Goal: Task Accomplishment & Management: Complete application form

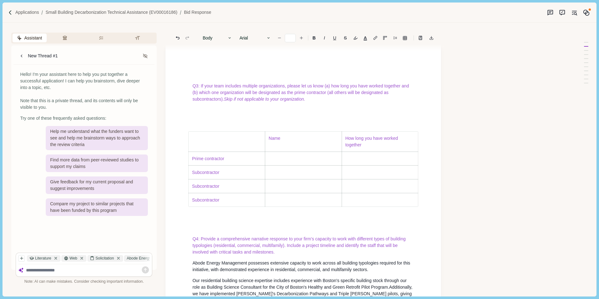
scroll to position [909, 0]
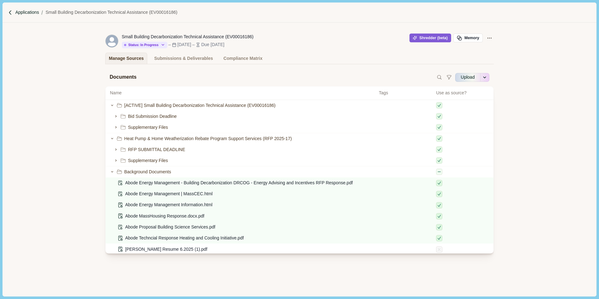
click at [34, 12] on p "Applications" at bounding box center [27, 12] width 24 height 7
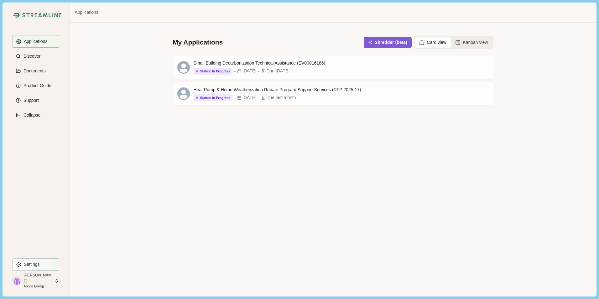
click at [37, 267] on button "Settings" at bounding box center [36, 264] width 47 height 13
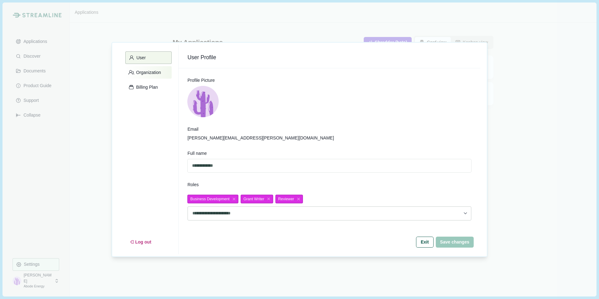
click at [147, 71] on p "Organization" at bounding box center [147, 72] width 27 height 5
select select "*****"
select select "******"
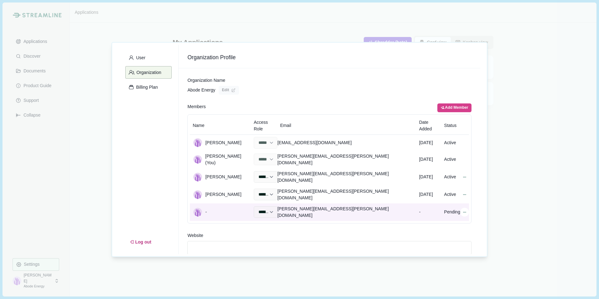
click at [463, 210] on icon at bounding box center [465, 212] width 4 height 4
click at [464, 212] on icon at bounding box center [465, 212] width 3 height 0
click at [463, 210] on icon at bounding box center [465, 212] width 4 height 4
click at [454, 211] on button "Remove user" at bounding box center [453, 213] width 31 height 6
select select "*****"
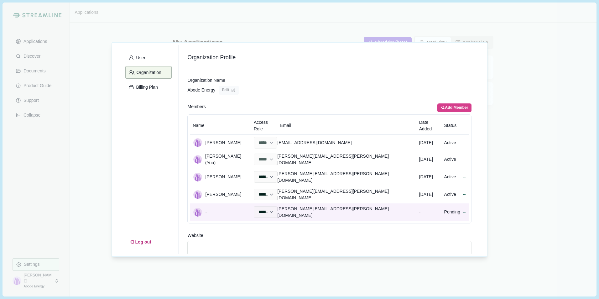
select select "******"
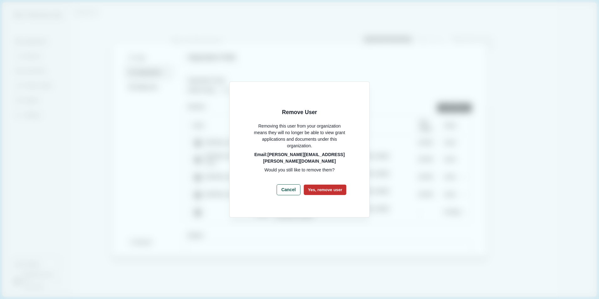
click at [323, 186] on button "Yes, remove user" at bounding box center [325, 190] width 43 height 10
select select "*****"
select select "******"
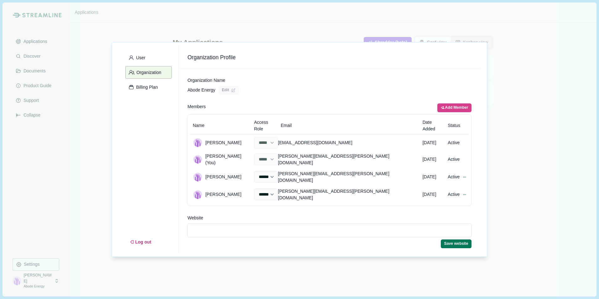
select select "*****"
select select "******"
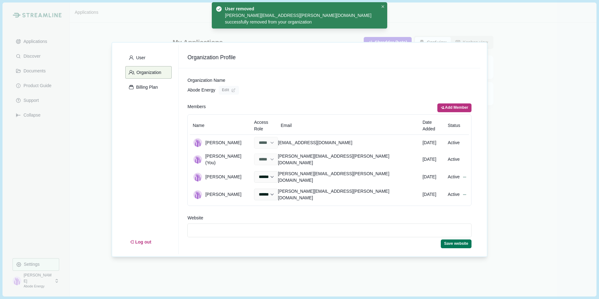
click at [454, 105] on button "Add Member" at bounding box center [455, 107] width 34 height 9
select select "******"
select select "*****"
select select "******"
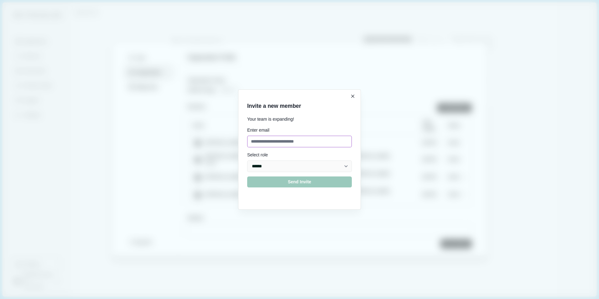
click at [270, 140] on input at bounding box center [299, 142] width 105 height 12
type input "**********"
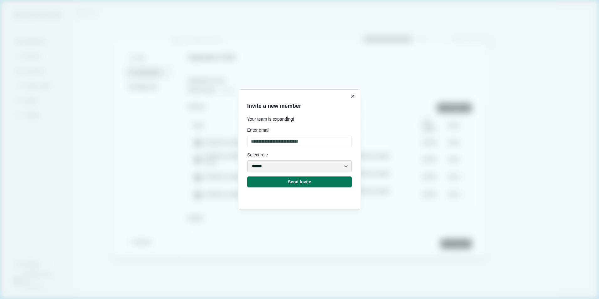
click at [348, 166] on select "***** ***** ******" at bounding box center [299, 166] width 105 height 12
click at [247, 160] on select "***** ***** ******" at bounding box center [299, 166] width 105 height 12
click at [325, 183] on button "Send Invite" at bounding box center [299, 181] width 105 height 11
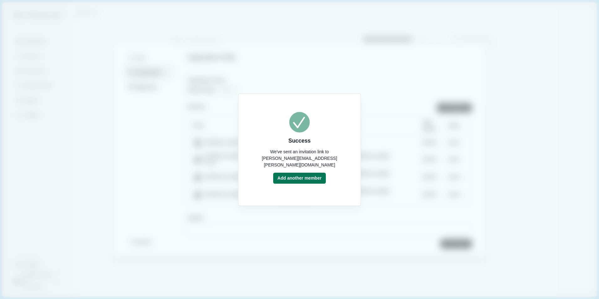
select select "******"
select select "*****"
select select "******"
click at [267, 216] on div "Success We've sent an invitation link to dave.boettcher@abodeenergy.com Add ano…" at bounding box center [299, 149] width 599 height 299
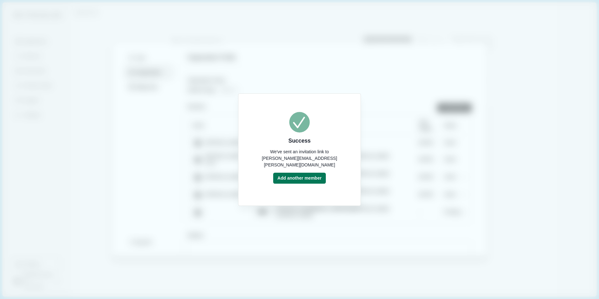
select select "*****"
select select "******"
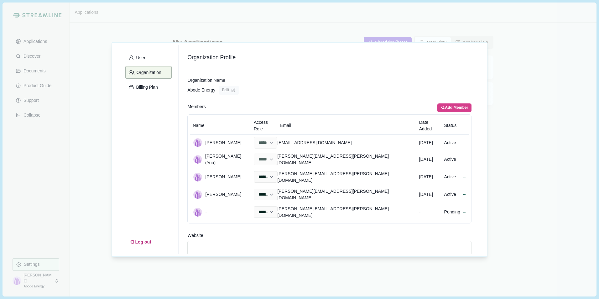
click at [98, 217] on div "User Organization Billing Plan Log out Organization Profile Organization Name A…" at bounding box center [299, 149] width 599 height 299
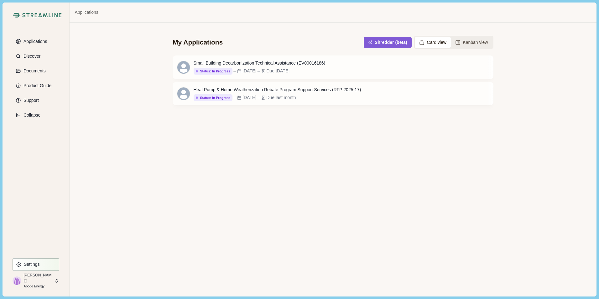
click at [42, 264] on button "Settings" at bounding box center [36, 264] width 47 height 13
select select "*****"
select select "******"
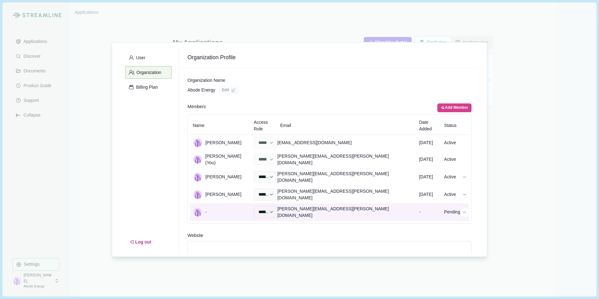
click at [463, 210] on icon at bounding box center [465, 212] width 4 height 4
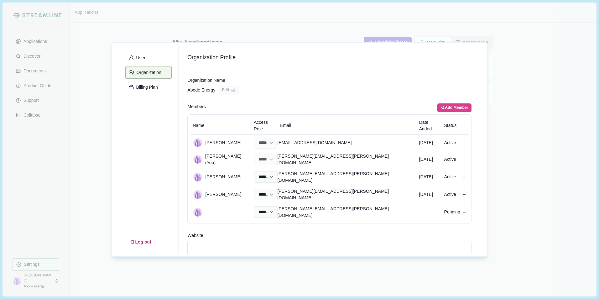
click at [526, 205] on div "User Organization Billing Plan Log out Organization Profile Organization Name A…" at bounding box center [299, 149] width 599 height 299
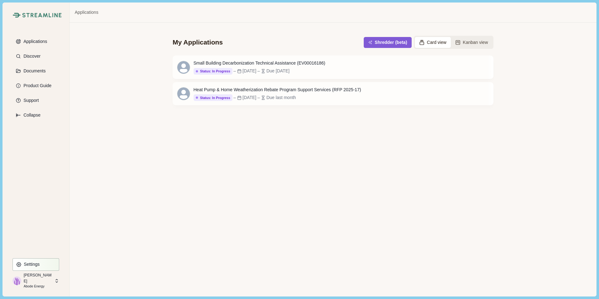
click at [39, 262] on p "Settings" at bounding box center [31, 264] width 18 height 5
select select "*****"
select select "******"
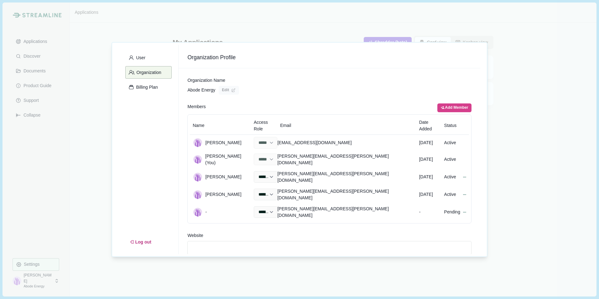
click at [543, 66] on div "User Organization Billing Plan Log out Organization Profile Organization Name A…" at bounding box center [299, 149] width 599 height 299
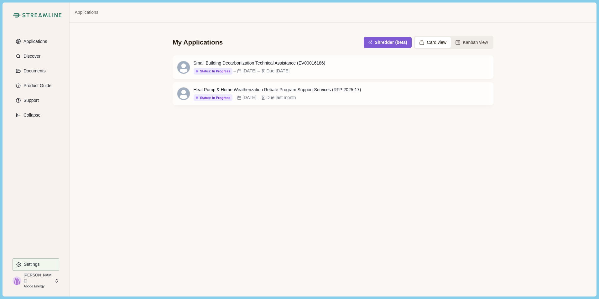
click at [103, 76] on div "My Applications Shredder (beta) Card view Kanban view Small Building Decarboniz…" at bounding box center [333, 160] width 527 height 274
click at [39, 70] on p "Documents" at bounding box center [33, 70] width 24 height 5
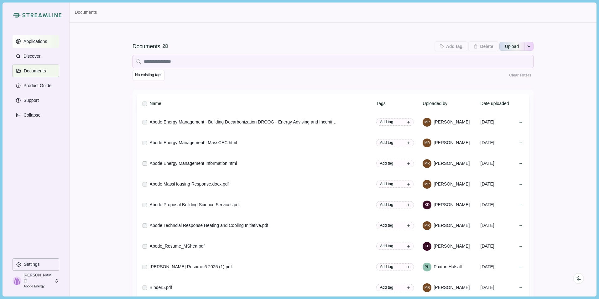
click at [28, 40] on p "Applications" at bounding box center [34, 41] width 26 height 5
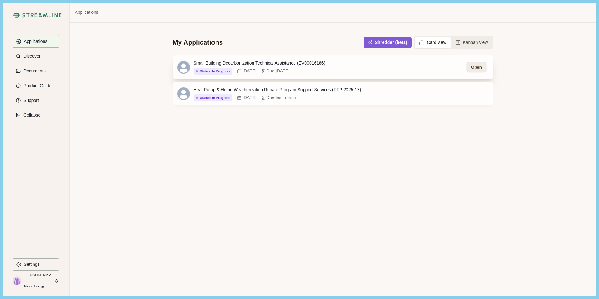
click at [475, 68] on button "Open" at bounding box center [476, 67] width 19 height 10
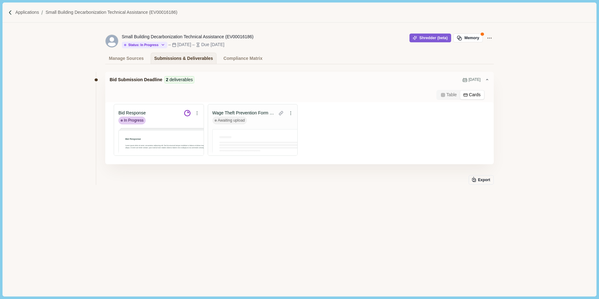
click at [472, 93] on button "Cards" at bounding box center [472, 95] width 24 height 9
click at [197, 113] on icon at bounding box center [197, 113] width 0 height 0
click at [160, 111] on div "Bid Response" at bounding box center [149, 113] width 62 height 7
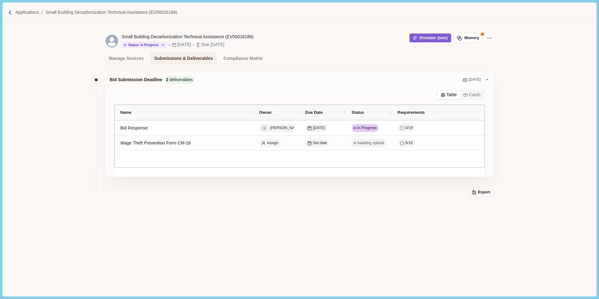
click at [449, 96] on button "Table" at bounding box center [449, 95] width 23 height 9
click at [475, 37] on button "Memory" at bounding box center [468, 38] width 29 height 9
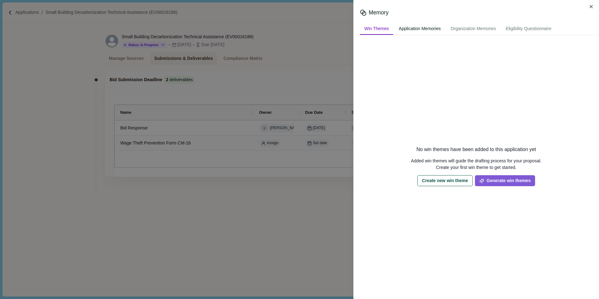
click at [424, 29] on div "Application Memories" at bounding box center [420, 29] width 51 height 12
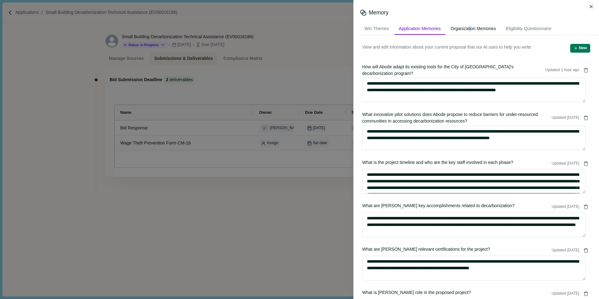
click at [473, 28] on div "Organization Memories" at bounding box center [473, 29] width 54 height 12
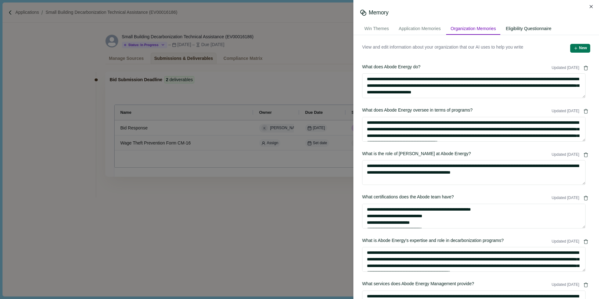
click at [531, 29] on div "Eligibility Questionnaire" at bounding box center [528, 29] width 55 height 12
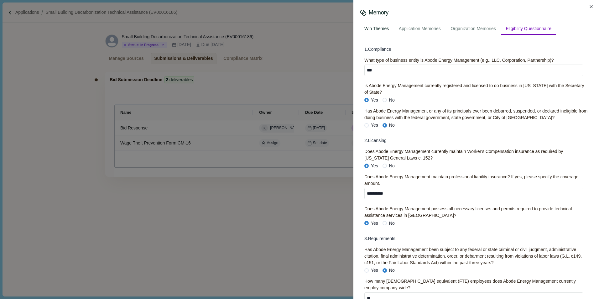
click at [378, 28] on div "Win Themes" at bounding box center [376, 29] width 33 height 12
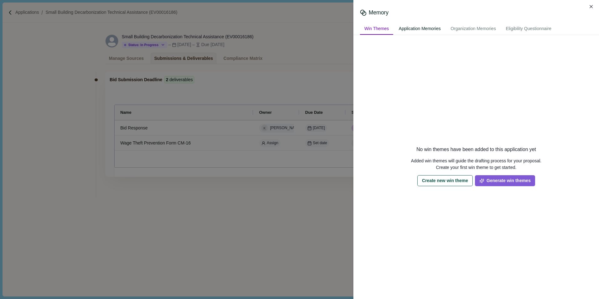
click at [428, 27] on div "Application Memories" at bounding box center [420, 29] width 51 height 12
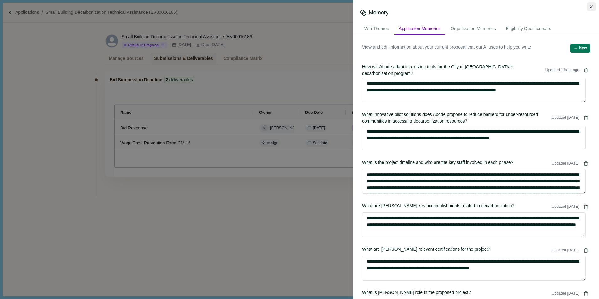
click at [592, 4] on button "Close" at bounding box center [591, 6] width 9 height 9
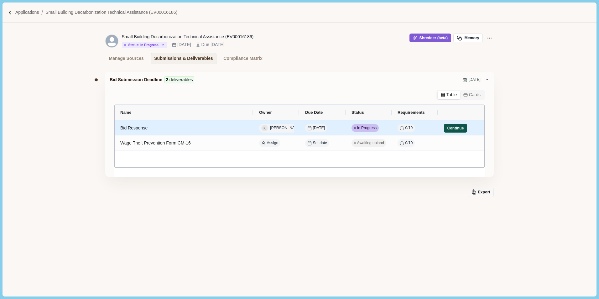
click at [454, 127] on button "Continue" at bounding box center [455, 128] width 23 height 9
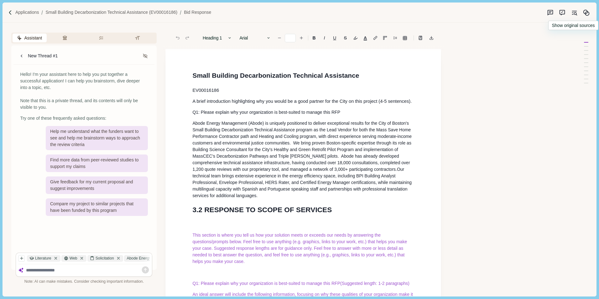
click at [575, 13] on icon "Original sources" at bounding box center [575, 14] width 2 height 2
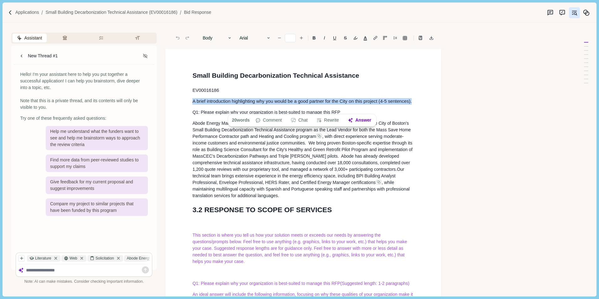
drag, startPoint x: 191, startPoint y: 107, endPoint x: 412, endPoint y: 102, distance: 221.3
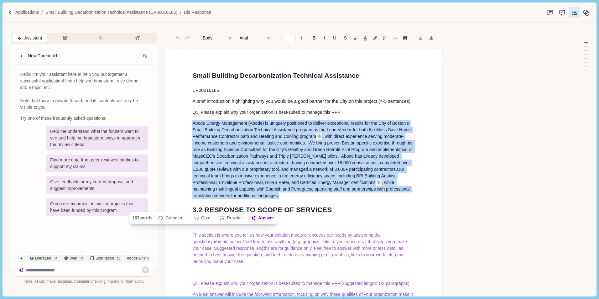
drag, startPoint x: 192, startPoint y: 131, endPoint x: 327, endPoint y: 204, distance: 153.8
click at [233, 218] on button "Rewrite" at bounding box center [230, 218] width 29 height 9
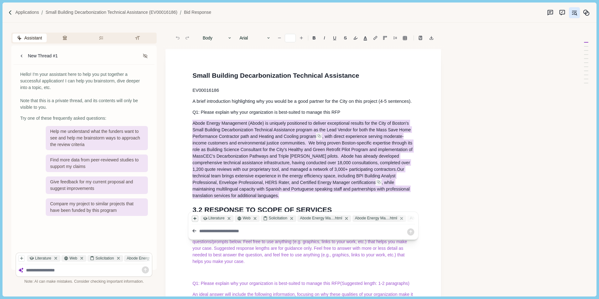
click at [194, 218] on icon "button" at bounding box center [195, 218] width 4 height 4
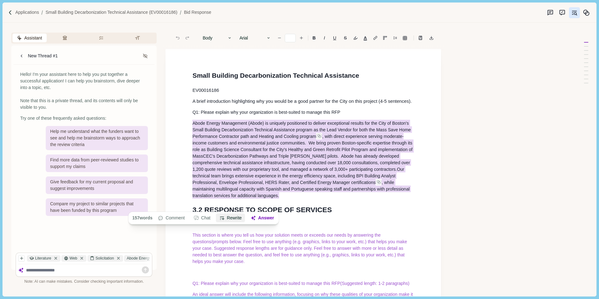
click at [233, 217] on button "Rewrite" at bounding box center [230, 218] width 29 height 9
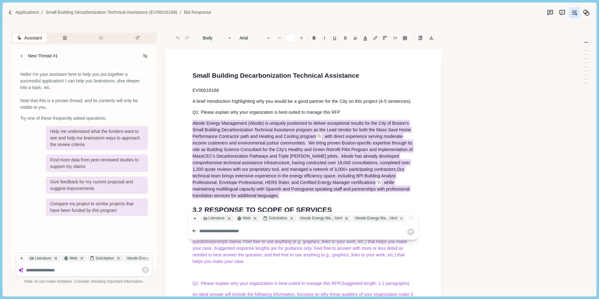
click at [207, 231] on textarea at bounding box center [302, 231] width 207 height 7
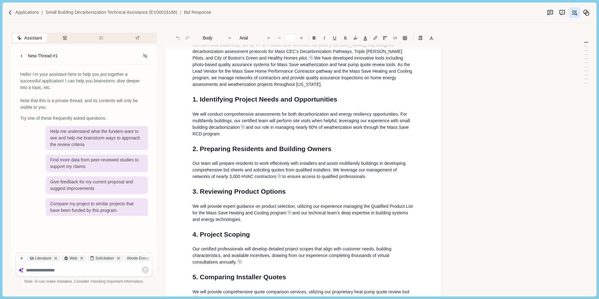
scroll to position [2507, 0]
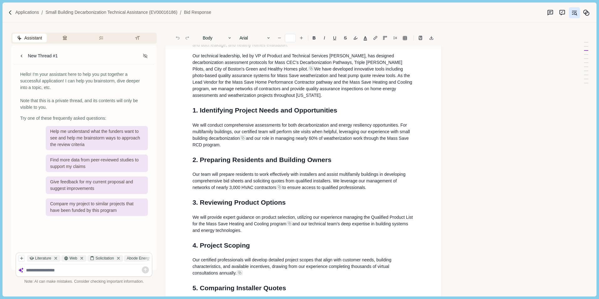
drag, startPoint x: 190, startPoint y: 157, endPoint x: 346, endPoint y: 157, distance: 155.5
drag, startPoint x: 191, startPoint y: 158, endPoint x: 350, endPoint y: 161, distance: 159.9
click at [281, 39] on icon "Decrease font size" at bounding box center [279, 38] width 4 height 4
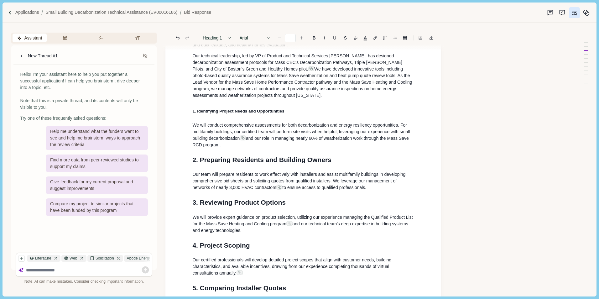
drag, startPoint x: 194, startPoint y: 208, endPoint x: 344, endPoint y: 206, distance: 150.5
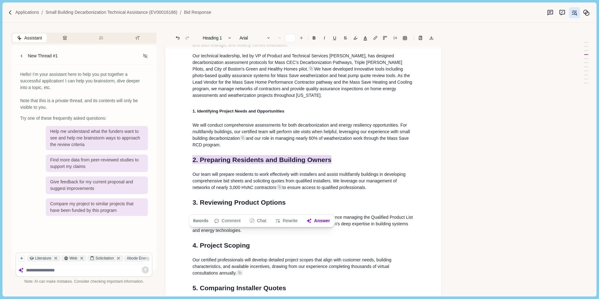
click at [281, 39] on icon "Decrease font size" at bounding box center [279, 38] width 4 height 4
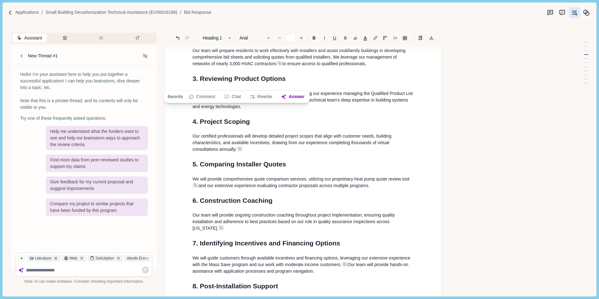
scroll to position [2633, 0]
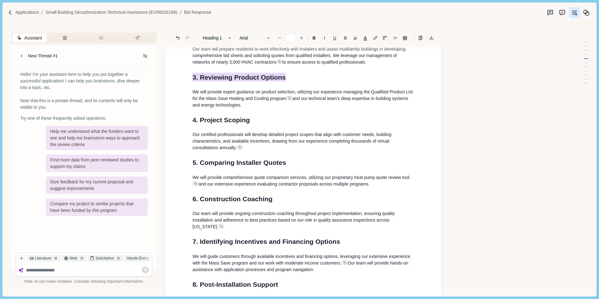
drag, startPoint x: 194, startPoint y: 125, endPoint x: 307, endPoint y: 124, distance: 113.1
click at [307, 82] on h1 "3. Reviewing Product Options" at bounding box center [303, 77] width 222 height 10
click at [279, 39] on icon "Decrease font size" at bounding box center [279, 38] width 4 height 4
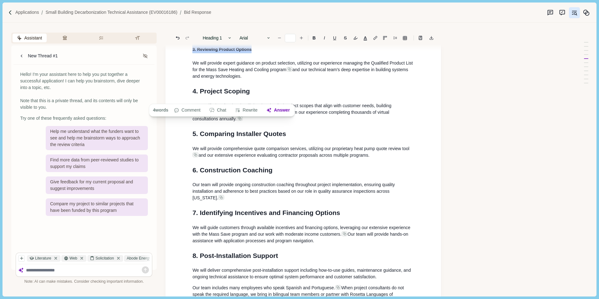
scroll to position [2664, 0]
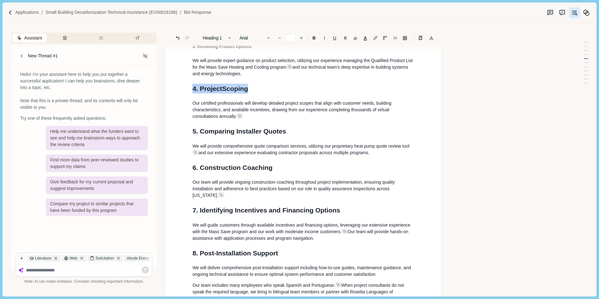
drag, startPoint x: 190, startPoint y: 138, endPoint x: 267, endPoint y: 140, distance: 77.1
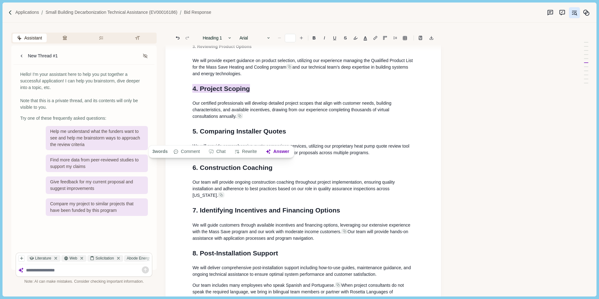
click at [279, 38] on icon "Decrease font size" at bounding box center [279, 38] width 4 height 4
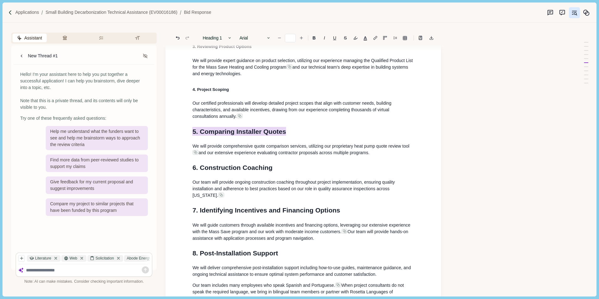
drag, startPoint x: 197, startPoint y: 182, endPoint x: 302, endPoint y: 182, distance: 105.0
click at [302, 136] on h1 "5. Comparing Installer Quotes" at bounding box center [303, 131] width 222 height 10
click at [281, 39] on icon "Decrease font size" at bounding box center [279, 38] width 4 height 4
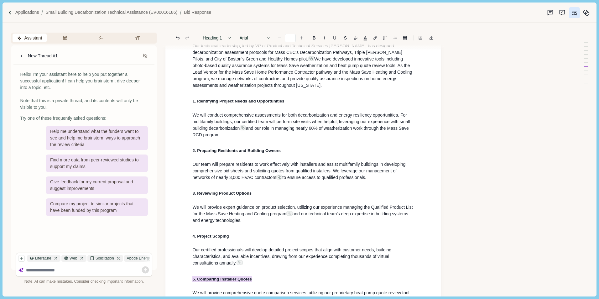
scroll to position [2507, 0]
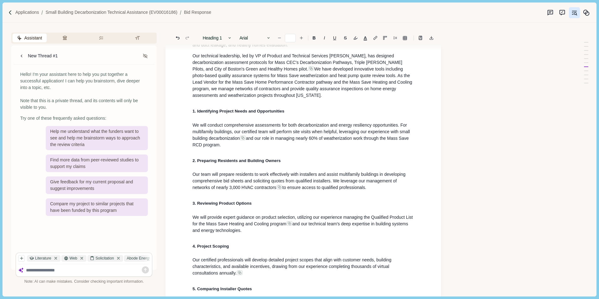
type input "**"
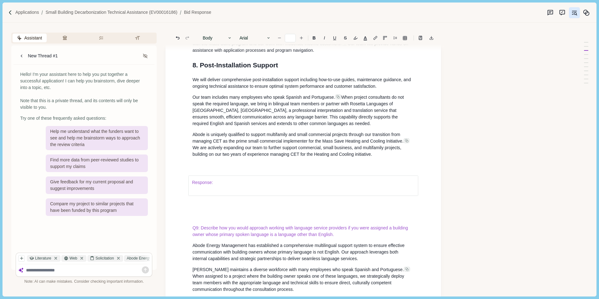
scroll to position [2915, 0]
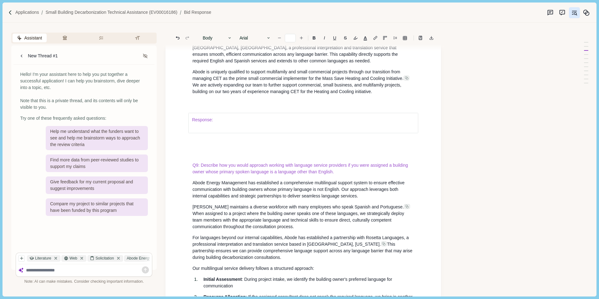
click at [223, 123] on p "Response:" at bounding box center [303, 120] width 223 height 7
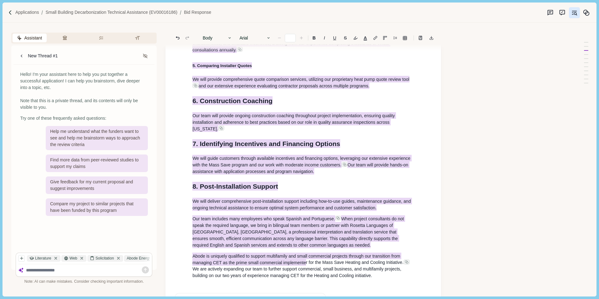
scroll to position [2769, 0]
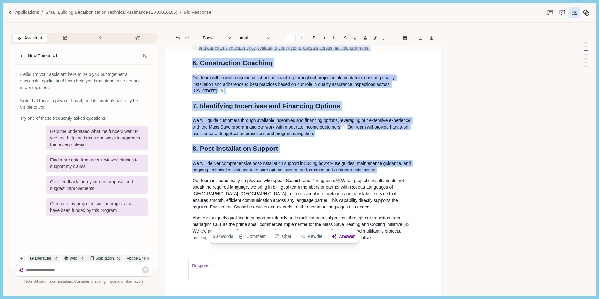
drag, startPoint x: 192, startPoint y: 220, endPoint x: 387, endPoint y: 226, distance: 194.7
click at [318, 236] on button "Rewrite" at bounding box center [311, 236] width 29 height 9
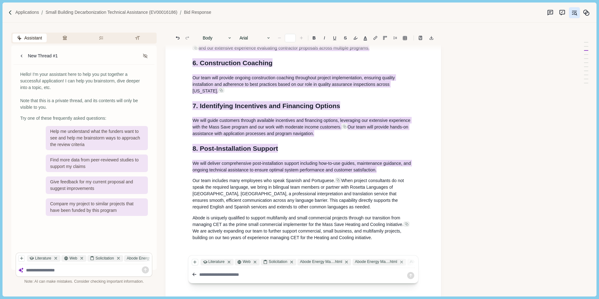
click at [219, 275] on textarea at bounding box center [302, 274] width 207 height 7
type textarea "**********"
click at [412, 275] on icon at bounding box center [411, 275] width 9 height 9
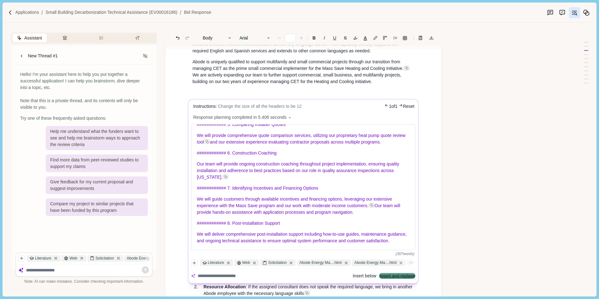
scroll to position [2925, 0]
click at [386, 275] on button "Insert and replace" at bounding box center [397, 275] width 35 height 4
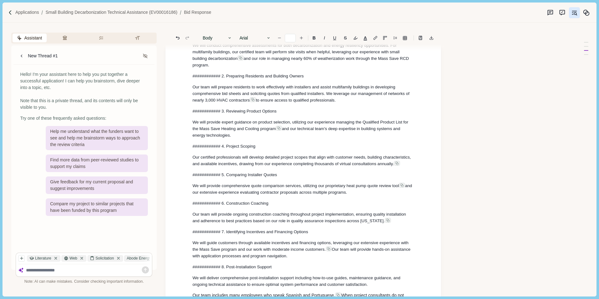
scroll to position [2536, 0]
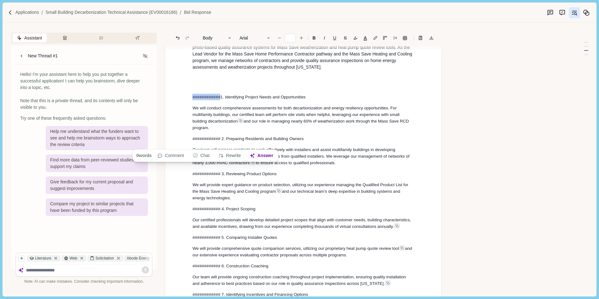
drag, startPoint x: 192, startPoint y: 144, endPoint x: 220, endPoint y: 144, distance: 27.9
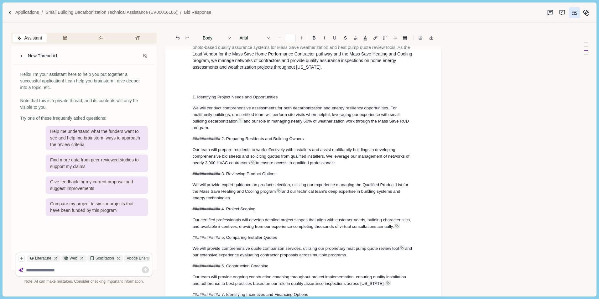
click at [203, 87] on h1 at bounding box center [303, 82] width 222 height 10
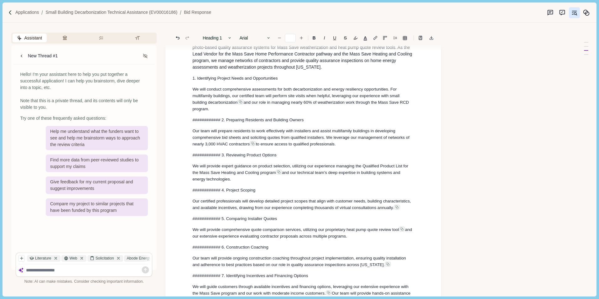
type input "**"
drag, startPoint x: 198, startPoint y: 168, endPoint x: 220, endPoint y: 168, distance: 22.6
drag, startPoint x: 192, startPoint y: 203, endPoint x: 222, endPoint y: 204, distance: 30.4
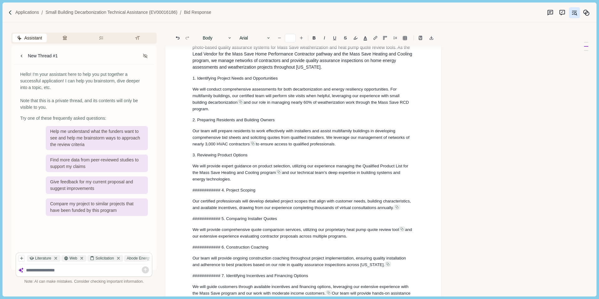
click at [207, 175] on span "We will provide expert guidance on product selection, utilizing our experience …" at bounding box center [300, 169] width 217 height 12
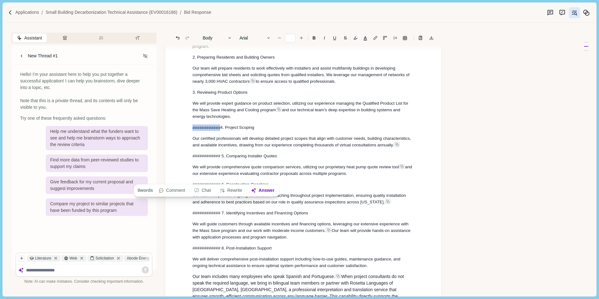
drag, startPoint x: 192, startPoint y: 178, endPoint x: 221, endPoint y: 179, distance: 29.2
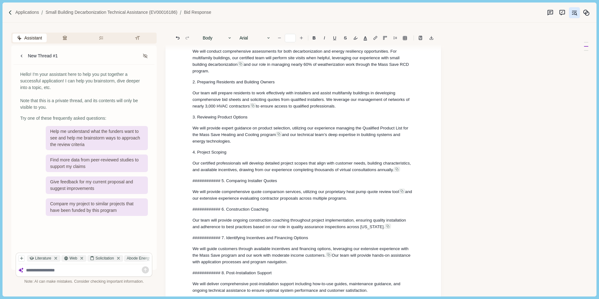
scroll to position [2567, 0]
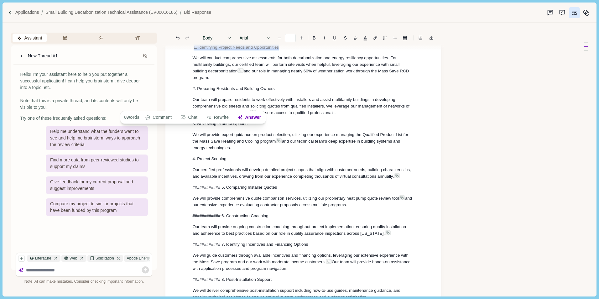
drag, startPoint x: 192, startPoint y: 92, endPoint x: 205, endPoint y: 101, distance: 15.6
click at [226, 115] on span "Our team will prepare residents to work effectively with installers and assist …" at bounding box center [301, 106] width 218 height 18
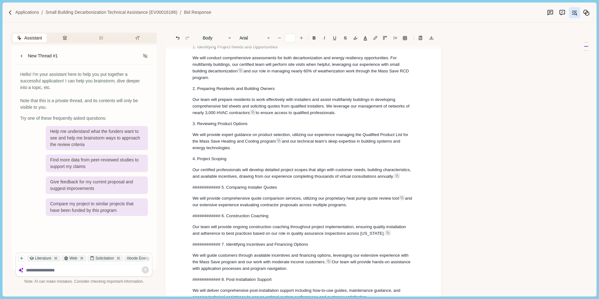
click at [194, 50] on p "1. Identifying Project Needs and Opportunities" at bounding box center [303, 47] width 222 height 7
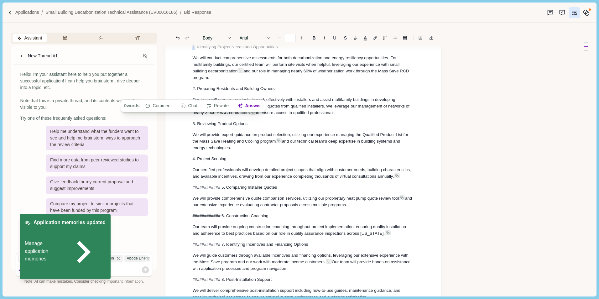
click at [308, 50] on p "1. Identifying Project Needs and Opportunities" at bounding box center [303, 47] width 222 height 7
drag, startPoint x: 193, startPoint y: 96, endPoint x: 292, endPoint y: 94, distance: 99.1
click at [274, 50] on span "1. Identifying Project Needs and Opportunit ies" at bounding box center [234, 47] width 85 height 6
drag, startPoint x: 298, startPoint y: 94, endPoint x: 224, endPoint y: 93, distance: 74.6
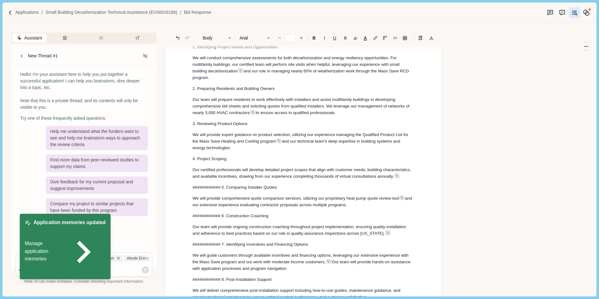
click at [298, 50] on p "1. Identifying Project Needs and Opportunities" at bounding box center [303, 47] width 222 height 7
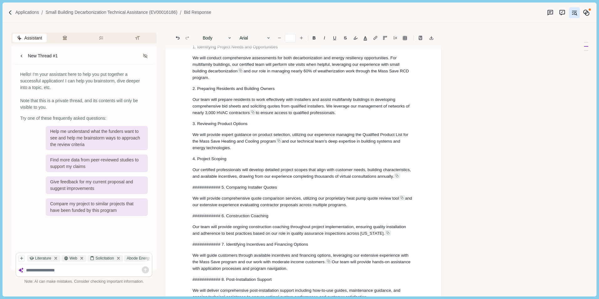
click at [194, 49] on span "1. Identifying Project Needs and Opportunities" at bounding box center [234, 47] width 85 height 5
click at [194, 161] on span "4. Project Scoping" at bounding box center [209, 158] width 34 height 5
drag, startPoint x: 195, startPoint y: 241, endPoint x: 223, endPoint y: 239, distance: 28.0
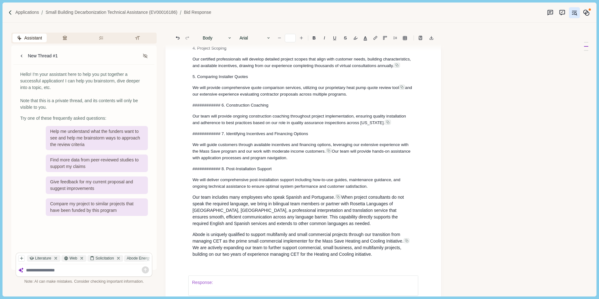
scroll to position [2692, 0]
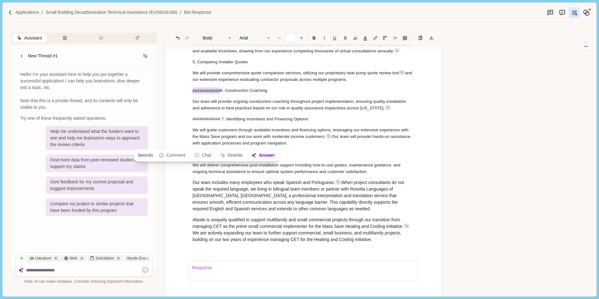
drag, startPoint x: 192, startPoint y: 143, endPoint x: 220, endPoint y: 144, distance: 28.9
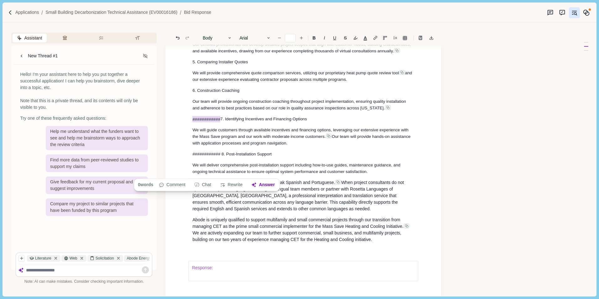
drag, startPoint x: 193, startPoint y: 172, endPoint x: 223, endPoint y: 176, distance: 30.0
click at [223, 122] on p "############ 7. Identifying Incentives and Financing Options" at bounding box center [303, 119] width 222 height 7
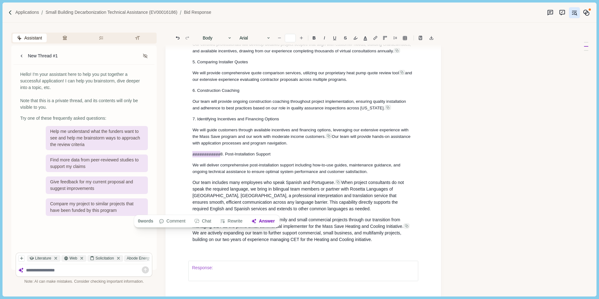
drag, startPoint x: 192, startPoint y: 208, endPoint x: 221, endPoint y: 209, distance: 28.8
click at [221, 157] on span "############ 8. Post-Installation Support" at bounding box center [231, 154] width 78 height 6
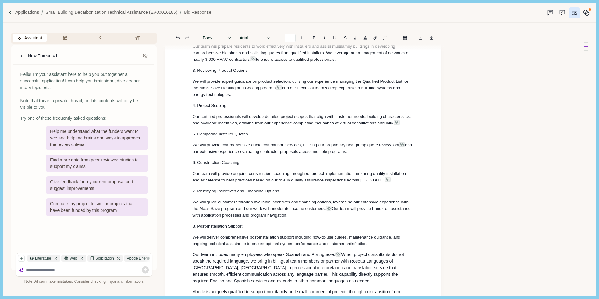
scroll to position [2598, 0]
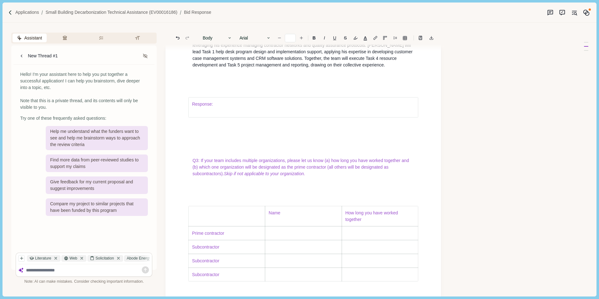
scroll to position [878, 0]
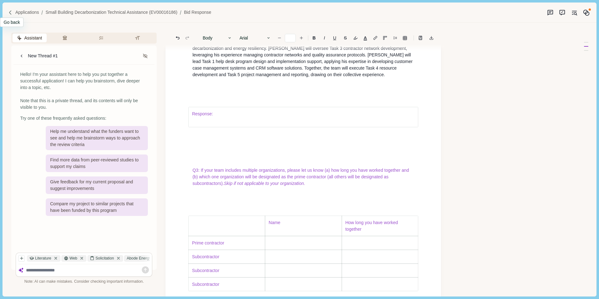
click at [11, 12] on img at bounding box center [10, 12] width 5 height 5
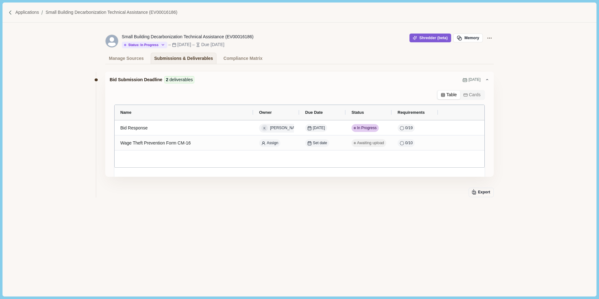
click at [12, 13] on img at bounding box center [10, 12] width 5 height 5
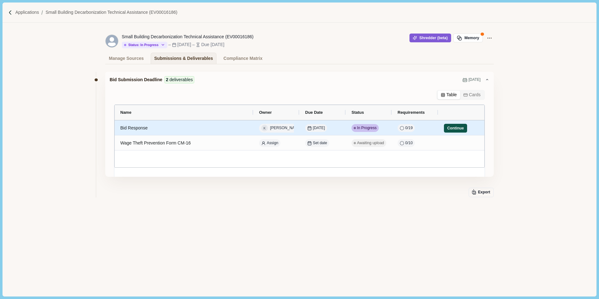
click at [457, 128] on button "Continue" at bounding box center [455, 128] width 23 height 9
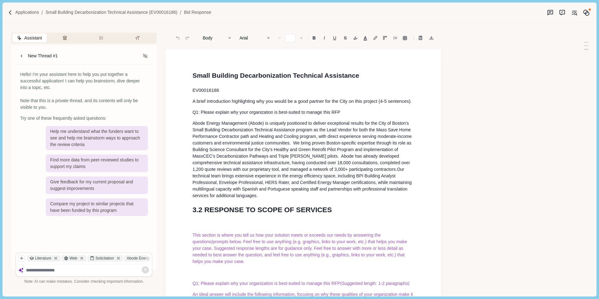
type input "**"
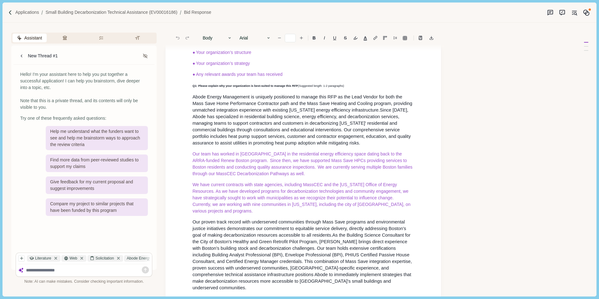
scroll to position [282, 0]
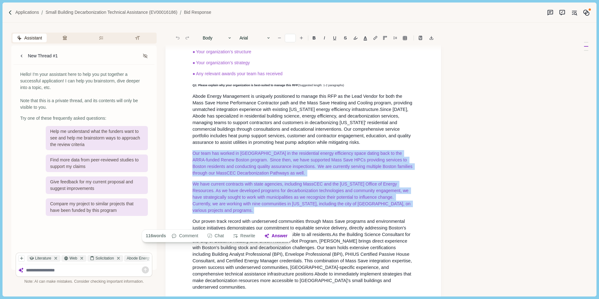
drag, startPoint x: 192, startPoint y: 165, endPoint x: 246, endPoint y: 223, distance: 79.6
click at [365, 39] on button "button" at bounding box center [365, 38] width 9 height 9
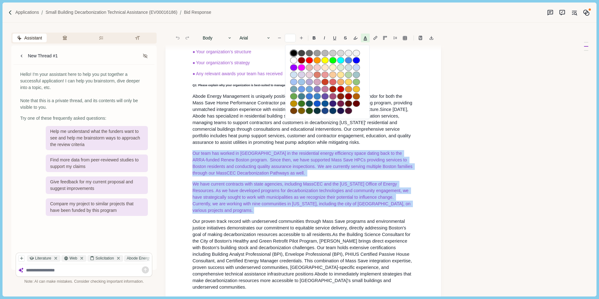
click at [292, 54] on button "button" at bounding box center [293, 53] width 7 height 7
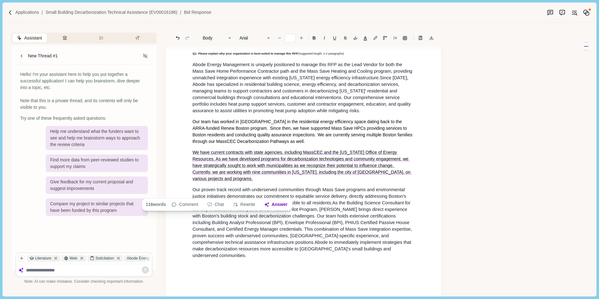
scroll to position [313, 0]
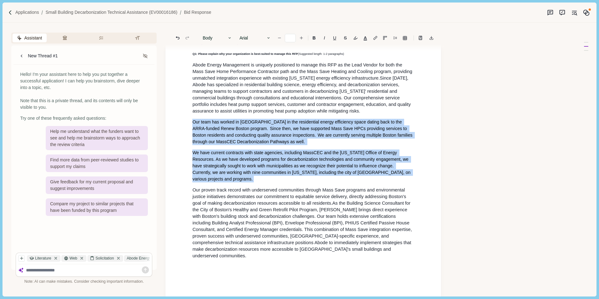
drag, startPoint x: 193, startPoint y: 135, endPoint x: 245, endPoint y: 191, distance: 76.5
click at [314, 39] on b "B" at bounding box center [314, 38] width 3 height 4
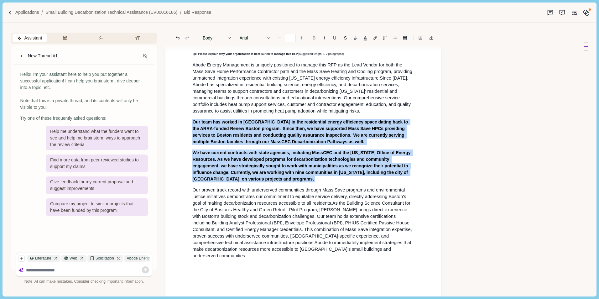
click at [314, 38] on b "B" at bounding box center [314, 38] width 3 height 4
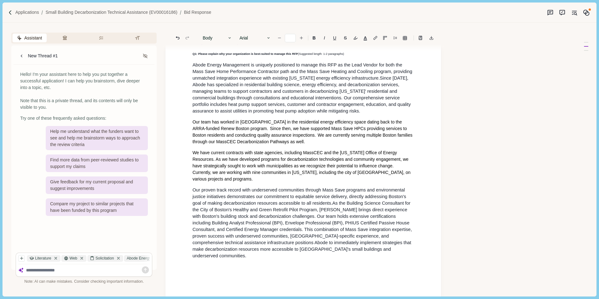
click at [281, 111] on span "Since [DATE], Abode has specialized in residential building science, energy eff…" at bounding box center [302, 95] width 220 height 38
click at [259, 113] on span "Since [DATE], Abode has specialized in residential building science, energy eff…" at bounding box center [302, 95] width 220 height 38
click at [193, 136] on span "Our team has worked in [GEOGRAPHIC_DATA] in the residential energy efficiency s…" at bounding box center [302, 131] width 221 height 25
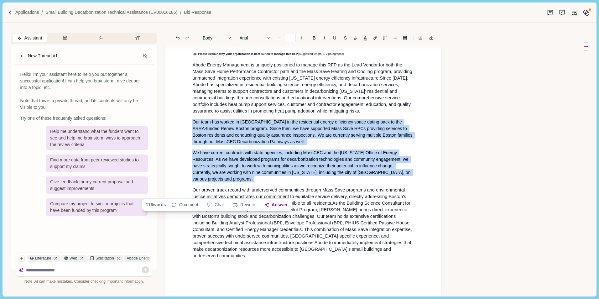
drag, startPoint x: 191, startPoint y: 135, endPoint x: 243, endPoint y: 192, distance: 77.0
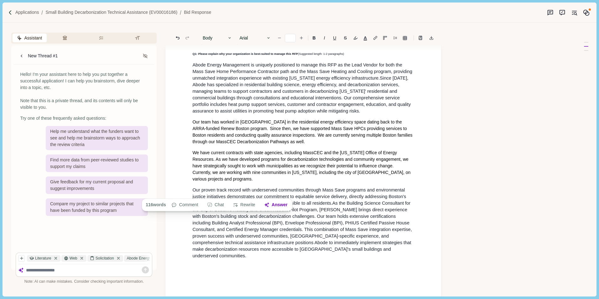
click at [371, 46] on p "● Any relevant awards your team has received" at bounding box center [303, 42] width 222 height 7
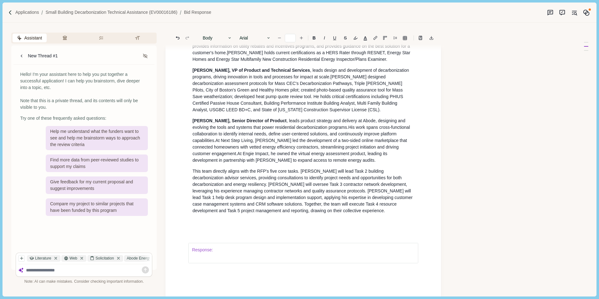
scroll to position [784, 0]
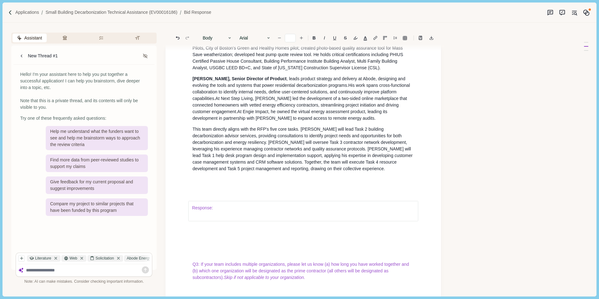
click at [346, 138] on span "This team directly aligns with the RFP's five core tasks. Melanie will lead Tas…" at bounding box center [288, 133] width 192 height 12
click at [211, 158] on span ", providing consultations to identify project needs and opportunities for both …" at bounding box center [302, 145] width 220 height 25
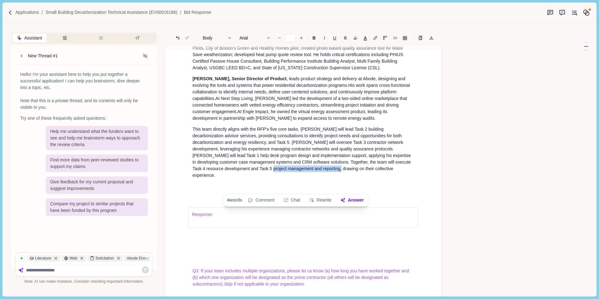
drag, startPoint x: 372, startPoint y: 182, endPoint x: 219, endPoint y: 189, distance: 153.4
click at [219, 179] on p "This team directly aligns with the RFP's five core tasks. Melanie will lead Tas…" at bounding box center [303, 152] width 222 height 53
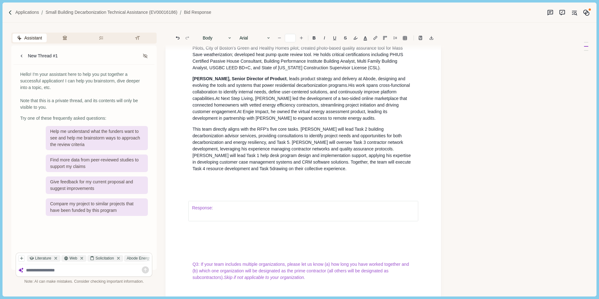
click at [233, 158] on span ", providing consultations to identify project needs and opportunities for both …" at bounding box center [298, 145] width 212 height 25
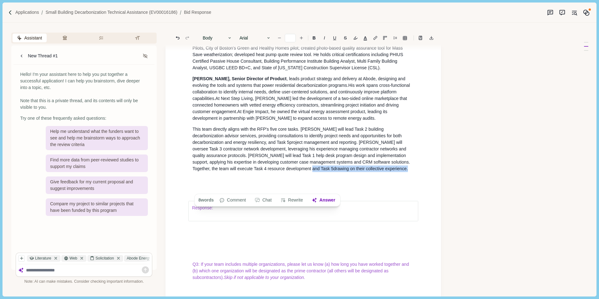
drag, startPoint x: 220, startPoint y: 189, endPoint x: 315, endPoint y: 188, distance: 94.7
click at [315, 172] on p "This team directly aligns with the RFP's five core tasks. Melanie will lead Tas…" at bounding box center [303, 149] width 222 height 46
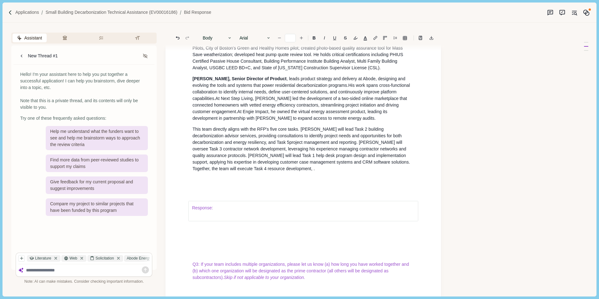
drag, startPoint x: 380, startPoint y: 181, endPoint x: 381, endPoint y: 192, distance: 10.4
click at [381, 172] on p "This team directly aligns with the RFP's five core tasks. Melanie will lead Tas…" at bounding box center [303, 149] width 222 height 46
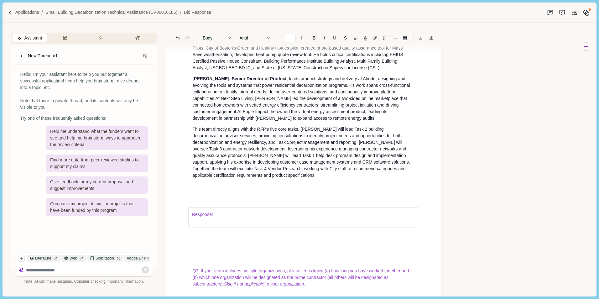
click at [256, 178] on span ", applying his expertise in developing customer case management systems and CRM…" at bounding box center [301, 169] width 219 height 18
click at [347, 138] on span "This team directly aligns with the RFP's five core tasks. Melanie will lead Tas…" at bounding box center [288, 133] width 192 height 12
click at [320, 160] on span ". Mike will oversee Task 3 contractor network development, leveraging his exper…" at bounding box center [299, 152] width 215 height 25
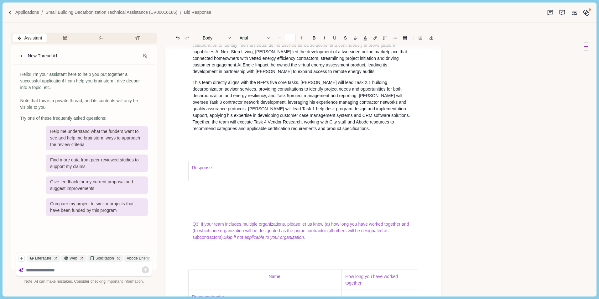
scroll to position [815, 0]
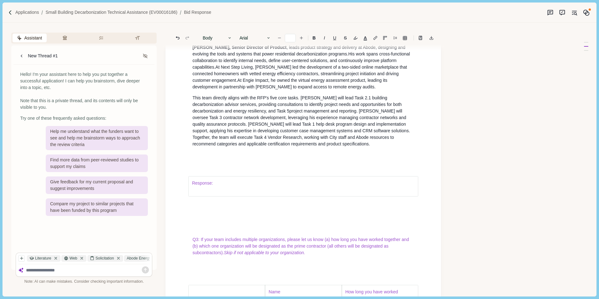
click at [336, 147] on p "This team directly aligns with the RFP's five core tasks. Melanie will lead Tas…" at bounding box center [303, 121] width 222 height 53
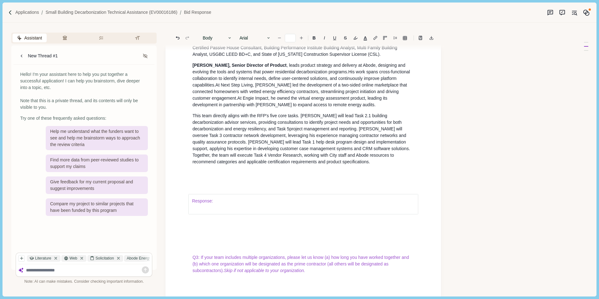
scroll to position [784, 0]
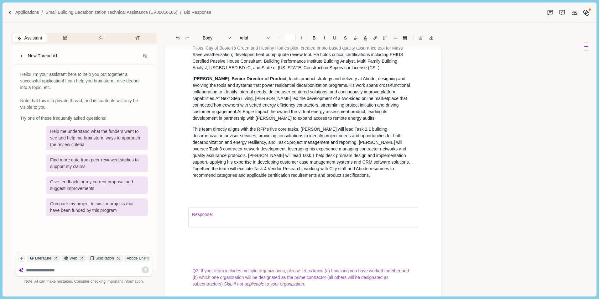
click at [246, 145] on span ", providing consultations to identify project needs and opportunities for both …" at bounding box center [297, 139] width 211 height 12
click at [303, 145] on span ", providing decarbonization consultations to identify project needs and opportu…" at bounding box center [292, 139] width 200 height 12
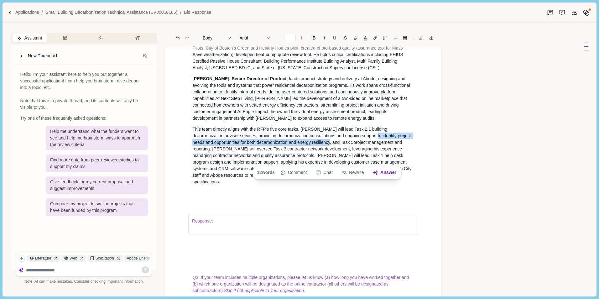
drag, startPoint x: 346, startPoint y: 152, endPoint x: 307, endPoint y: 161, distance: 39.2
click at [307, 145] on span ", providing decarbonization consultations and ongoing support to identify proje…" at bounding box center [302, 139] width 220 height 12
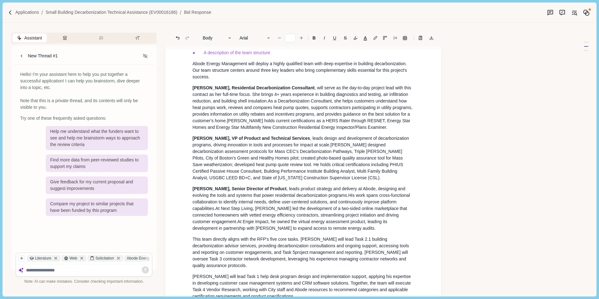
scroll to position [658, 0]
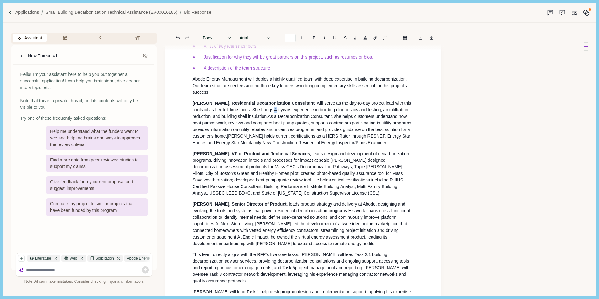
click at [276, 119] on span ", will serve as the day-to-day project lead with this contract as her full-time…" at bounding box center [302, 110] width 220 height 18
drag, startPoint x: 275, startPoint y: 120, endPoint x: 279, endPoint y: 121, distance: 4.2
click at [279, 119] on span ", will serve as the day-to-day project lead with this contract as her full-time…" at bounding box center [302, 110] width 220 height 18
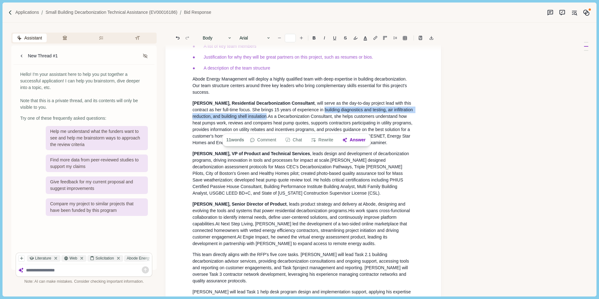
drag, startPoint x: 325, startPoint y: 121, endPoint x: 266, endPoint y: 130, distance: 59.6
click at [266, 119] on span ", will serve as the day-to-day project lead with this contract as her full-time…" at bounding box center [303, 110] width 222 height 18
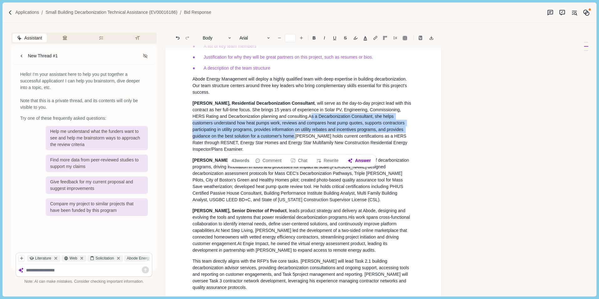
drag, startPoint x: 310, startPoint y: 128, endPoint x: 301, endPoint y: 146, distance: 20.2
click at [296, 147] on p "Melanie Shea, Residential Decarbonization Consultant , will serve as the day-to…" at bounding box center [303, 126] width 222 height 53
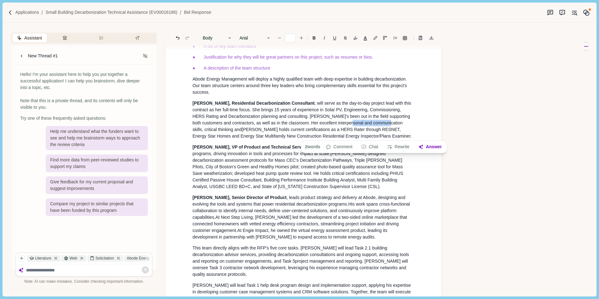
drag, startPoint x: 355, startPoint y: 135, endPoint x: 393, endPoint y: 135, distance: 37.9
click at [393, 132] on span "Melanie's been out in the field supporting both customers and contractors, as w…" at bounding box center [301, 123] width 219 height 18
click at [406, 132] on span "Melanie's been out in the field supporting both customers and contractors, as w…" at bounding box center [301, 123] width 219 height 18
click at [193, 132] on span "Melanie's been out in the field supporting both customers and contractors, as w…" at bounding box center [301, 123] width 219 height 18
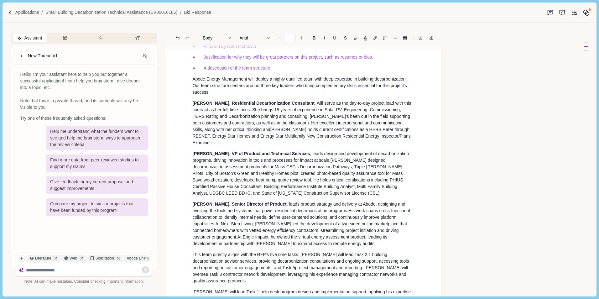
click at [249, 132] on span "Melanie's been out in the field supporting both customers and contractors, as w…" at bounding box center [301, 123] width 219 height 18
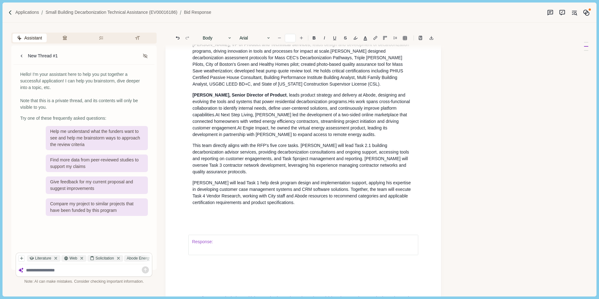
scroll to position [784, 0]
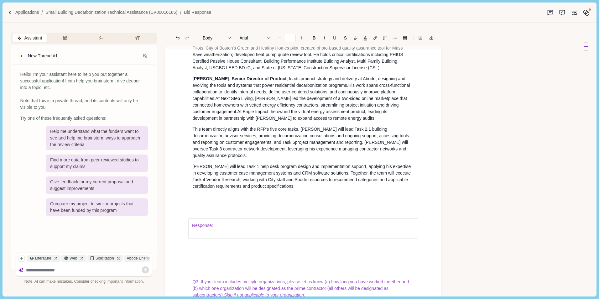
click at [350, 138] on span "This team directly aligns with the RFP's five core tasks. Melanie will lead Tas…" at bounding box center [290, 133] width 196 height 12
click at [333, 158] on span ". Mike will oversee Task 3 contractor network development, leveraging his exper…" at bounding box center [300, 149] width 217 height 18
click at [380, 158] on span ". Mike will oversee Task 3 contractor network development, leveraging his exper…" at bounding box center [300, 149] width 217 height 18
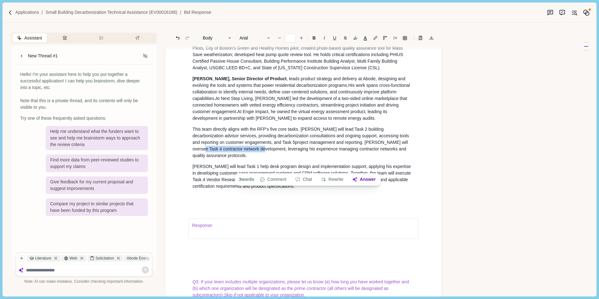
drag, startPoint x: 381, startPoint y: 160, endPoint x: 234, endPoint y: 167, distance: 147.5
click at [234, 158] on span ". Mike will oversee Task 4 contractor network development, leveraging his exper…" at bounding box center [300, 149] width 217 height 18
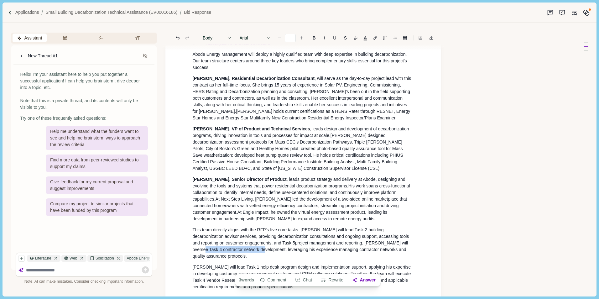
scroll to position [752, 0]
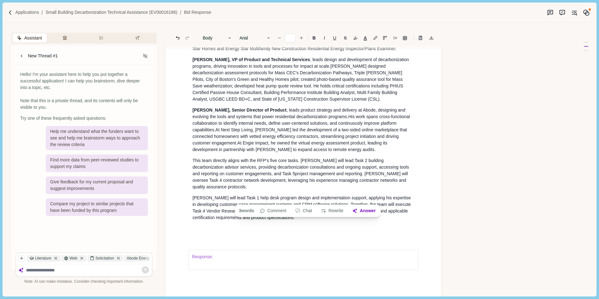
click at [412, 211] on span ", applying his expertise in developing customer case management systems and CRM…" at bounding box center [302, 207] width 220 height 25
click at [192, 170] on span "This team directly aligns with the RFP's five core tasks. Melanie will lead Tas…" at bounding box center [288, 164] width 192 height 12
click at [300, 170] on span "This team directly aligns with the RFP's five core tasks. Melanie will lead Tas…" at bounding box center [288, 164] width 192 height 12
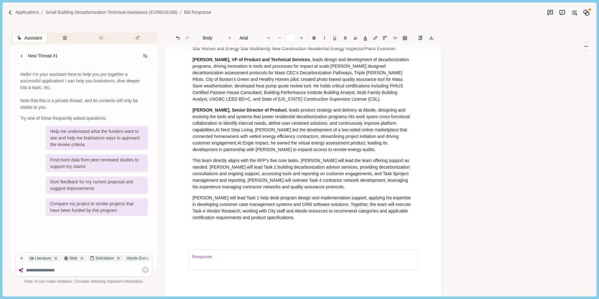
click at [217, 170] on span "This team directly aligns with the RFP's five core tasks. Mike will lead the te…" at bounding box center [301, 164] width 218 height 12
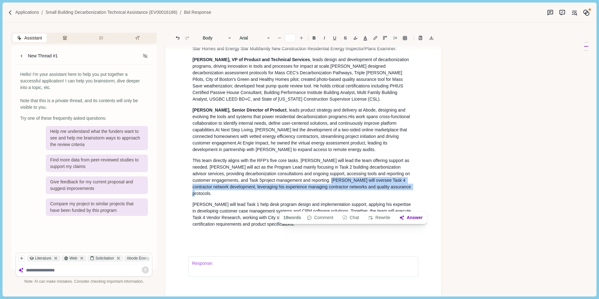
drag, startPoint x: 321, startPoint y: 197, endPoint x: 394, endPoint y: 204, distance: 73.3
click at [394, 196] on span ". Mike will oversee Task 4 contractor network development, leveraging his exper…" at bounding box center [302, 187] width 220 height 18
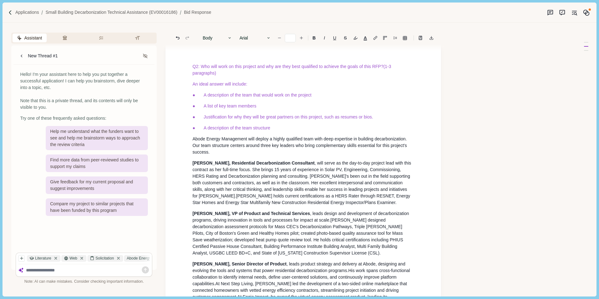
scroll to position [533, 0]
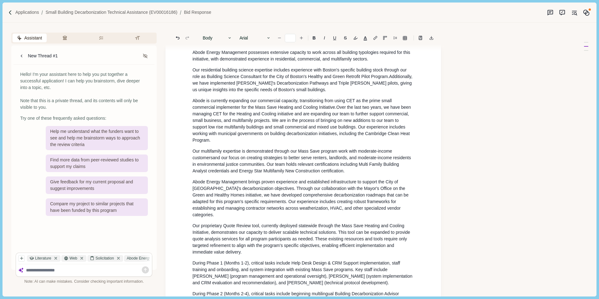
scroll to position [1160, 0]
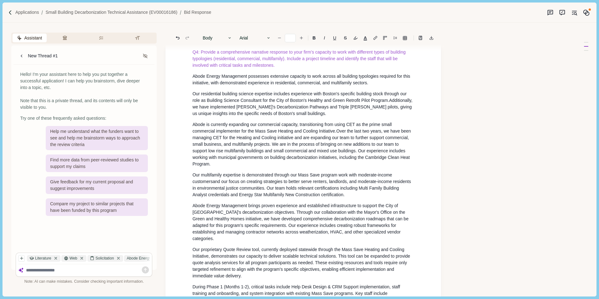
click at [298, 85] on span "Abode Energy Management possesses extensive capacity to work across all buildin…" at bounding box center [301, 80] width 219 height 12
click at [344, 85] on span "Abode Energy Management possesses extensive capacity to work across all buildin…" at bounding box center [301, 80] width 219 height 12
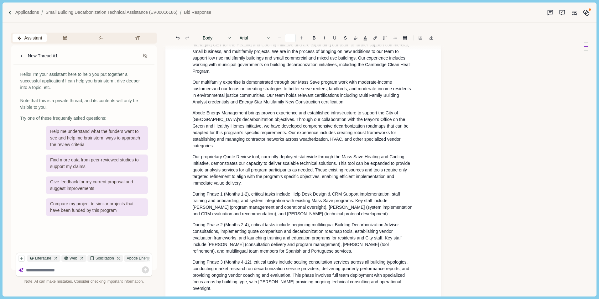
scroll to position [1254, 0]
drag, startPoint x: 340, startPoint y: 183, endPoint x: 389, endPoint y: 182, distance: 49.2
click at [390, 182] on span ", demonstrates our capacity to deliver scalable technical solutions. This tool …" at bounding box center [301, 172] width 219 height 25
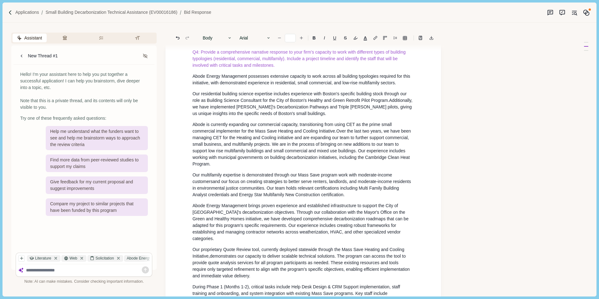
scroll to position [1191, 0]
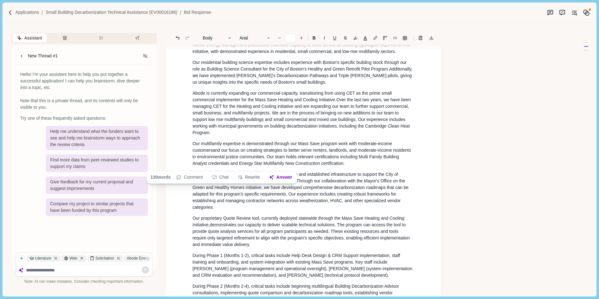
type input "**"
drag, startPoint x: 192, startPoint y: 200, endPoint x: 257, endPoint y: 263, distance: 90.7
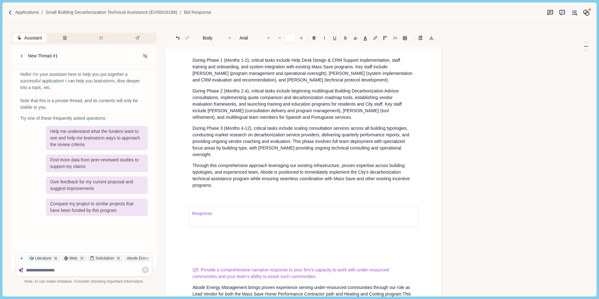
scroll to position [1316, 0]
click at [193, 217] on div "Response:" at bounding box center [303, 216] width 231 height 47
click at [210, 218] on div "Response:" at bounding box center [303, 216] width 231 height 47
click at [221, 188] on p "Through this comprehensive approach leveraging our existing infrastructure, pro…" at bounding box center [303, 175] width 222 height 26
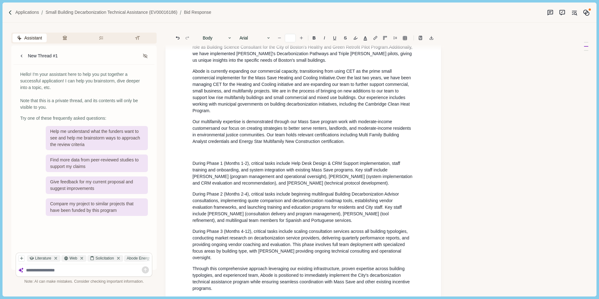
scroll to position [1191, 0]
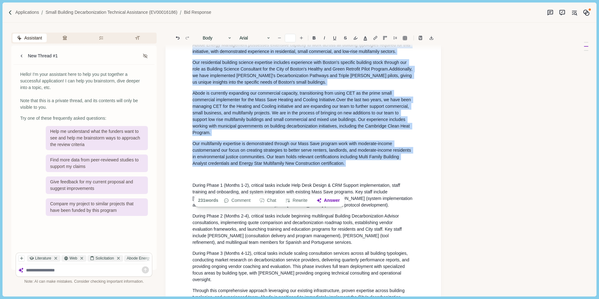
drag, startPoint x: 192, startPoint y: 64, endPoint x: 353, endPoint y: 186, distance: 201.8
click at [303, 201] on button "Rewrite" at bounding box center [296, 200] width 29 height 9
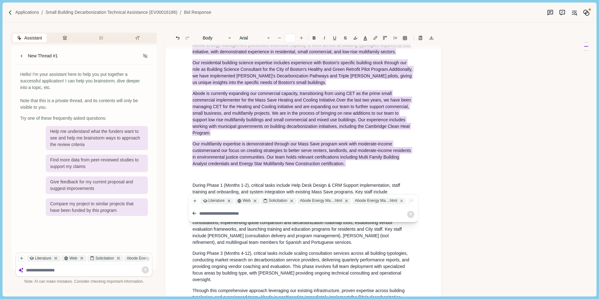
click at [209, 214] on textarea at bounding box center [302, 213] width 207 height 7
type textarea "**********"
click at [411, 214] on icon at bounding box center [411, 214] width 9 height 9
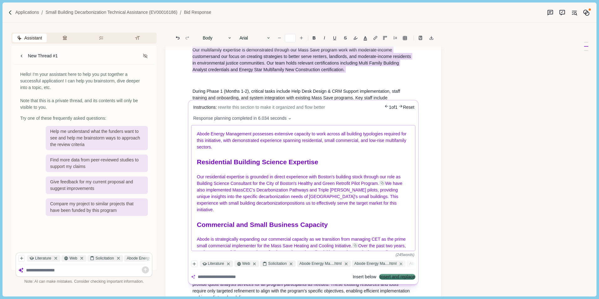
scroll to position [31, 0]
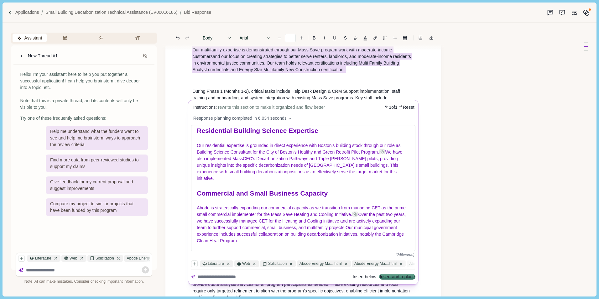
click at [216, 276] on textarea at bounding box center [274, 277] width 152 height 7
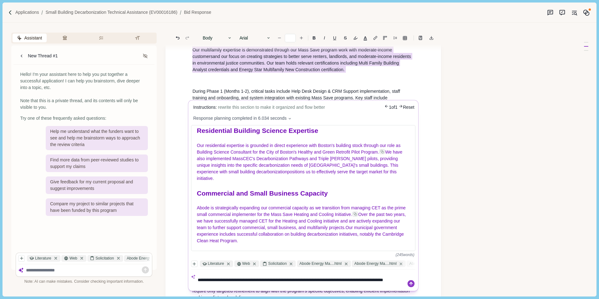
type textarea "**********"
click at [411, 282] on icon at bounding box center [411, 283] width 9 height 9
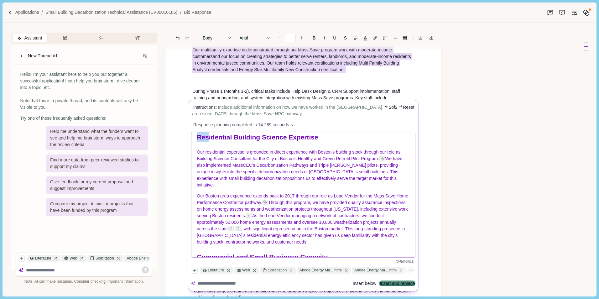
scroll to position [29, 0]
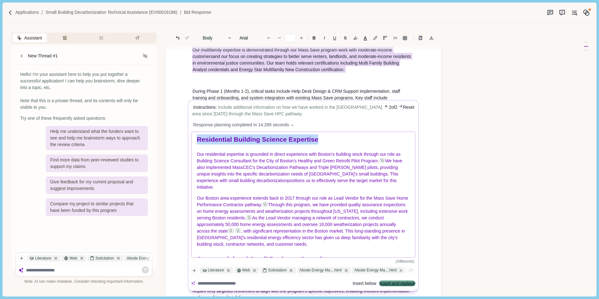
drag, startPoint x: 200, startPoint y: 138, endPoint x: 324, endPoint y: 141, distance: 124.8
click at [324, 141] on h1 "Residential Building Science Expertise" at bounding box center [303, 140] width 213 height 10
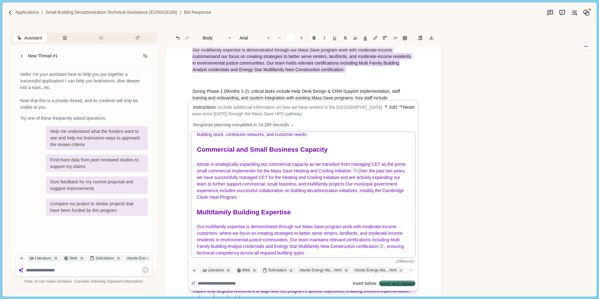
scroll to position [123, 0]
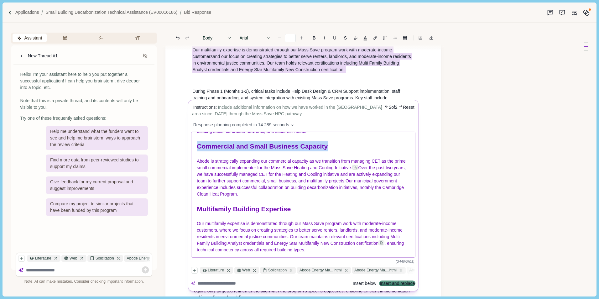
drag, startPoint x: 198, startPoint y: 145, endPoint x: 346, endPoint y: 148, distance: 148.3
click at [346, 148] on h1 "Commercial and Small Business Capacity" at bounding box center [303, 147] width 213 height 10
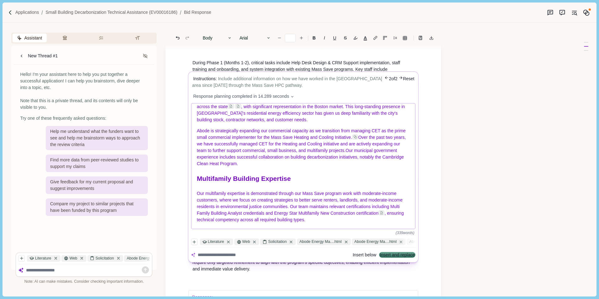
scroll to position [1348, 0]
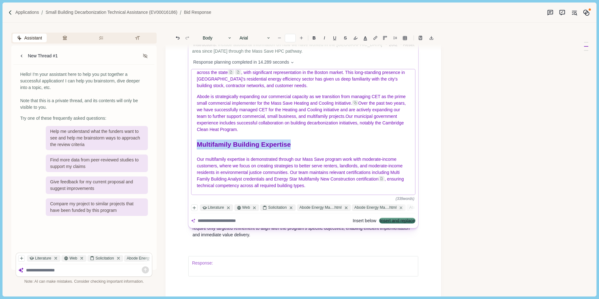
drag, startPoint x: 195, startPoint y: 144, endPoint x: 305, endPoint y: 146, distance: 110.0
click at [305, 146] on div "Abode Energy Management possesses extensive capacity to work across all buildin…" at bounding box center [304, 131] width 224 height 125
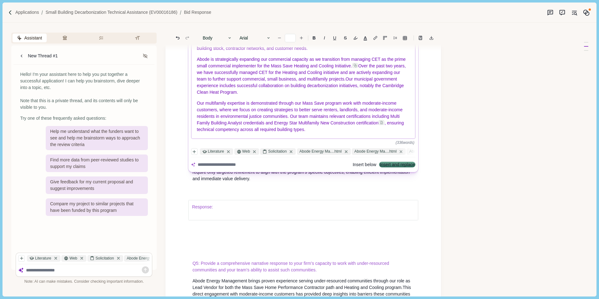
scroll to position [1410, 0]
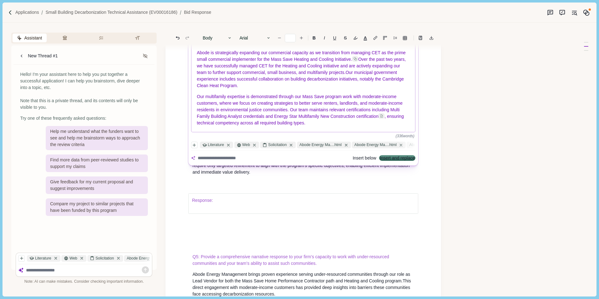
click at [386, 158] on button "Insert and replace" at bounding box center [397, 158] width 35 height 4
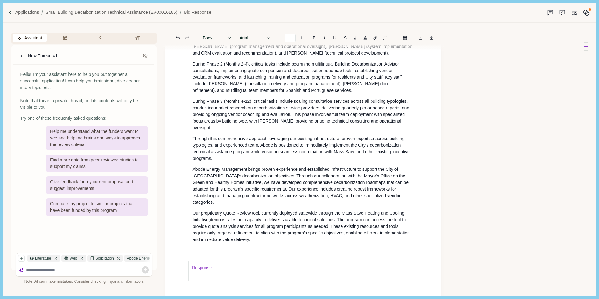
scroll to position [1418, 0]
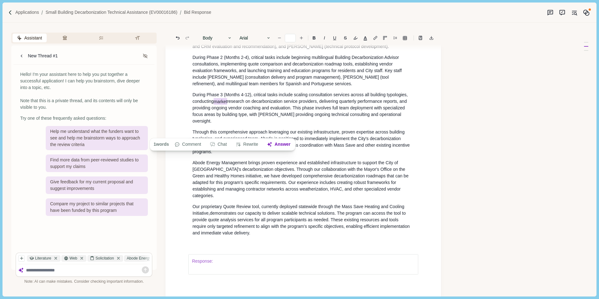
drag, startPoint x: 216, startPoint y: 132, endPoint x: 230, endPoint y: 133, distance: 14.7
click at [230, 123] on span "During Phase 3 (Months 4-12), critical tasks include scaling consultation servi…" at bounding box center [300, 107] width 217 height 31
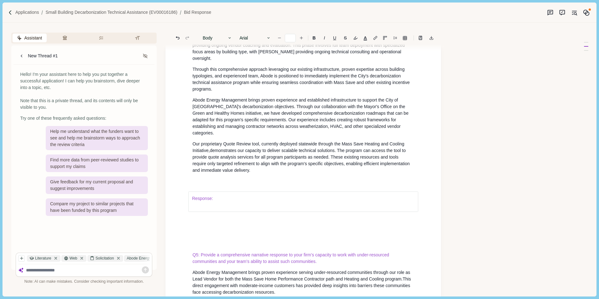
scroll to position [1449, 0]
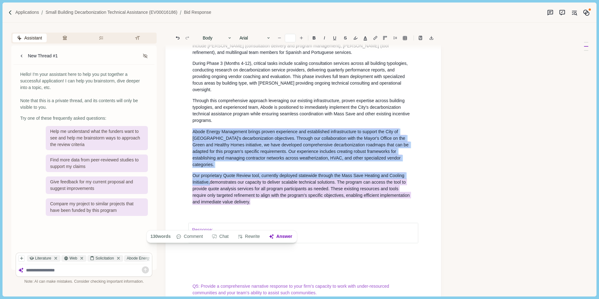
drag, startPoint x: 192, startPoint y: 158, endPoint x: 257, endPoint y: 224, distance: 92.2
click at [218, 235] on button "Chat" at bounding box center [220, 236] width 24 height 9
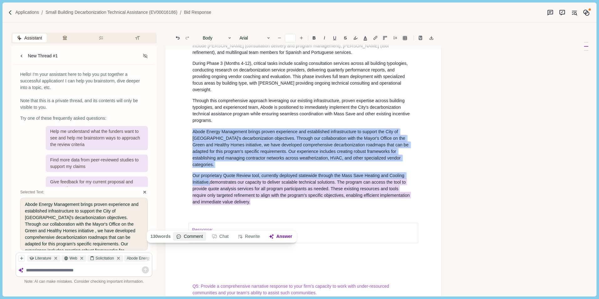
click at [188, 236] on button "Comment" at bounding box center [189, 236] width 33 height 9
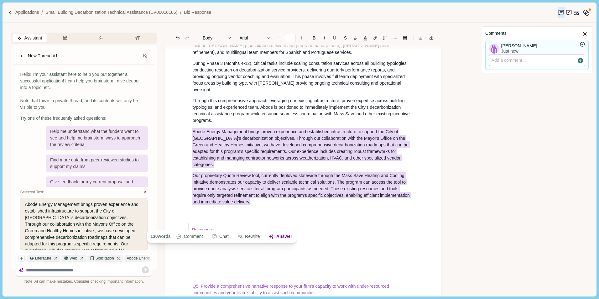
click at [497, 62] on p at bounding box center [537, 60] width 91 height 7
click at [578, 60] on icon "Save comment" at bounding box center [580, 60] width 5 height 5
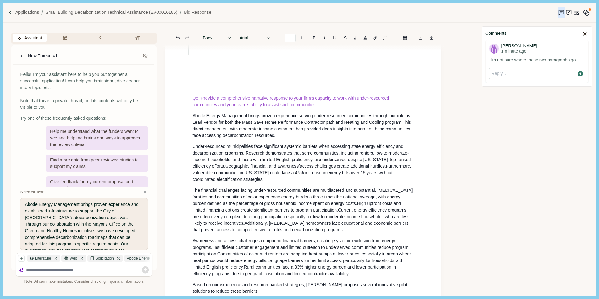
scroll to position [1668, 0]
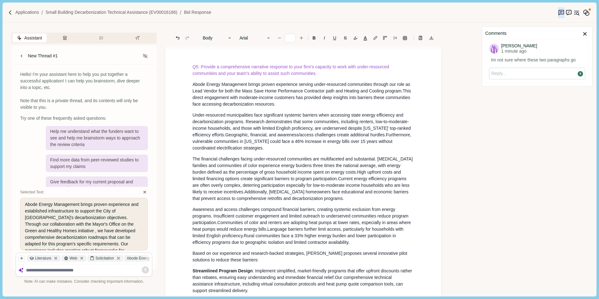
drag, startPoint x: 401, startPoint y: 115, endPoint x: 406, endPoint y: 115, distance: 5.0
click at [401, 93] on span "Abode Energy Management brings proven experience serving under-resourced commun…" at bounding box center [301, 88] width 219 height 12
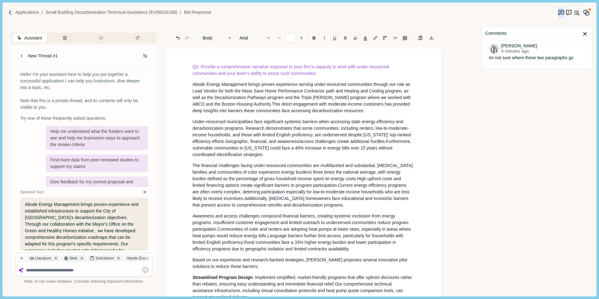
drag, startPoint x: 325, startPoint y: 129, endPoint x: 358, endPoint y: 133, distance: 33.4
click at [325, 113] on span "This direct engagement with moderate-income customers has provided deep insight…" at bounding box center [301, 108] width 219 height 12
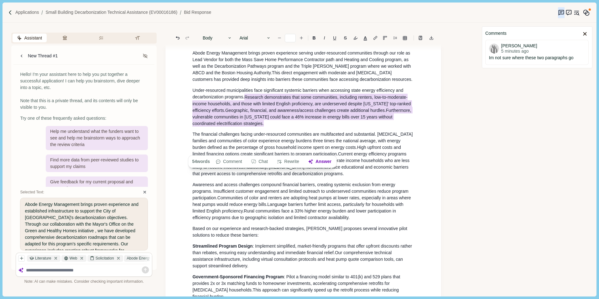
drag, startPoint x: 245, startPoint y: 122, endPoint x: 397, endPoint y: 152, distance: 154.8
click at [398, 127] on p "Under-resourced municipalities face significant systemic barriers when accessin…" at bounding box center [303, 106] width 222 height 39
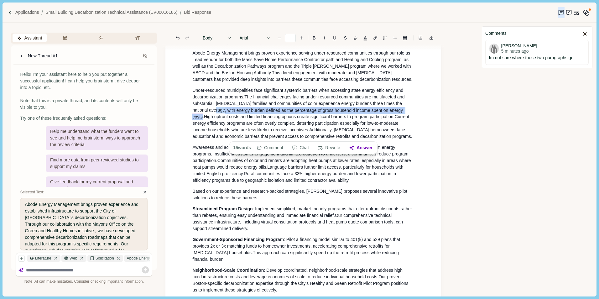
drag, startPoint x: 208, startPoint y: 136, endPoint x: 398, endPoint y: 135, distance: 189.9
click at [398, 120] on span "The financial challenges facing under-resourced communities are multifaceted an…" at bounding box center [298, 107] width 213 height 26
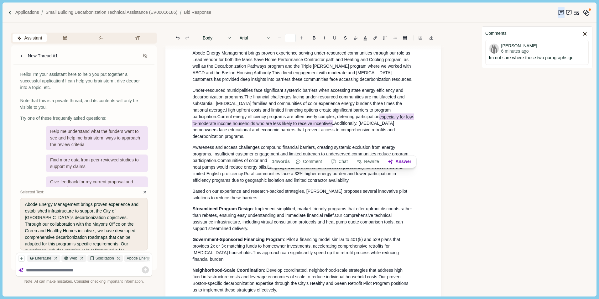
drag, startPoint x: 357, startPoint y: 142, endPoint x: 328, endPoint y: 149, distance: 30.0
click at [328, 127] on span "Current energy efficiency programs are often overly complex, deterring particip…" at bounding box center [303, 119] width 222 height 13
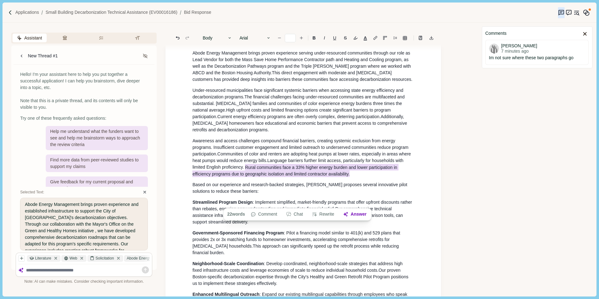
drag, startPoint x: 246, startPoint y: 196, endPoint x: 350, endPoint y: 201, distance: 104.2
click at [350, 177] on p "Awareness and access challenges compound financial barriers, creating systemic …" at bounding box center [303, 157] width 222 height 39
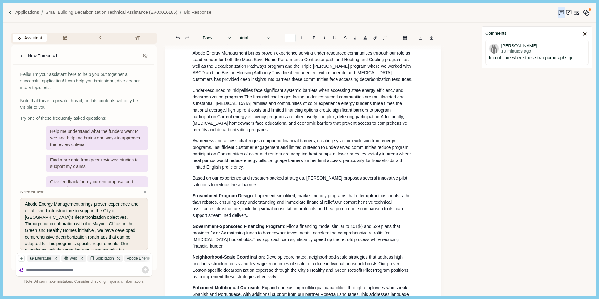
scroll to position [0, 0]
click at [65, 38] on icon "button" at bounding box center [64, 37] width 5 height 5
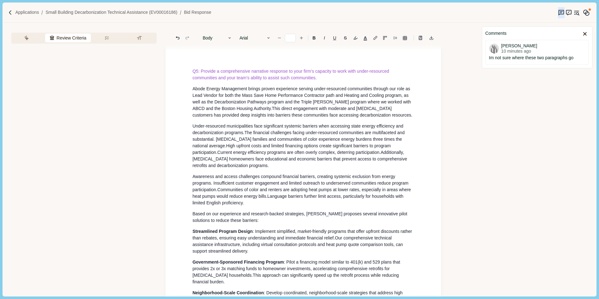
scroll to position [1700, 0]
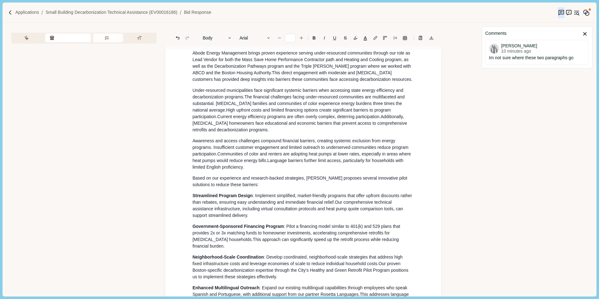
click at [110, 36] on button "Requirements" at bounding box center [108, 38] width 30 height 9
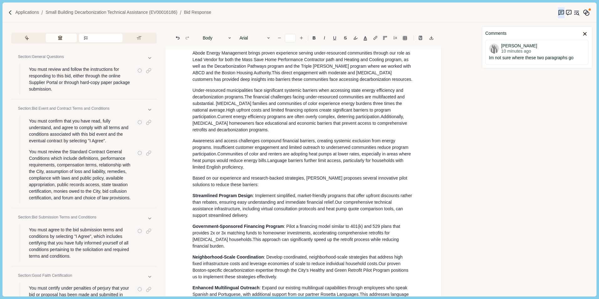
click at [62, 36] on button "Review Criteria" at bounding box center [61, 38] width 31 height 9
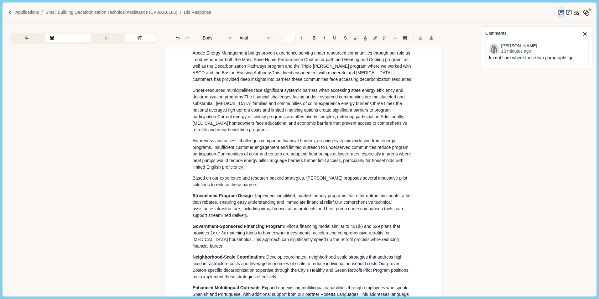
click at [140, 38] on button "Formatting" at bounding box center [140, 38] width 30 height 9
click at [60, 37] on button "Review Criteria" at bounding box center [64, 38] width 33 height 9
click at [25, 37] on icon "button" at bounding box center [26, 37] width 4 height 5
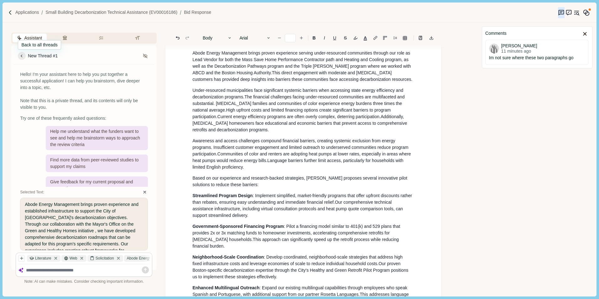
click at [24, 55] on icon at bounding box center [22, 56] width 6 height 6
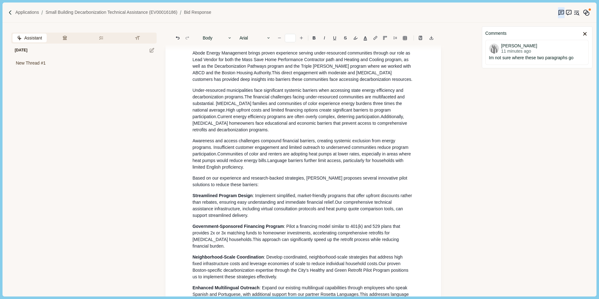
click at [31, 38] on span "Assistant" at bounding box center [33, 38] width 18 height 7
drag, startPoint x: 213, startPoint y: 76, endPoint x: 246, endPoint y: 76, distance: 32.9
click at [246, 76] on span "Abode Energy Managemen t brings proven experience serving under-resourced commu…" at bounding box center [301, 63] width 219 height 26
drag, startPoint x: 399, startPoint y: 122, endPoint x: 213, endPoint y: 130, distance: 185.4
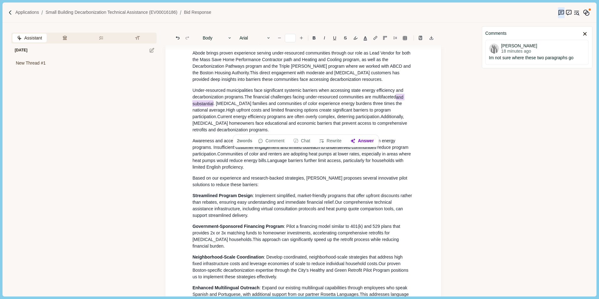
click at [213, 113] on span "The financial challenges facing under-resourced communities are multifaceted an…" at bounding box center [298, 103] width 212 height 19
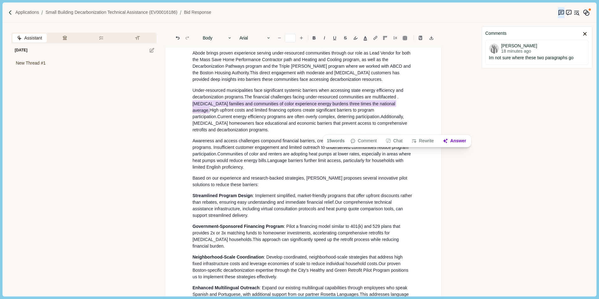
drag, startPoint x: 401, startPoint y: 122, endPoint x: 392, endPoint y: 129, distance: 11.6
click at [392, 129] on p "Under-resourced municipalities face significant systemic barriers when accessin…" at bounding box center [303, 110] width 222 height 46
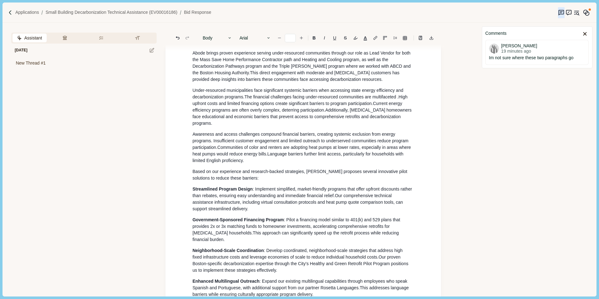
click at [397, 99] on span "The financial challenges facing under-resourced communities are multifaceted ." at bounding box center [321, 96] width 154 height 5
drag, startPoint x: 254, startPoint y: 123, endPoint x: 272, endPoint y: 122, distance: 17.2
click at [272, 100] on span "The financial challenges facing under-resourced communities are multifaceted." at bounding box center [319, 97] width 150 height 7
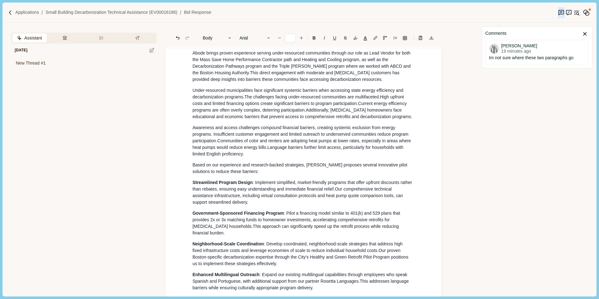
click at [382, 106] on span "High upfront costs and limited financing options create significant barriers to…" at bounding box center [298, 100] width 213 height 12
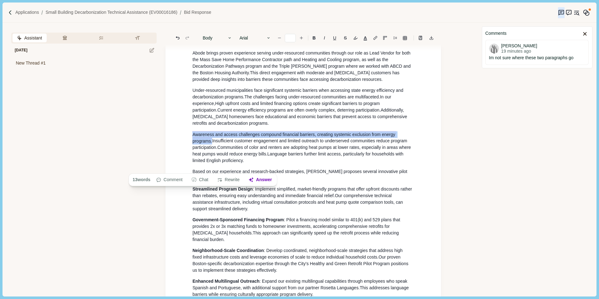
drag, startPoint x: 193, startPoint y: 161, endPoint x: 213, endPoint y: 167, distance: 20.5
click at [213, 150] on span "Awareness and access challenges compound financial barriers, creating systemic …" at bounding box center [300, 140] width 216 height 19
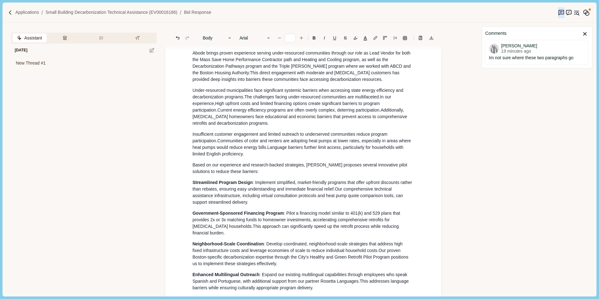
click at [217, 113] on span "High upfront costs and limited financing options create significant barriers to…" at bounding box center [286, 107] width 189 height 12
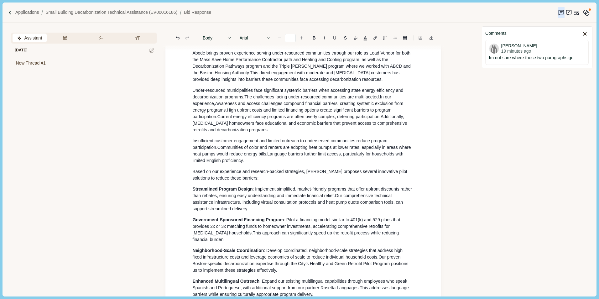
click at [218, 113] on span "Awareness and access challenges compound financial barriers, creating systemic …" at bounding box center [298, 107] width 212 height 12
click at [216, 119] on span "High upfront costs and limited financing options create significant barriers to…" at bounding box center [293, 114] width 202 height 12
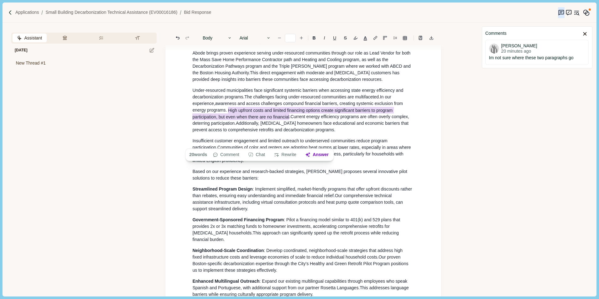
drag, startPoint x: 229, startPoint y: 136, endPoint x: 291, endPoint y: 140, distance: 61.6
click at [291, 120] on span "High upfront costs and limited financing options create significant barriers to…" at bounding box center [293, 113] width 202 height 13
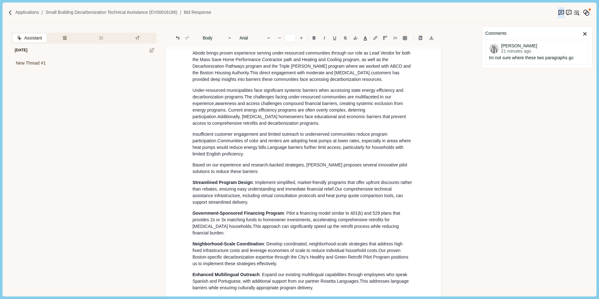
click at [348, 119] on span "Current energy efficiency programs are often overly complex, deterring particip…" at bounding box center [279, 114] width 174 height 12
click at [346, 119] on span "Current energy efficiency programs are often overly complex, and hard to access…" at bounding box center [298, 114] width 212 height 12
click at [384, 119] on span "Current energy efficiency programs are often overly complex and hard to access …" at bounding box center [297, 114] width 211 height 12
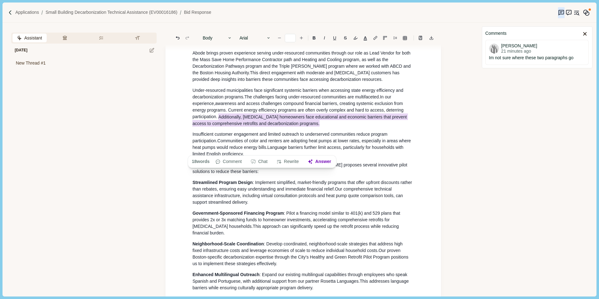
drag, startPoint x: 219, startPoint y: 142, endPoint x: 324, endPoint y: 149, distance: 105.2
click at [324, 127] on p "Under-resourced municipalities face significant systemic barriers when accessin…" at bounding box center [303, 106] width 222 height 39
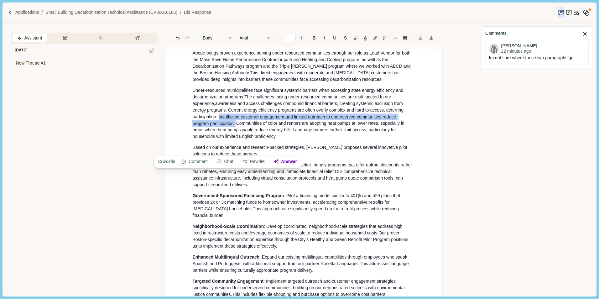
drag, startPoint x: 218, startPoint y: 142, endPoint x: 237, endPoint y: 148, distance: 19.4
click at [236, 140] on p "Under-resourced municipalities face significant systemic barriers when accessin…" at bounding box center [303, 113] width 222 height 53
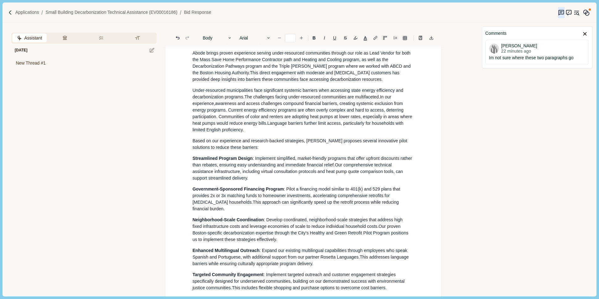
click at [228, 113] on span at bounding box center [227, 110] width 1 height 5
click at [228, 119] on span "Current energy efficiency programs are often overly complex and hard to access,…" at bounding box center [298, 114] width 212 height 12
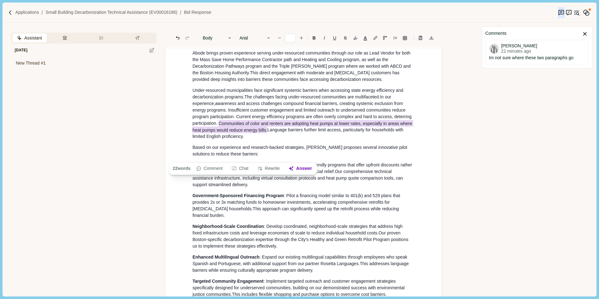
drag, startPoint x: 219, startPoint y: 150, endPoint x: 268, endPoint y: 156, distance: 49.3
click at [268, 140] on p "Under-resourced municipalities face significant systemic barriers when accessin…" at bounding box center [303, 113] width 222 height 53
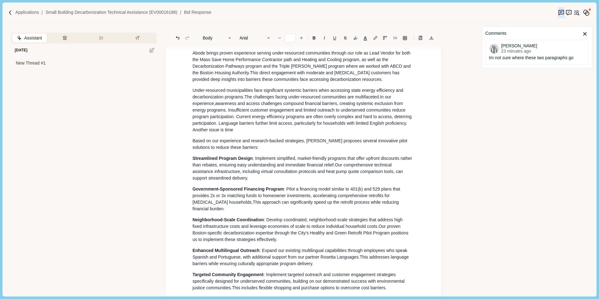
click at [193, 132] on span "Another issue is time" at bounding box center [212, 129] width 41 height 5
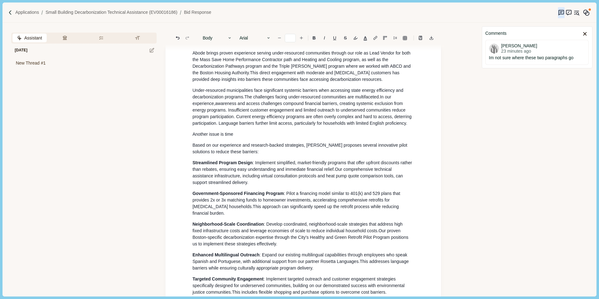
click at [239, 138] on p "Another issue is time" at bounding box center [303, 134] width 222 height 7
drag, startPoint x: 308, startPoint y: 161, endPoint x: 368, endPoint y: 162, distance: 59.9
click at [368, 138] on span "Another issue is time. Having free time and flexible time for people working lo…" at bounding box center [279, 134] width 175 height 7
click at [238, 137] on span "Another issue is time. Having free time and flexible time for" at bounding box center [249, 134] width 114 height 5
click at [236, 137] on span "Another issue is time. Having free time and flexible time for" at bounding box center [249, 134] width 114 height 5
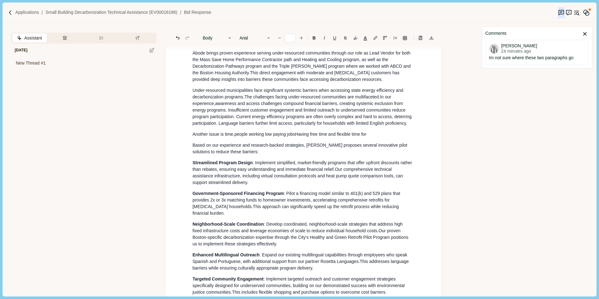
click at [238, 137] on span "people working low paying jobs" at bounding box center [264, 134] width 61 height 5
click at [357, 137] on span "time and flexible time for" at bounding box center [371, 134] width 48 height 5
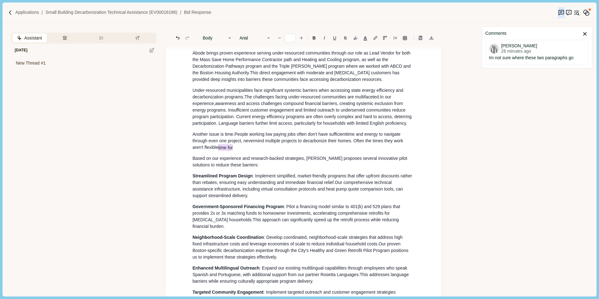
drag, startPoint x: 219, startPoint y: 174, endPoint x: 235, endPoint y: 175, distance: 16.3
click at [235, 151] on p "Another issue is time. People working low paying jobs often don't have sufficie…" at bounding box center [303, 141] width 222 height 20
click at [303, 151] on p "Another issue is time. People working low paying jobs often don't have sufficie…" at bounding box center [303, 141] width 222 height 20
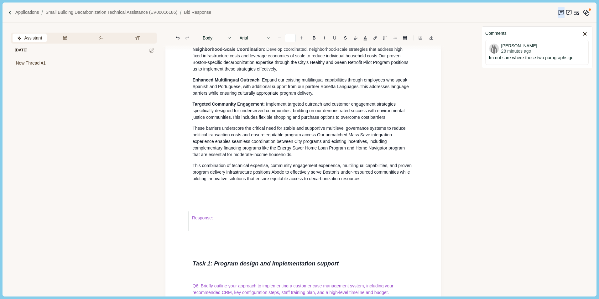
scroll to position [1856, 0]
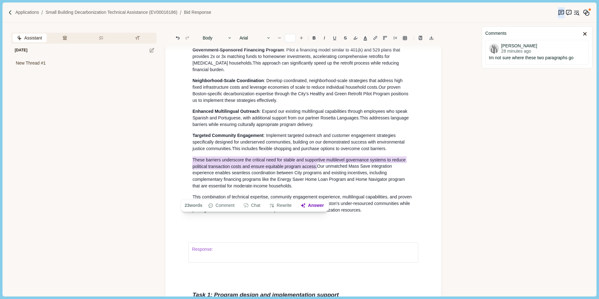
drag, startPoint x: 193, startPoint y: 186, endPoint x: 317, endPoint y: 192, distance: 124.6
click at [317, 189] on p "These barriers underscore the critical need for stable and supportive multileve…" at bounding box center [303, 172] width 222 height 33
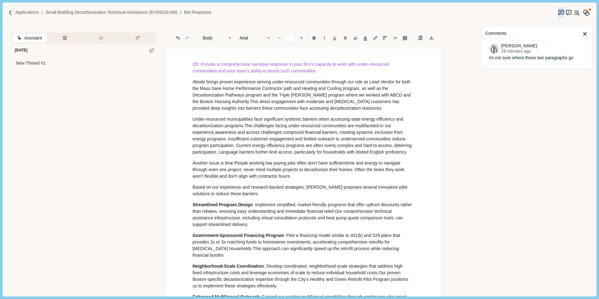
scroll to position [1668, 0]
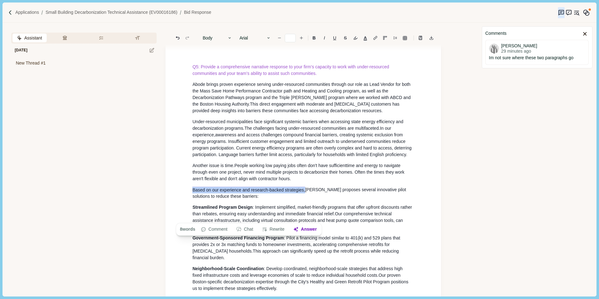
drag, startPoint x: 192, startPoint y: 217, endPoint x: 305, endPoint y: 216, distance: 113.2
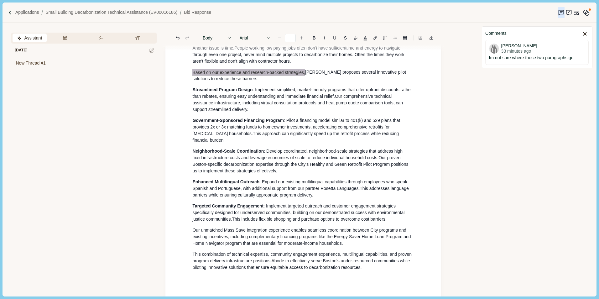
scroll to position [1794, 0]
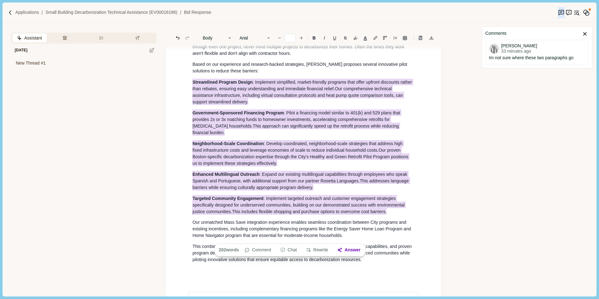
drag, startPoint x: 192, startPoint y: 110, endPoint x: 393, endPoint y: 236, distance: 237.3
click at [393, 236] on div "Small Building Decarbonization Technical Assistance EV00016186 A brief introduc…" at bounding box center [303, 244] width 231 height 3934
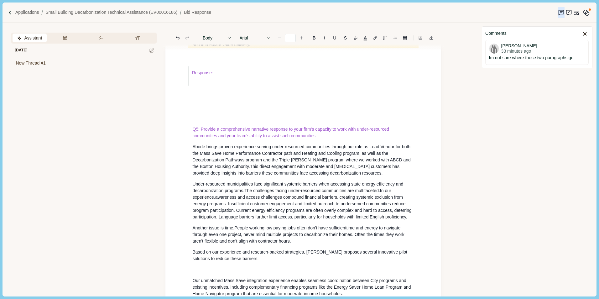
scroll to position [1606, 0]
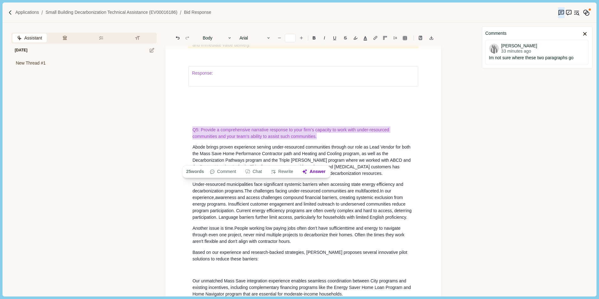
drag, startPoint x: 191, startPoint y: 152, endPoint x: 328, endPoint y: 159, distance: 137.5
click at [319, 171] on button "Answer" at bounding box center [314, 171] width 30 height 9
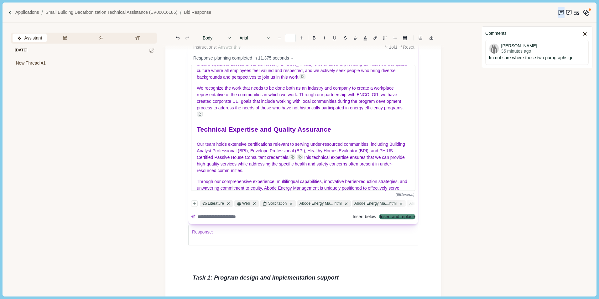
scroll to position [1700, 0]
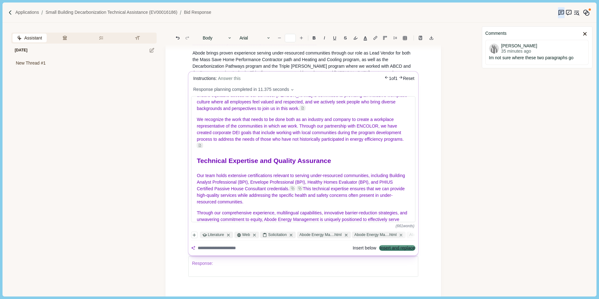
click at [216, 249] on textarea at bounding box center [274, 248] width 152 height 7
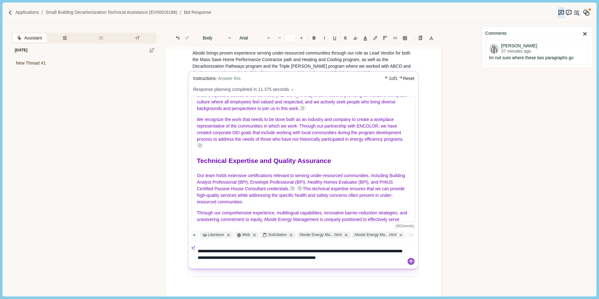
click at [237, 261] on textarea "**********" at bounding box center [301, 255] width 207 height 20
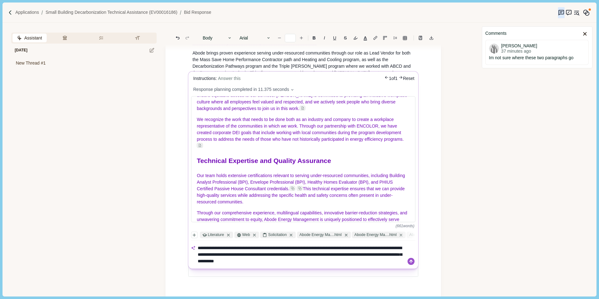
click at [335, 260] on textarea "**********" at bounding box center [301, 255] width 207 height 20
type textarea "**********"
click at [412, 260] on icon at bounding box center [411, 261] width 7 height 7
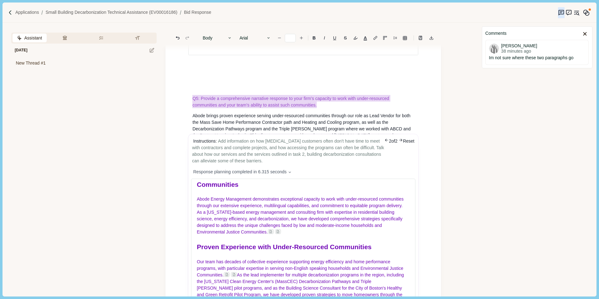
scroll to position [0, 0]
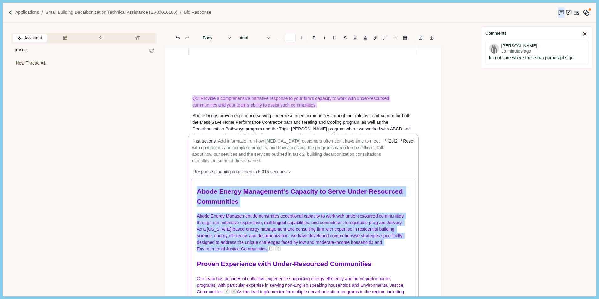
drag, startPoint x: 203, startPoint y: 196, endPoint x: 290, endPoint y: 250, distance: 102.5
click at [290, 250] on div "Abode Energy Management's Capacity to Serve Under-Resourced Communities Abode E…" at bounding box center [304, 241] width 224 height 125
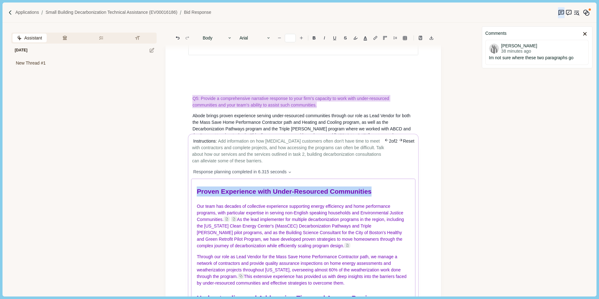
drag, startPoint x: 197, startPoint y: 189, endPoint x: 381, endPoint y: 193, distance: 183.7
click at [381, 193] on h1 "Proven Experience with Under-Resourced Communities" at bounding box center [303, 192] width 213 height 10
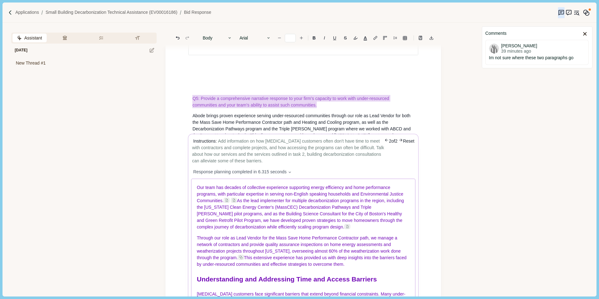
drag, startPoint x: 196, startPoint y: 188, endPoint x: 390, endPoint y: 267, distance: 209.1
click at [390, 267] on div "Our team has decades of collective experience supporting energy efficiency and …" at bounding box center [304, 241] width 224 height 125
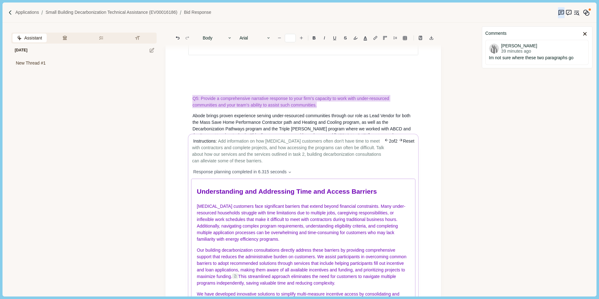
scroll to position [1626, 0]
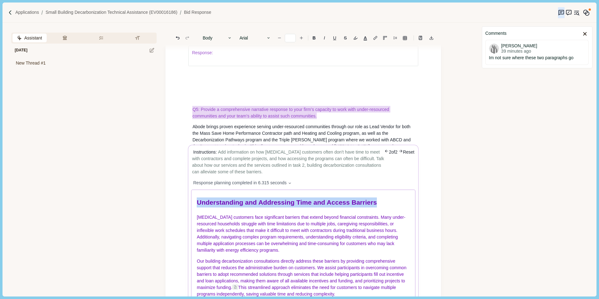
drag, startPoint x: 197, startPoint y: 202, endPoint x: 381, endPoint y: 200, distance: 184.6
click at [381, 200] on div "Understanding and Addressing Time and Access Barriers Low-income customers face…" at bounding box center [304, 252] width 224 height 125
click at [391, 201] on h1 "Understanding and Addressing Time and Access Barriers" at bounding box center [303, 203] width 213 height 10
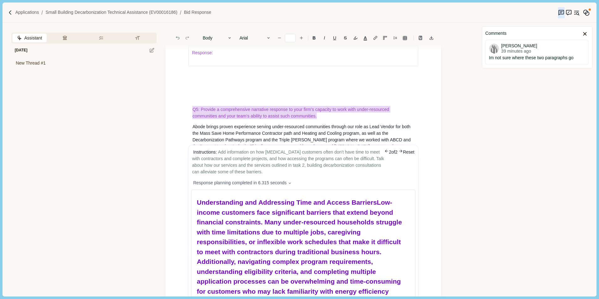
click at [176, 39] on body "Applications Small Building Decarbonization Technical Assistance (EV00016186) B…" at bounding box center [299, 149] width 599 height 299
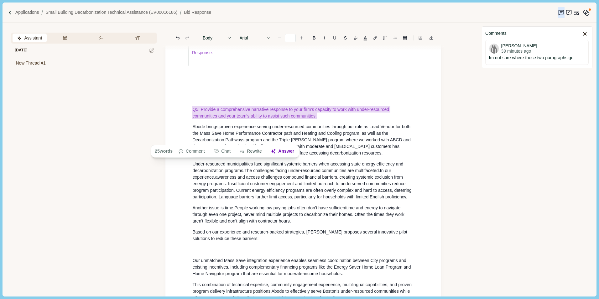
click at [276, 186] on span "awareness and access challenges compound financial barriers, creating systemic …" at bounding box center [298, 181] width 212 height 12
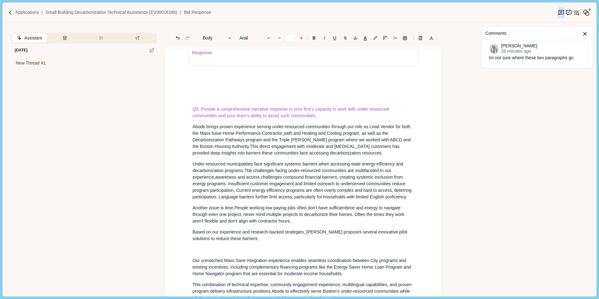
scroll to position [1689, 0]
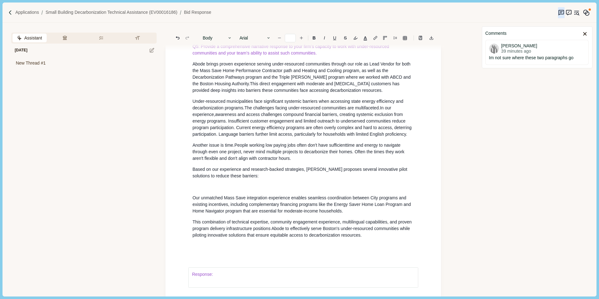
click at [203, 190] on p at bounding box center [303, 187] width 222 height 7
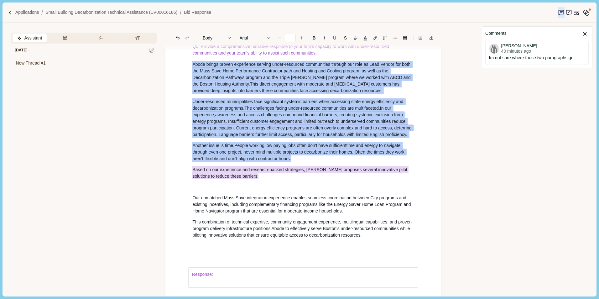
drag, startPoint x: 192, startPoint y: 87, endPoint x: 240, endPoint y: 202, distance: 124.8
click at [240, 202] on div "Small Building Decarbonization Technical Assistance EV00016186 A brief introduc…" at bounding box center [303, 284] width 231 height 3804
click at [248, 216] on button "Rewrite" at bounding box center [240, 216] width 29 height 9
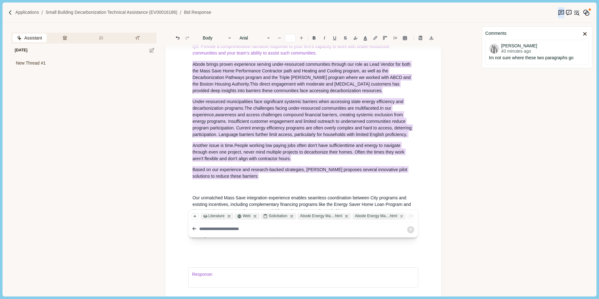
click at [217, 230] on textarea at bounding box center [302, 229] width 207 height 7
type textarea "**********"
click at [412, 230] on icon at bounding box center [410, 229] width 7 height 7
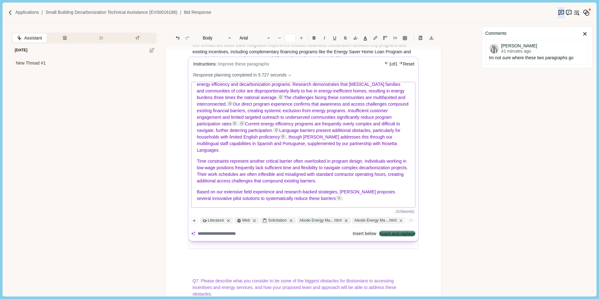
scroll to position [1845, 0]
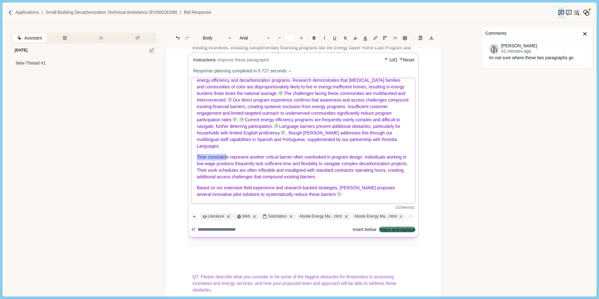
drag, startPoint x: 197, startPoint y: 154, endPoint x: 227, endPoint y: 158, distance: 30.3
click at [227, 158] on div "Abode brings extensive proven experience serving under-resourced communities th…" at bounding box center [304, 140] width 224 height 125
click at [392, 228] on button "Insert and replace" at bounding box center [397, 230] width 35 height 4
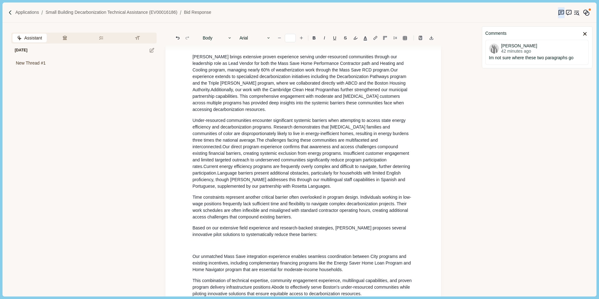
scroll to position [1696, 0]
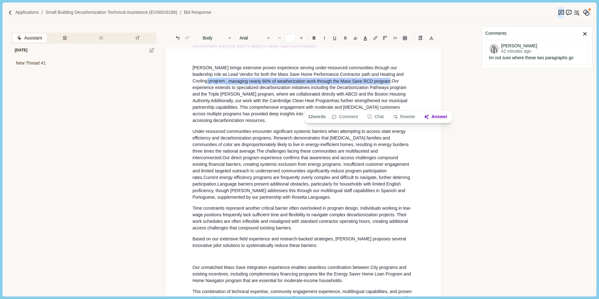
drag, startPoint x: 402, startPoint y: 98, endPoint x: 354, endPoint y: 106, distance: 48.9
click at [354, 106] on p "Abode brings extensive proven experience serving under-resourced communities th…" at bounding box center [303, 94] width 222 height 59
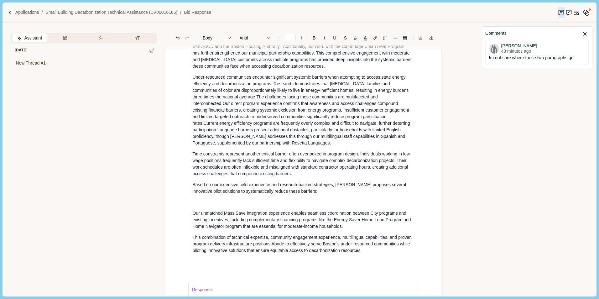
scroll to position [1759, 0]
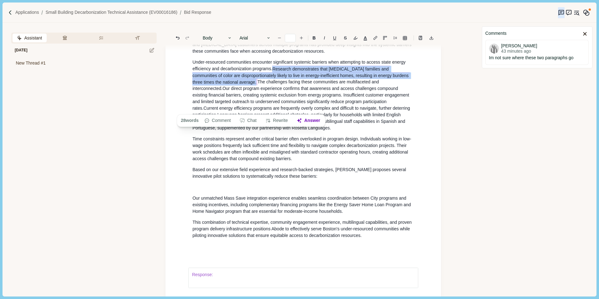
drag, startPoint x: 274, startPoint y: 94, endPoint x: 228, endPoint y: 108, distance: 47.9
click at [228, 108] on p "Under-resourced communities encounter significant systemic barriers when attemp…" at bounding box center [303, 95] width 222 height 72
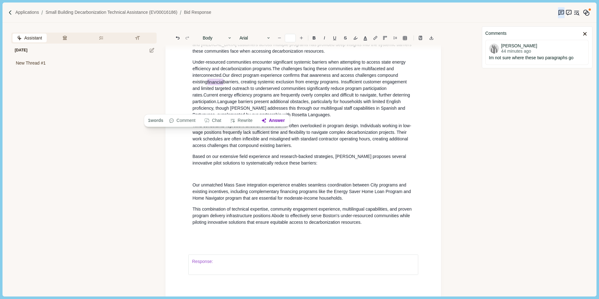
drag, startPoint x: 208, startPoint y: 108, endPoint x: 224, endPoint y: 108, distance: 16.3
click at [224, 97] on span "Our direct program experience confirms that awareness and access challenges com…" at bounding box center [300, 85] width 216 height 25
drag, startPoint x: 193, startPoint y: 109, endPoint x: 210, endPoint y: 110, distance: 16.9
click at [210, 97] on span "Our direct program experience confirms that awareness and access challenges com…" at bounding box center [302, 85] width 220 height 25
click at [213, 85] on span "existing" at bounding box center [220, 82] width 15 height 7
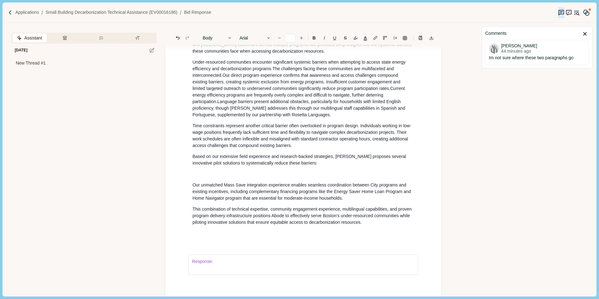
click at [389, 91] on span "Our direct program experience confirms that awareness and access challenges com…" at bounding box center [296, 82] width 209 height 18
click at [397, 111] on span "Language barriers present additional obstacles, particularly for households wit…" at bounding box center [297, 105] width 210 height 12
drag, startPoint x: 270, startPoint y: 186, endPoint x: 333, endPoint y: 188, distance: 62.7
click at [333, 166] on span "Based on our extensive field experience and research-backed strategies , Abode …" at bounding box center [299, 159] width 214 height 13
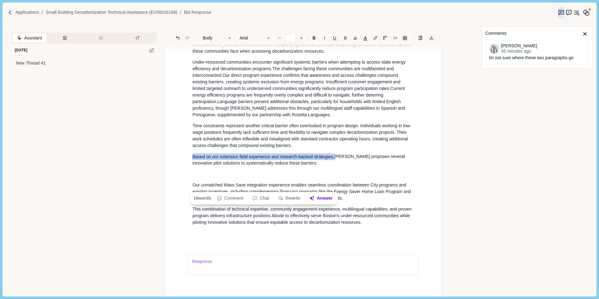
drag, startPoint x: 194, startPoint y: 185, endPoint x: 335, endPoint y: 186, distance: 140.7
click at [335, 186] on div "Small Building Decarbonization Technical Assistance EV00016186 A brief introduc…" at bounding box center [303, 242] width 231 height 3861
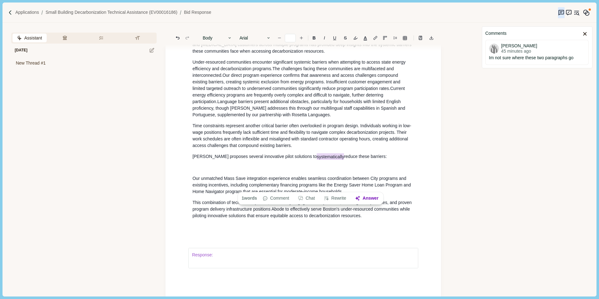
drag, startPoint x: 296, startPoint y: 186, endPoint x: 324, endPoint y: 186, distance: 28.5
click at [324, 160] on span "Abode proposes several innovative pilot solutions to systematically reduce thes…" at bounding box center [288, 156] width 193 height 7
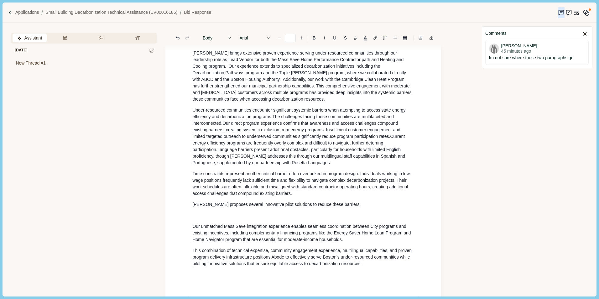
scroll to position [1696, 0]
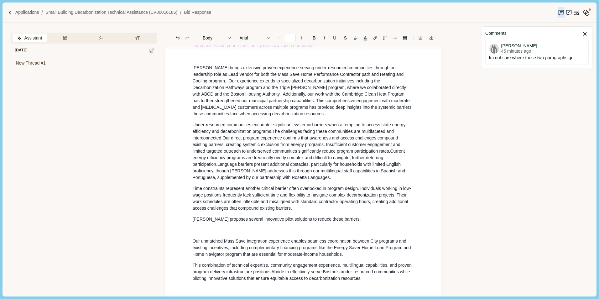
click at [206, 60] on p at bounding box center [303, 57] width 222 height 7
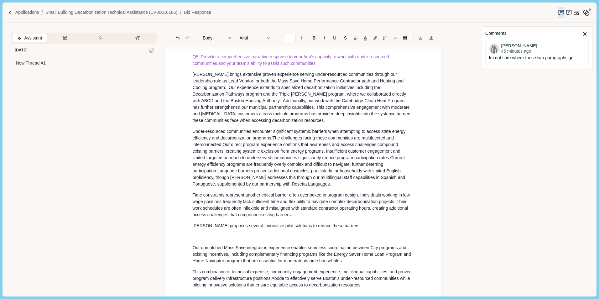
scroll to position [1665, 0]
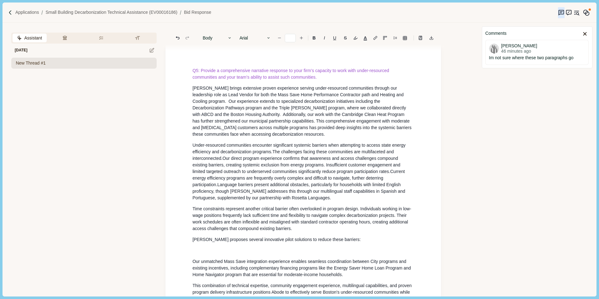
click at [33, 63] on span "New Thread #1" at bounding box center [31, 63] width 30 height 7
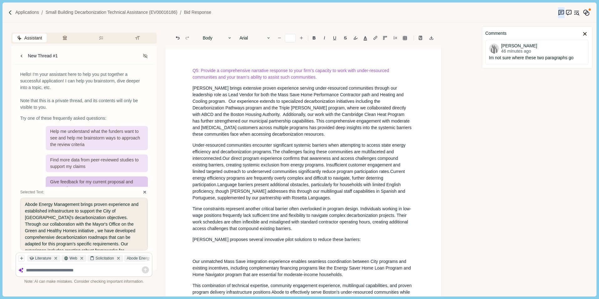
click at [144, 192] on icon at bounding box center [145, 192] width 2 height 2
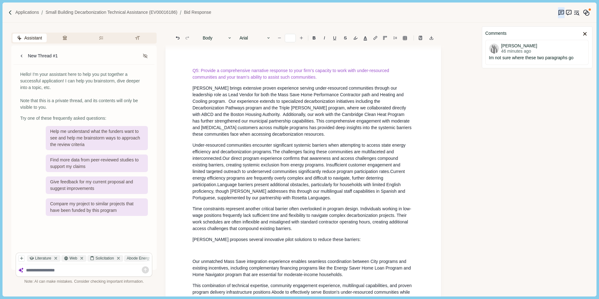
click at [35, 270] on textarea at bounding box center [88, 270] width 124 height 5
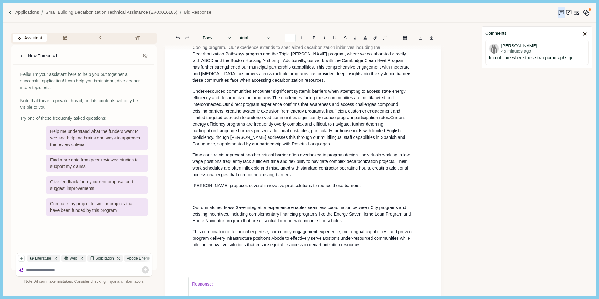
scroll to position [1727, 0]
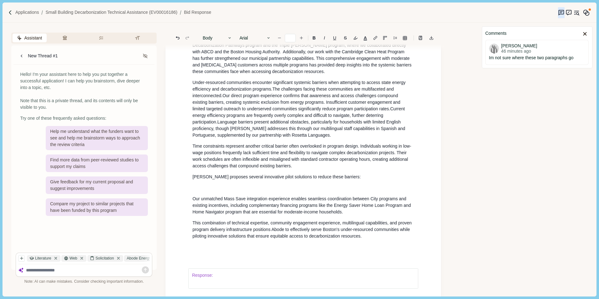
click at [205, 213] on div "Small Building Decarbonization Technical Assistance EV00016186 A brief introduc…" at bounding box center [303, 265] width 231 height 3844
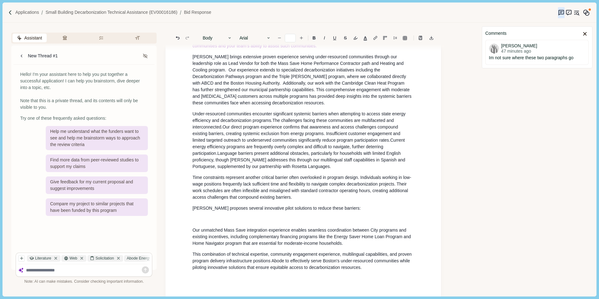
click at [314, 105] on span ". Our experience extends to specialized decarbonization initiatives including t…" at bounding box center [302, 86] width 220 height 38
click at [275, 244] on div "Small Building Decarbonization Technical Assistance EV00016186 A brief introduc…" at bounding box center [303, 297] width 231 height 3844
click at [396, 38] on icon "Line height" at bounding box center [395, 38] width 4 height 4
click at [395, 38] on div "Single 1.5 Double" at bounding box center [395, 38] width 9 height 9
click at [293, 223] on p at bounding box center [303, 219] width 222 height 7
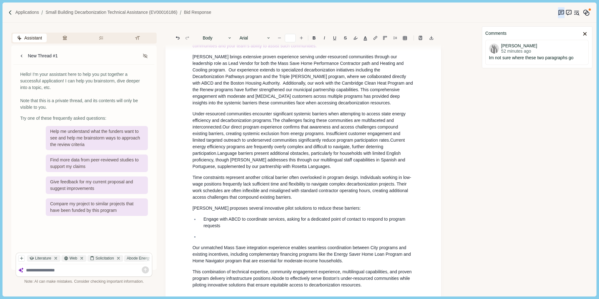
click at [208, 240] on p at bounding box center [306, 236] width 207 height 7
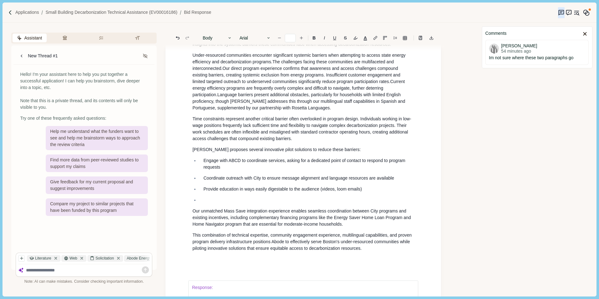
scroll to position [1759, 0]
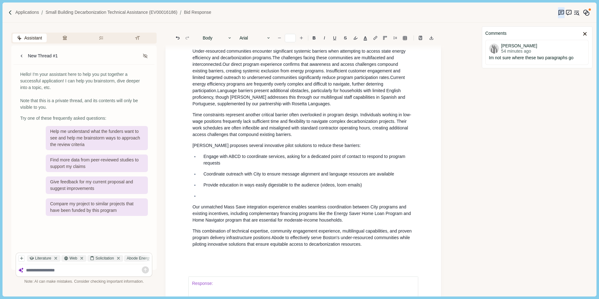
click at [238, 188] on p "Provide education in ways easily digestable to the audience (videos, loom email…" at bounding box center [306, 185] width 207 height 7
drag, startPoint x: 295, startPoint y: 215, endPoint x: 315, endPoint y: 217, distance: 20.8
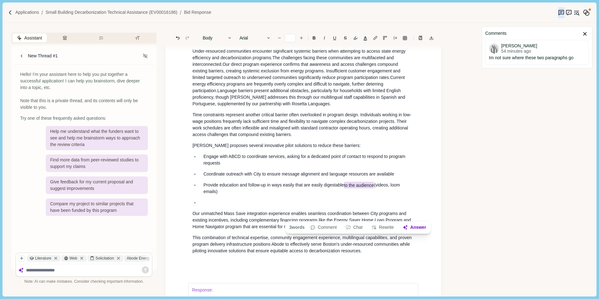
drag, startPoint x: 345, startPoint y: 215, endPoint x: 374, endPoint y: 215, distance: 29.2
click at [374, 195] on p "Provide education and follow-up in ways easily that are easily digestable to th…" at bounding box center [306, 188] width 207 height 13
click at [214, 206] on p at bounding box center [306, 202] width 207 height 7
click at [205, 206] on p at bounding box center [306, 202] width 207 height 7
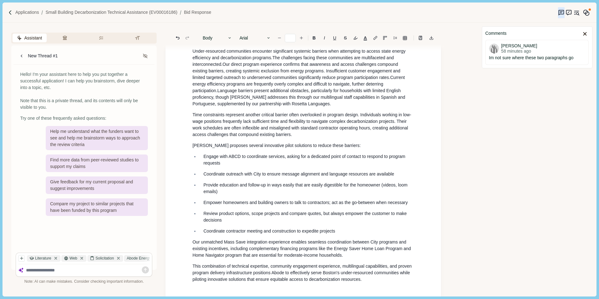
click at [305, 234] on p "Coordinate contractor meeting and construction to expedite projects" at bounding box center [306, 231] width 207 height 7
click at [392, 234] on p "Coordinate contractor meeting and construction to align meeting times and exped…" at bounding box center [306, 231] width 207 height 7
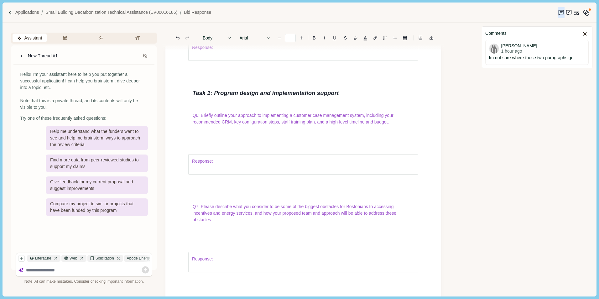
scroll to position [2041, 0]
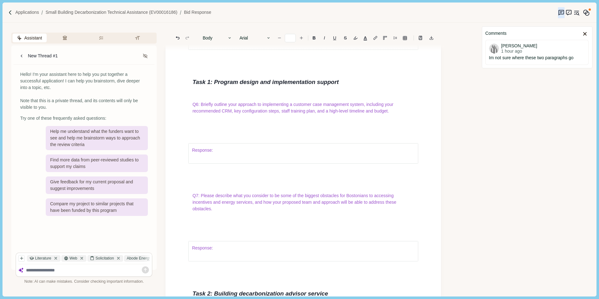
click at [248, 161] on div "Response:" at bounding box center [303, 153] width 231 height 47
click at [259, 162] on div "Response:" at bounding box center [303, 153] width 231 height 47
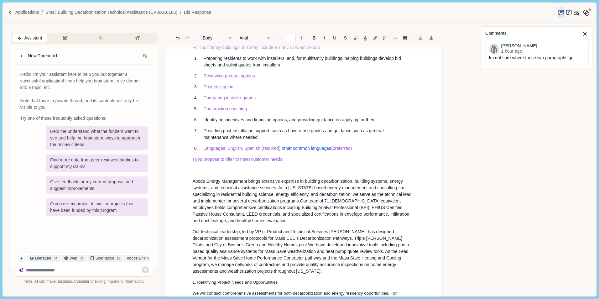
scroll to position [2260, 0]
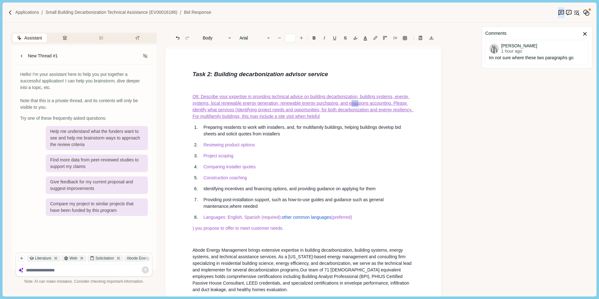
drag, startPoint x: 368, startPoint y: 135, endPoint x: 375, endPoint y: 134, distance: 7.9
click at [375, 119] on span "Q8: Describe your expertise in providing technical advice on building decarboni…" at bounding box center [302, 106] width 221 height 25
click at [359, 107] on span "mis" at bounding box center [355, 103] width 7 height 7
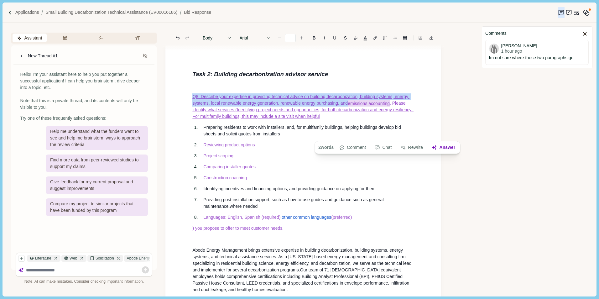
drag, startPoint x: 366, startPoint y: 135, endPoint x: 408, endPoint y: 137, distance: 42.7
click at [408, 119] on span "Q8: Describe your expertise in providing technical advice on building decarboni…" at bounding box center [302, 106] width 221 height 25
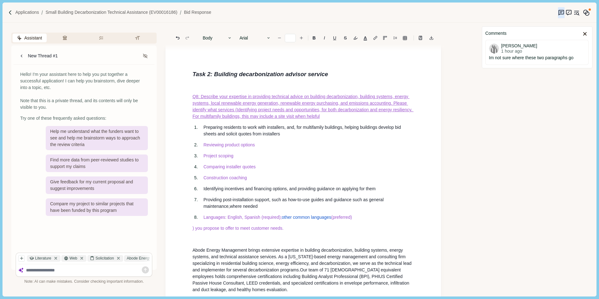
click at [303, 119] on span "Q8: Describe your expertise in providing technical advice on building decarboni…" at bounding box center [302, 106] width 221 height 25
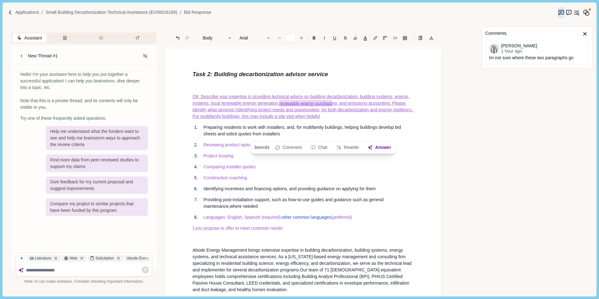
drag, startPoint x: 299, startPoint y: 135, endPoint x: 350, endPoint y: 135, distance: 51.7
click at [350, 119] on span "Q8: Describe your expertise in providing technical advice on building decarboni…" at bounding box center [302, 106] width 221 height 25
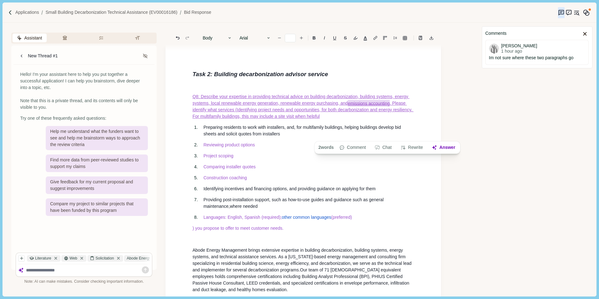
drag, startPoint x: 366, startPoint y: 134, endPoint x: 408, endPoint y: 135, distance: 42.3
click at [408, 119] on span "Q8: Describe your expertise in providing technical advice on building decarboni…" at bounding box center [302, 106] width 221 height 25
click at [356, 147] on button "Comment" at bounding box center [352, 147] width 33 height 9
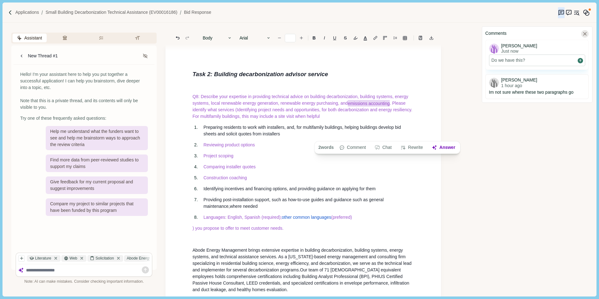
click at [585, 33] on icon at bounding box center [585, 34] width 6 height 6
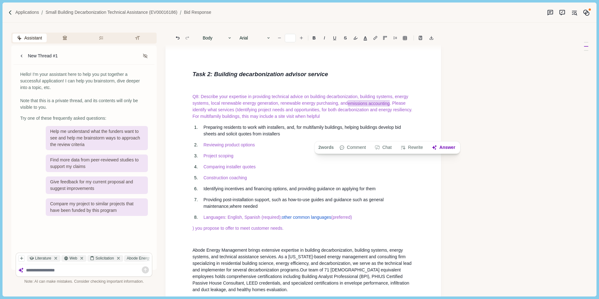
click at [400, 173] on ol "Preparing residents to work with installers, and, for multifamily buildings, he…" at bounding box center [303, 172] width 231 height 97
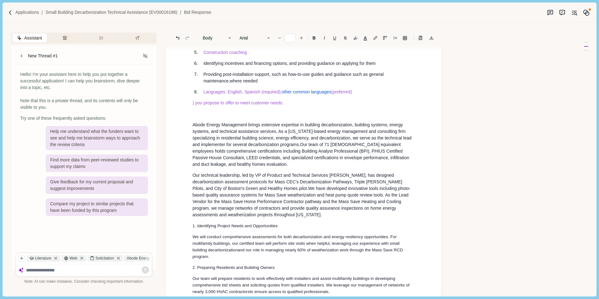
scroll to position [2448, 0]
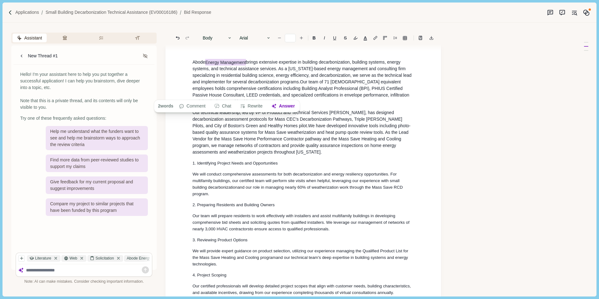
drag, startPoint x: 207, startPoint y: 93, endPoint x: 247, endPoint y: 93, distance: 39.8
click at [247, 85] on span "Abode Energy Management brings extensive expertise in building decarbonization,…" at bounding box center [302, 72] width 220 height 26
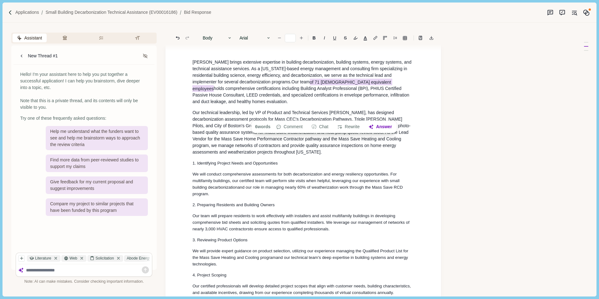
drag, startPoint x: 313, startPoint y: 115, endPoint x: 384, endPoint y: 116, distance: 71.1
click at [384, 104] on span "Our team of 71 full-time equivalent employees holds comprehensive certification…" at bounding box center [301, 92] width 218 height 26
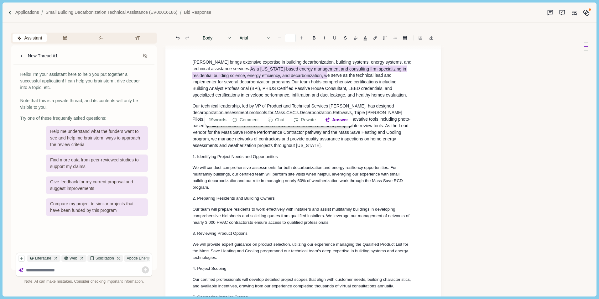
drag, startPoint x: 234, startPoint y: 100, endPoint x: 326, endPoint y: 108, distance: 92.5
click at [326, 84] on span "Abode brings extensive expertise in building decarbonization, building systems,…" at bounding box center [302, 72] width 220 height 25
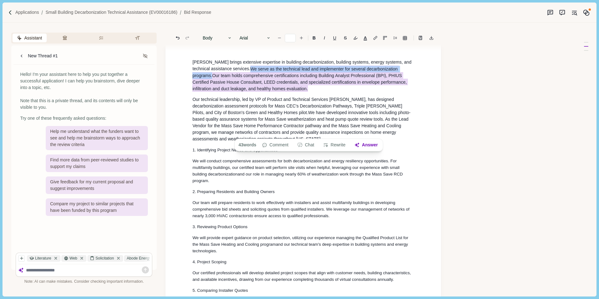
drag, startPoint x: 233, startPoint y: 101, endPoint x: 277, endPoint y: 120, distance: 47.6
click at [277, 92] on p "Abode brings extensive expertise in building decarbonization, building systems,…" at bounding box center [303, 75] width 222 height 33
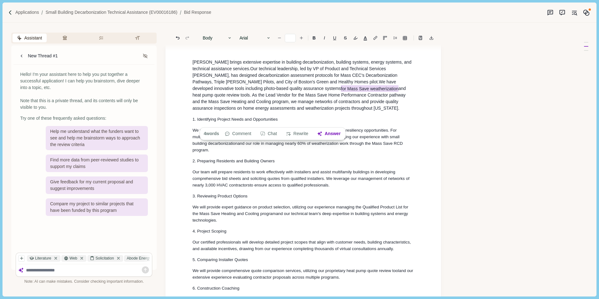
drag, startPoint x: 245, startPoint y: 122, endPoint x: 302, endPoint y: 122, distance: 56.7
click at [302, 111] on span "We have developed innovative tools including photo-based quality assurance syst…" at bounding box center [299, 94] width 215 height 31
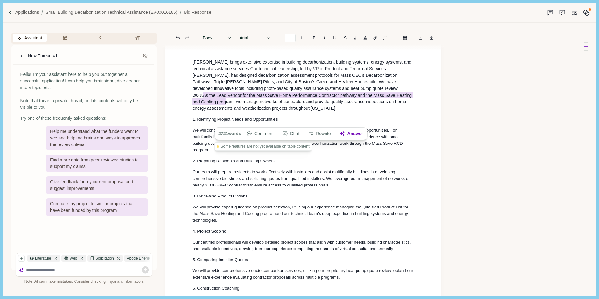
type input "**"
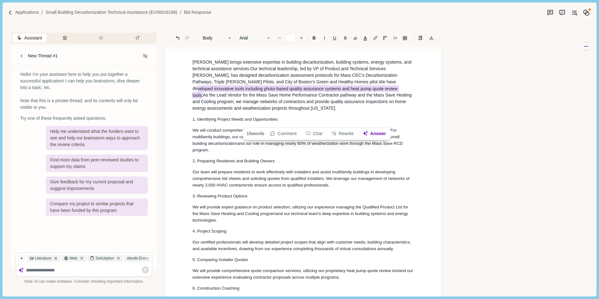
drag, startPoint x: 314, startPoint y: 121, endPoint x: 320, endPoint y: 117, distance: 6.6
click at [320, 111] on span "We have de veloped innovative tools including photo-based quality assurance sys…" at bounding box center [302, 94] width 221 height 31
click at [358, 111] on span "We have de veloped innovative tools including photo-based quality assurance sys…" at bounding box center [302, 94] width 221 height 31
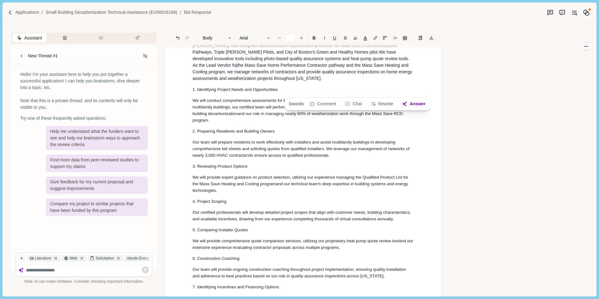
scroll to position [2479, 0]
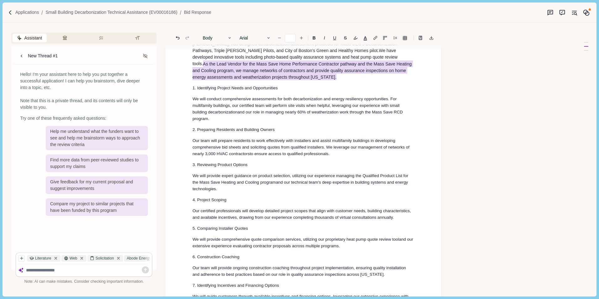
drag, startPoint x: 314, startPoint y: 90, endPoint x: 312, endPoint y: 110, distance: 19.9
click at [312, 80] on p "Abode brings extensive expertise in building decarbonization, building systems,…" at bounding box center [303, 54] width 222 height 53
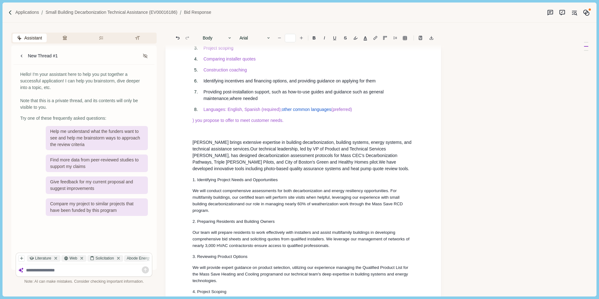
scroll to position [2385, 0]
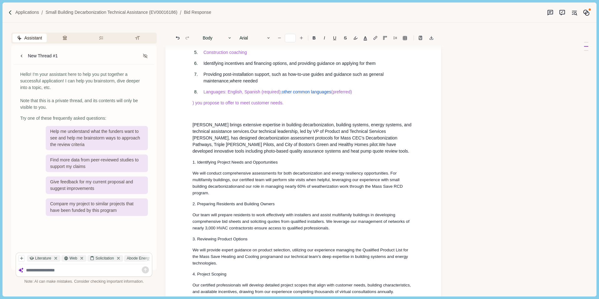
click at [299, 154] on span "We have developed innovative tools including photo-based quality assurance syst…" at bounding box center [300, 148] width 217 height 12
click at [297, 154] on span "We have developed innovative tools including photo-based quality assurance syst…" at bounding box center [300, 148] width 217 height 12
drag, startPoint x: 192, startPoint y: 178, endPoint x: 201, endPoint y: 177, distance: 8.2
click at [201, 148] on span "Our technical leadership, led by VP of Product and Technical Services Mike Osti…" at bounding box center [295, 138] width 206 height 19
click at [285, 147] on span "Our technical leadership, led by VP of Product and Technical Services Mike Osti…" at bounding box center [295, 138] width 206 height 18
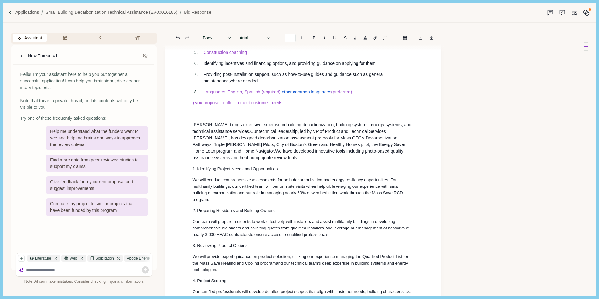
click at [414, 161] on p "Abode brings extensive expertise in building decarbonization, building systems,…" at bounding box center [303, 141] width 222 height 39
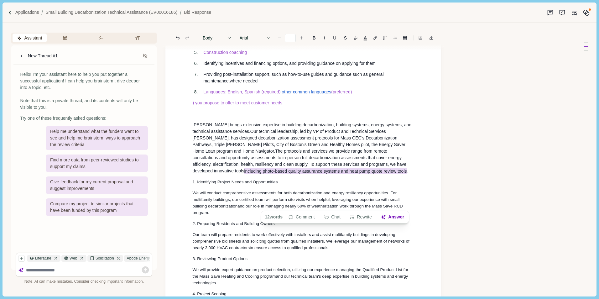
drag, startPoint x: 358, startPoint y: 199, endPoint x: 311, endPoint y: 207, distance: 48.0
click at [311, 174] on span "The protocols and services we provide range from remote consultations and oppor…" at bounding box center [300, 162] width 216 height 26
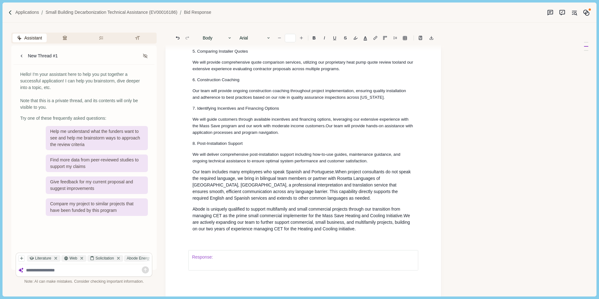
scroll to position [2668, 0]
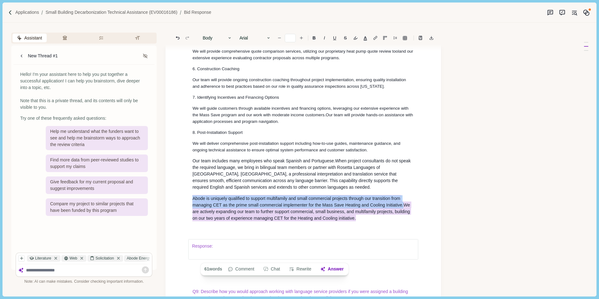
drag, startPoint x: 193, startPoint y: 236, endPoint x: 366, endPoint y: 257, distance: 174.6
click at [366, 221] on p "Abode is uniquely qualified to support multifamily and small commercial project…" at bounding box center [303, 208] width 222 height 26
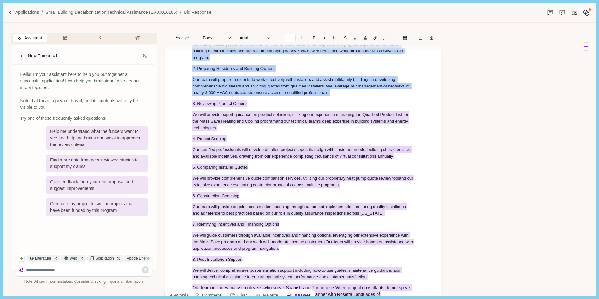
scroll to position [2611, 0]
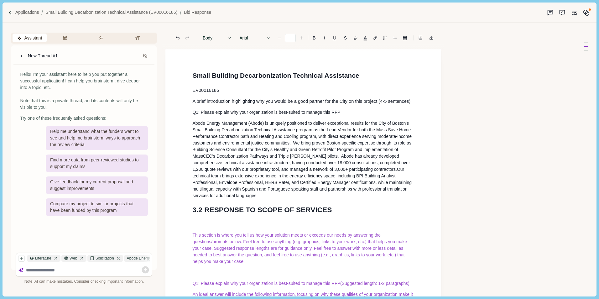
scroll to position [2611, 0]
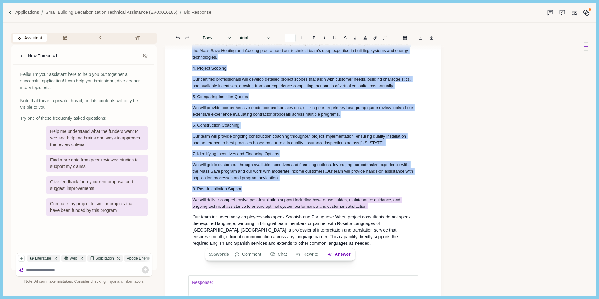
click at [309, 254] on button "Rewrite" at bounding box center [307, 254] width 29 height 9
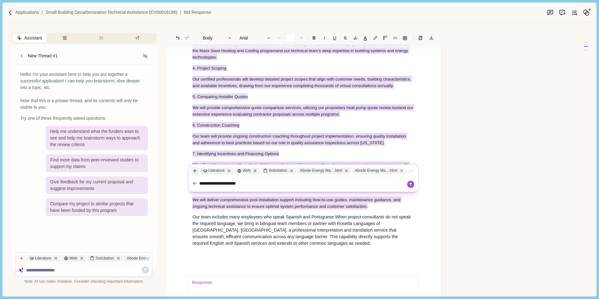
click at [195, 171] on icon "button" at bounding box center [195, 171] width 4 height 4
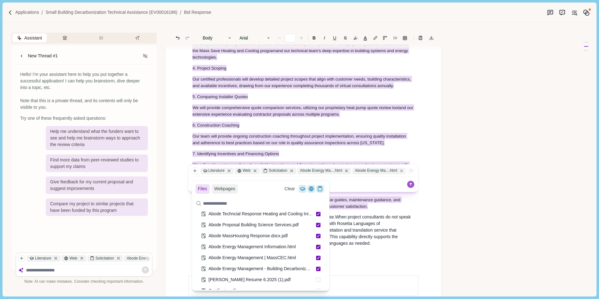
scroll to position [125, 0]
click at [316, 277] on span at bounding box center [318, 279] width 4 height 4
click at [317, 266] on icon at bounding box center [318, 267] width 3 height 3
click at [317, 255] on div at bounding box center [318, 256] width 3 height 3
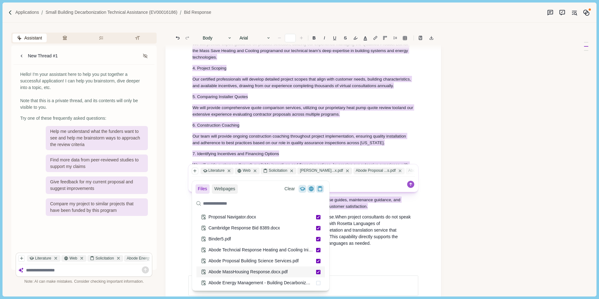
scroll to position [94, 0]
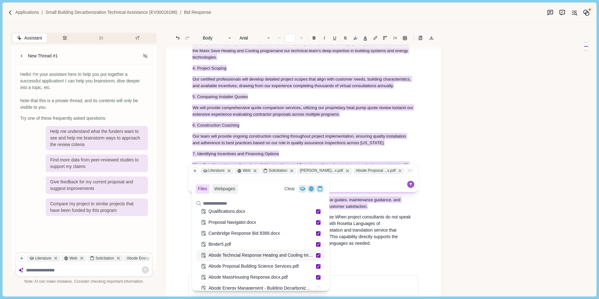
click at [317, 254] on icon at bounding box center [318, 255] width 3 height 3
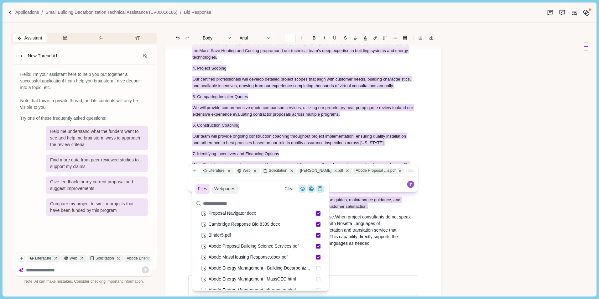
scroll to position [92, 0]
click at [317, 246] on icon at bounding box center [318, 245] width 3 height 3
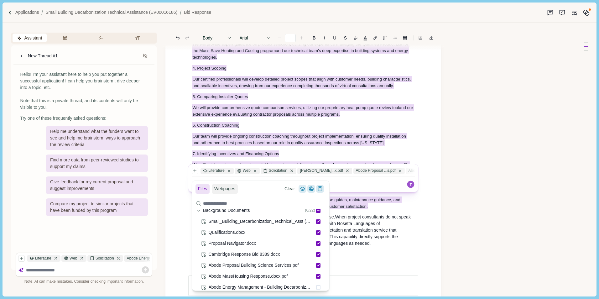
scroll to position [72, 0]
click at [317, 235] on div at bounding box center [318, 233] width 3 height 3
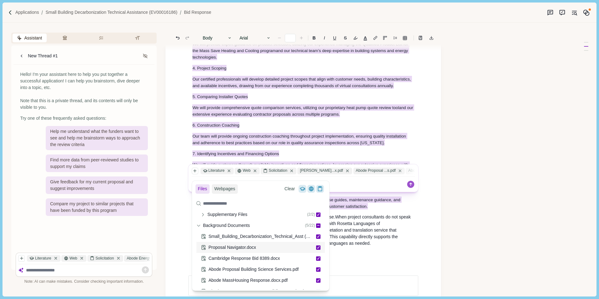
scroll to position [44, 0]
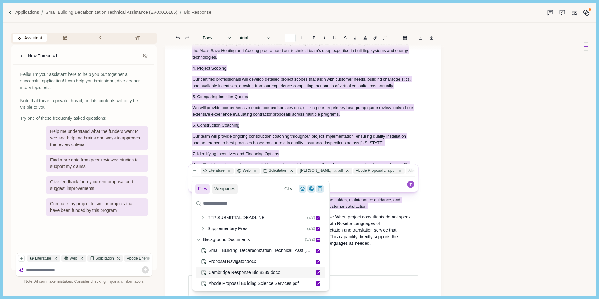
click at [317, 272] on icon at bounding box center [318, 272] width 3 height 3
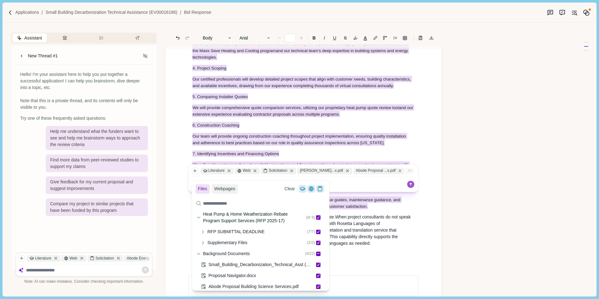
scroll to position [0, 0]
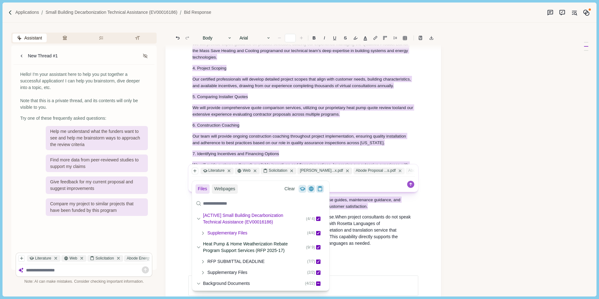
click at [202, 233] on icon at bounding box center [203, 233] width 4 height 4
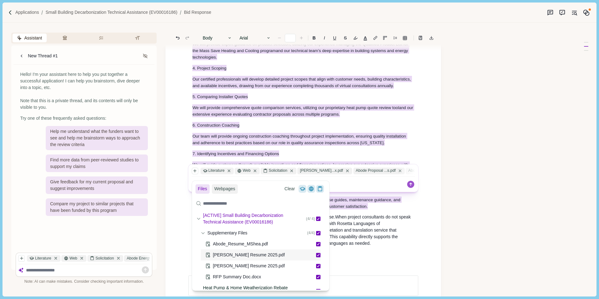
click at [317, 255] on icon at bounding box center [318, 255] width 3 height 3
click at [317, 265] on icon at bounding box center [318, 266] width 3 height 3
click at [317, 278] on icon at bounding box center [318, 276] width 3 height 3
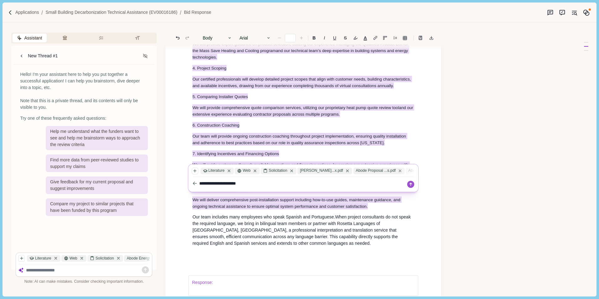
click at [354, 182] on textarea "**********" at bounding box center [302, 183] width 207 height 7
click at [273, 183] on textarea "**********" at bounding box center [302, 183] width 207 height 7
click at [351, 182] on textarea "**********" at bounding box center [302, 183] width 207 height 7
click at [289, 189] on textarea "**********" at bounding box center [302, 186] width 207 height 13
type textarea "**********"
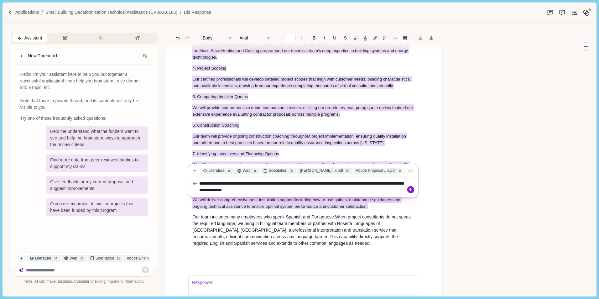
click at [410, 189] on icon at bounding box center [411, 189] width 9 height 9
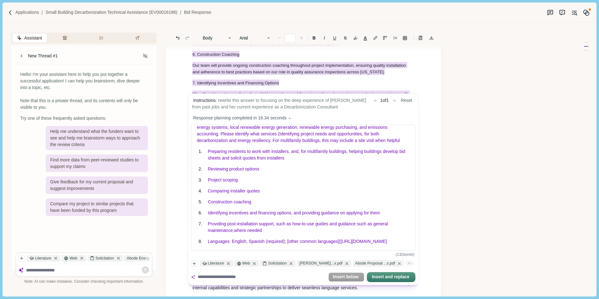
scroll to position [2737, 0]
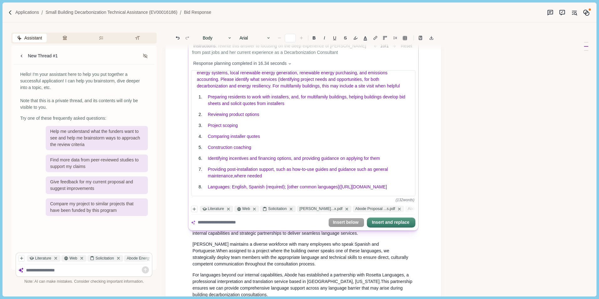
click at [240, 220] on textarea at bounding box center [262, 222] width 128 height 7
type textarea "**********"
click at [412, 222] on icon at bounding box center [411, 222] width 9 height 9
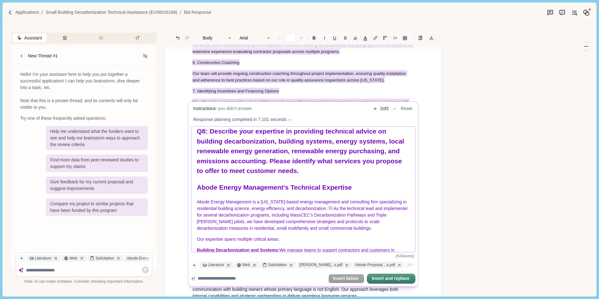
scroll to position [31, 0]
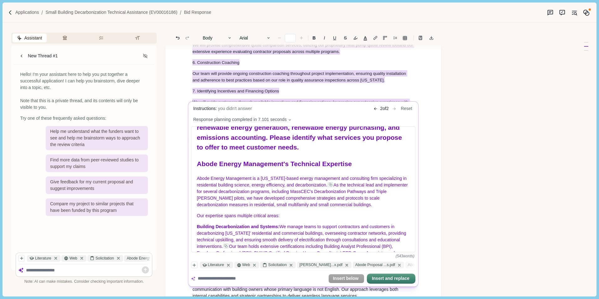
click at [226, 279] on textarea at bounding box center [262, 278] width 128 height 7
type textarea "**********"
click at [413, 278] on icon at bounding box center [411, 278] width 9 height 9
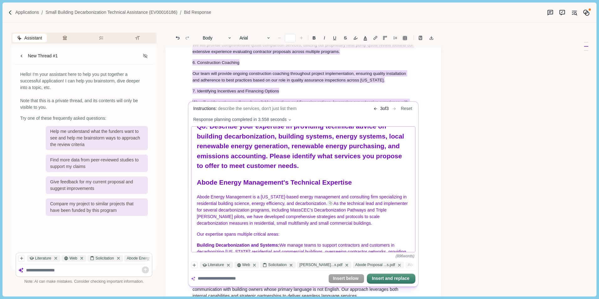
scroll to position [0, 0]
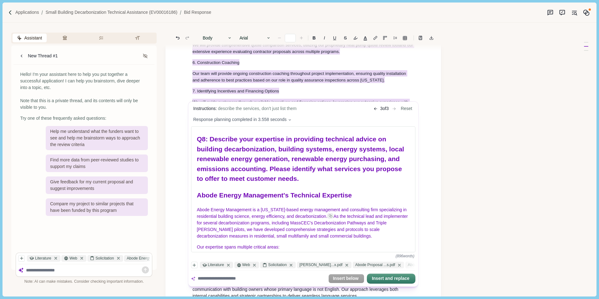
click at [349, 278] on button "Insert below" at bounding box center [346, 278] width 35 height 9
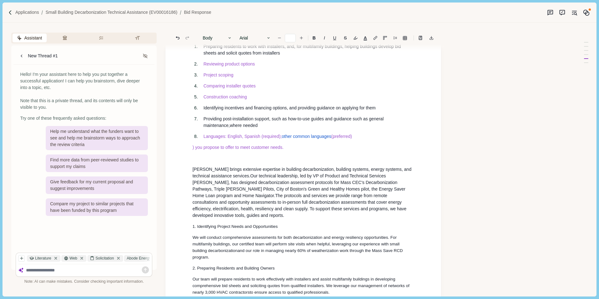
scroll to position [2310, 0]
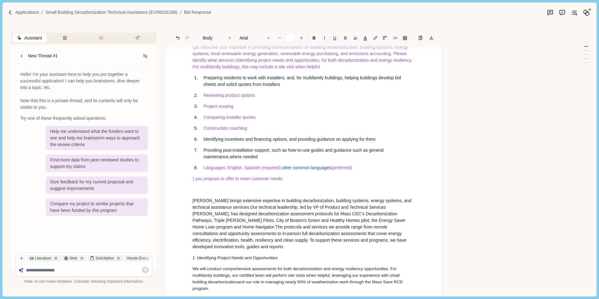
type input "**"
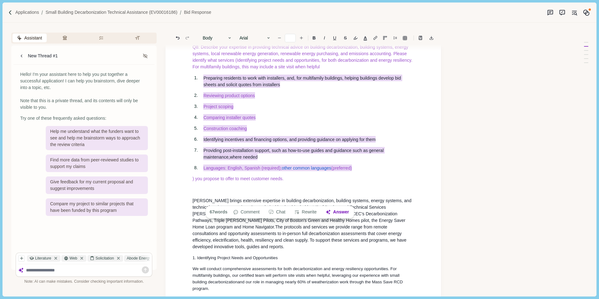
drag, startPoint x: 194, startPoint y: 109, endPoint x: 361, endPoint y: 197, distance: 188.4
click at [361, 171] on ol "Preparing residents to work with installers, and, for multifamily buildings, he…" at bounding box center [303, 123] width 231 height 97
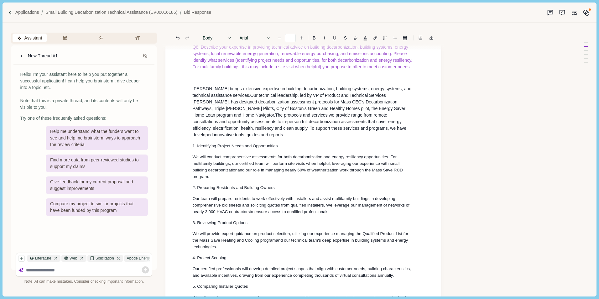
click at [199, 81] on p at bounding box center [303, 78] width 222 height 7
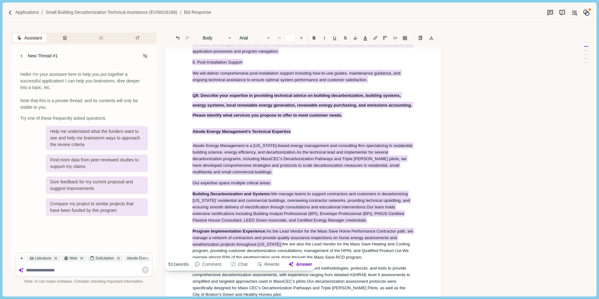
scroll to position [2617, 0]
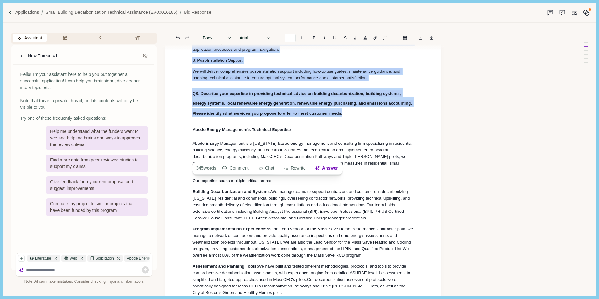
drag, startPoint x: 192, startPoint y: 137, endPoint x: 388, endPoint y: 159, distance: 196.8
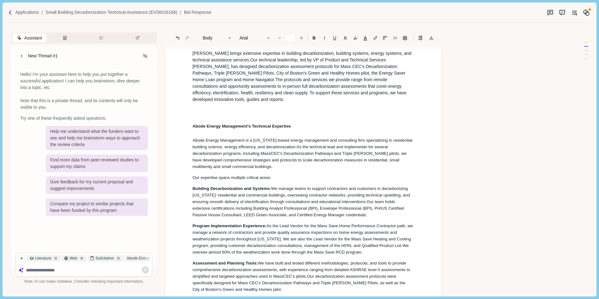
scroll to position [2326, 0]
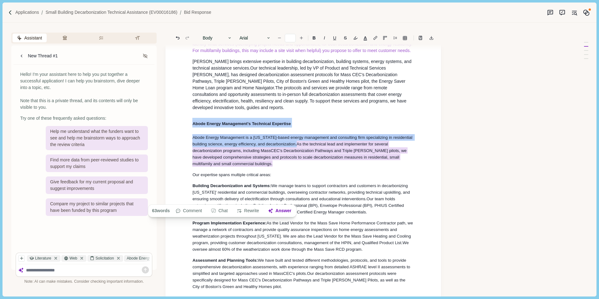
drag, startPoint x: 191, startPoint y: 157, endPoint x: 260, endPoint y: 200, distance: 81.5
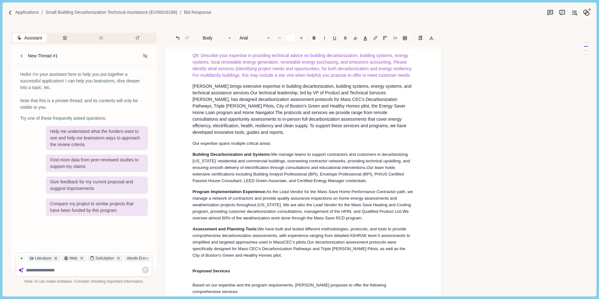
scroll to position [2295, 0]
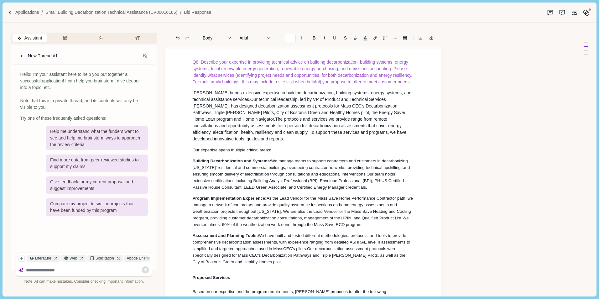
click at [401, 142] on p "Abode brings extensive expertise in building decarbonization, building systems,…" at bounding box center [303, 116] width 222 height 53
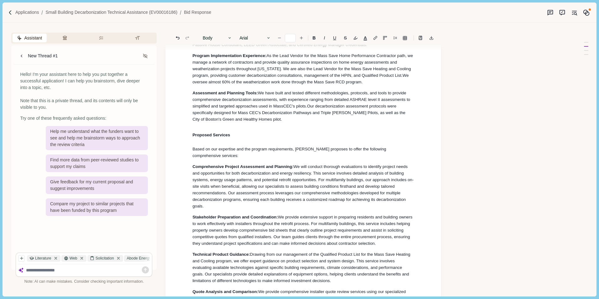
scroll to position [2514, 0]
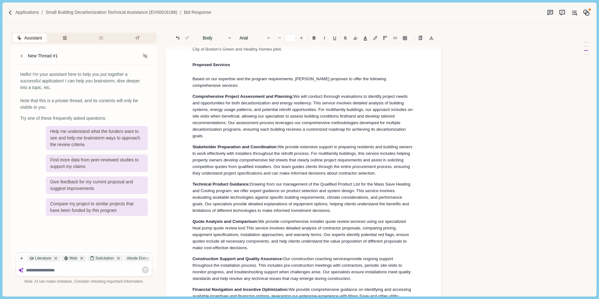
type input "**"
drag, startPoint x: 323, startPoint y: 204, endPoint x: 331, endPoint y: 202, distance: 7.6
click at [331, 176] on span "We provide extensive support in preparing residents and building owners to work…" at bounding box center [302, 159] width 221 height 31
click at [329, 176] on span "We provide extensive support in preparing residents and building owners to work…" at bounding box center [302, 159] width 221 height 31
drag, startPoint x: 326, startPoint y: 202, endPoint x: 334, endPoint y: 202, distance: 8.5
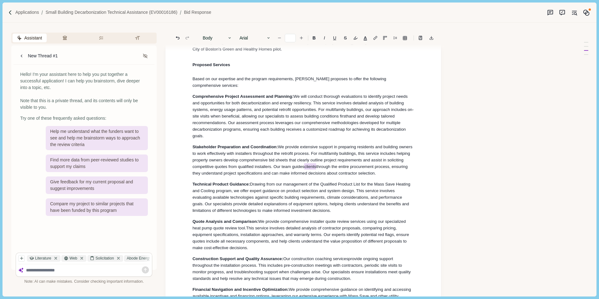
click at [334, 176] on span "We provide extensive support in preparing residents and building owners to work…" at bounding box center [302, 159] width 221 height 31
click at [311, 176] on span "We provide extensive support in preparing residents and building owners to work…" at bounding box center [302, 159] width 221 height 31
drag, startPoint x: 310, startPoint y: 204, endPoint x: 313, endPoint y: 206, distance: 4.2
click at [310, 176] on span "We provide extensive support in preparing residents and building owners to work…" at bounding box center [302, 159] width 221 height 31
drag, startPoint x: 328, startPoint y: 204, endPoint x: 339, endPoint y: 204, distance: 11.0
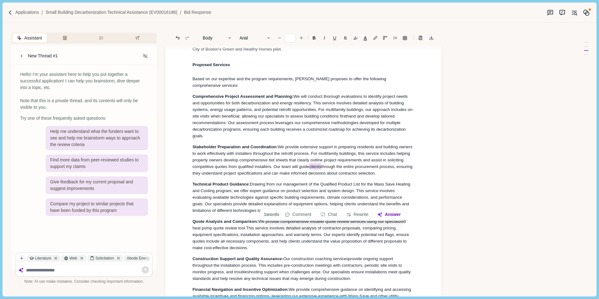
click at [339, 176] on span "We provide extensive support in preparing residents and building owners to work…" at bounding box center [302, 159] width 221 height 31
drag, startPoint x: 328, startPoint y: 203, endPoint x: 351, endPoint y: 203, distance: 23.5
click at [351, 176] on span "We provide extensive support in preparing residents and building owners to work…" at bounding box center [302, 159] width 221 height 31
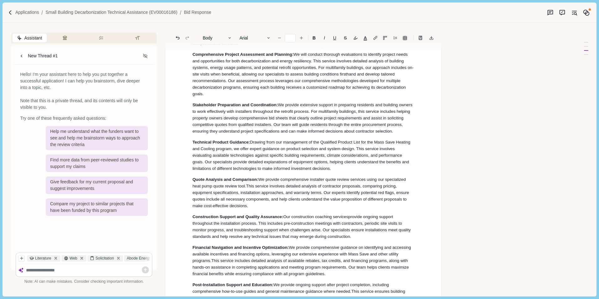
scroll to position [2577, 0]
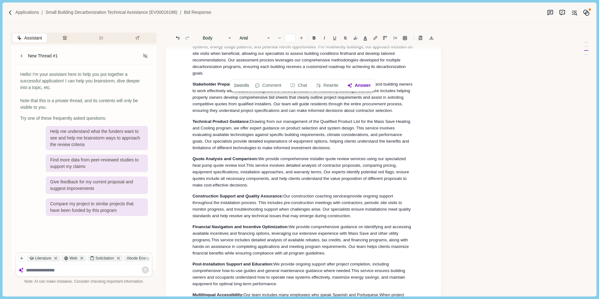
drag, startPoint x: 294, startPoint y: 73, endPoint x: 310, endPoint y: 74, distance: 16.3
click at [310, 69] on span "We will conduct thorough evaluations to identify project needs and opportunitie…" at bounding box center [302, 50] width 221 height 38
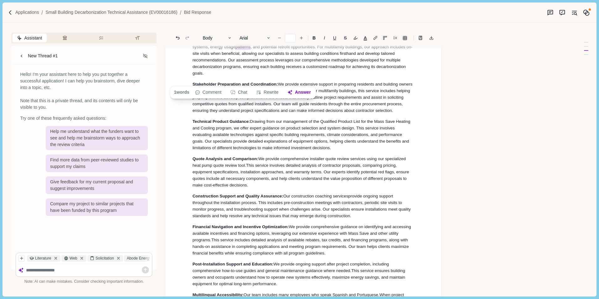
drag, startPoint x: 236, startPoint y: 81, endPoint x: 251, endPoint y: 82, distance: 15.4
click at [251, 69] on span "We will conduct thorough evaluations to identify project needs and opportunitie…" at bounding box center [302, 50] width 220 height 38
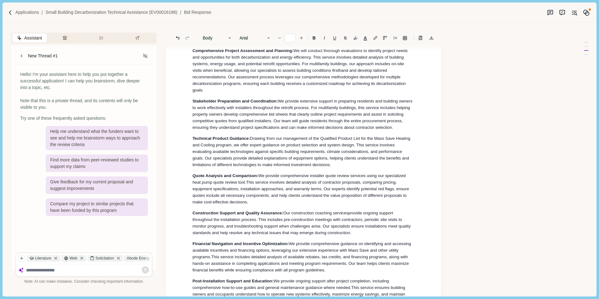
scroll to position [2545, 0]
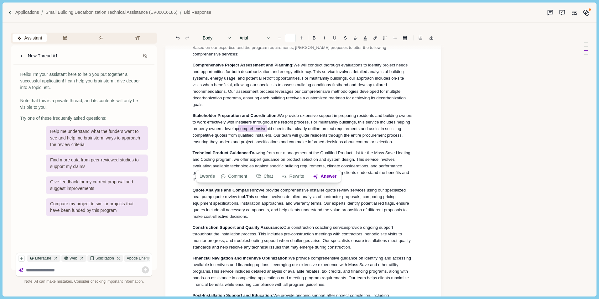
drag, startPoint x: 256, startPoint y: 165, endPoint x: 283, endPoint y: 166, distance: 26.6
click at [283, 144] on span "We provide extensive support in preparing residents and building owners to work…" at bounding box center [302, 128] width 221 height 31
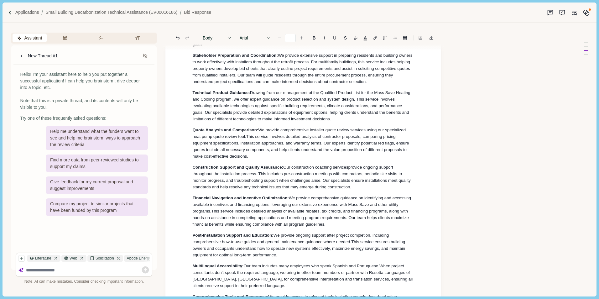
scroll to position [2608, 0]
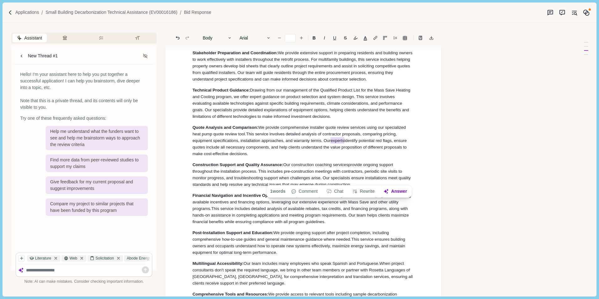
drag, startPoint x: 332, startPoint y: 181, endPoint x: 345, endPoint y: 181, distance: 12.9
click at [345, 156] on span "This service involves detailed analysis of contractor proposals, comparing pric…" at bounding box center [300, 144] width 216 height 24
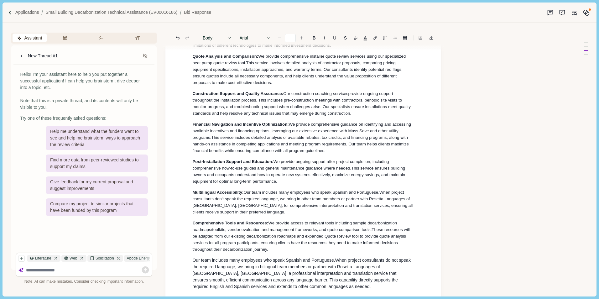
scroll to position [2702, 0]
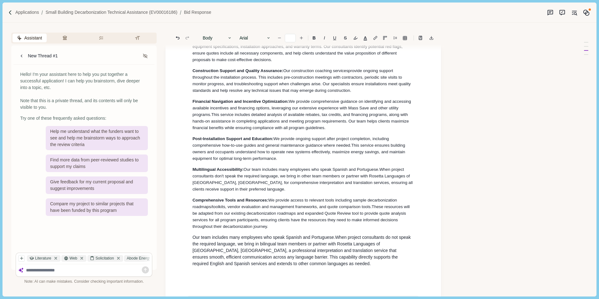
click at [369, 117] on span "We provide comprehensive guidance on identifying and accessing available incent…" at bounding box center [302, 108] width 220 height 18
click at [370, 117] on span "We provide comprehensive guidance on identifying and accessing available incent…" at bounding box center [302, 108] width 220 height 18
drag, startPoint x: 379, startPoint y: 149, endPoint x: 210, endPoint y: 156, distance: 168.8
click at [210, 118] on span "We provide comprehensive guidance on identifying and accessing available incent…" at bounding box center [302, 108] width 220 height 19
drag, startPoint x: 344, startPoint y: 157, endPoint x: 365, endPoint y: 157, distance: 21.0
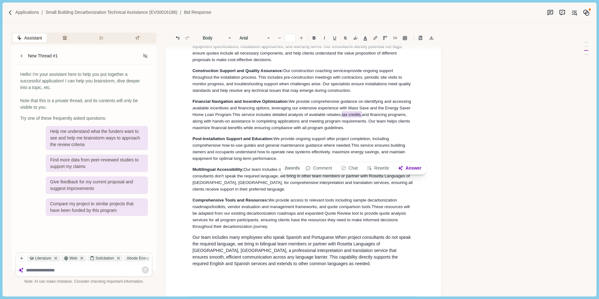
click at [365, 130] on span "This service includes detailed analysis of available rebates, tax credits, and …" at bounding box center [301, 120] width 219 height 19
drag, startPoint x: 192, startPoint y: 164, endPoint x: 211, endPoint y: 164, distance: 19.1
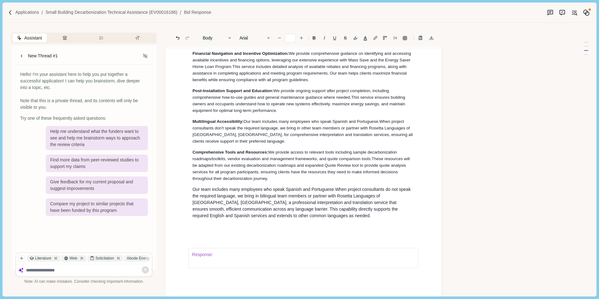
scroll to position [2765, 0]
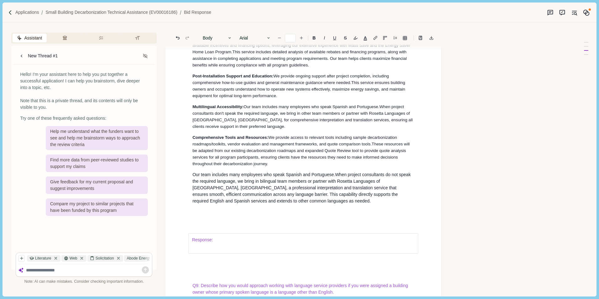
click at [407, 129] on span "When project consultants don't speak the required language, we bring in other t…" at bounding box center [302, 116] width 221 height 24
click at [404, 130] on p "Multilingual Accessibility: Our team includes many employees who speak Spanish …" at bounding box center [303, 116] width 222 height 26
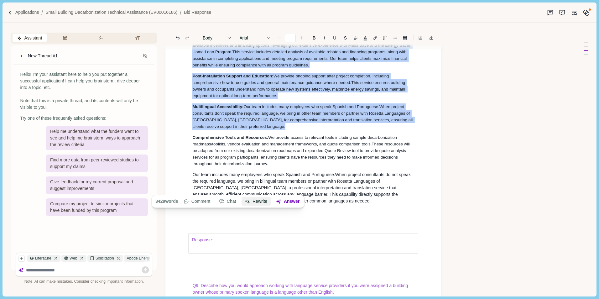
drag, startPoint x: 192, startPoint y: 183, endPoint x: 248, endPoint y: 200, distance: 58.2
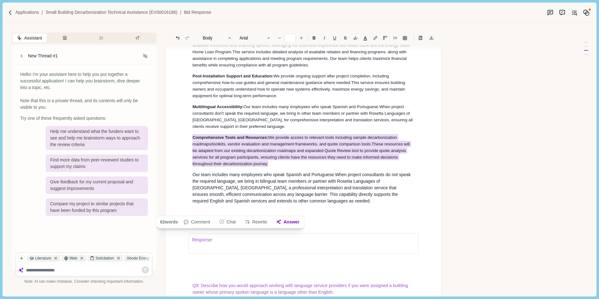
drag, startPoint x: 271, startPoint y: 211, endPoint x: 191, endPoint y: 184, distance: 84.6
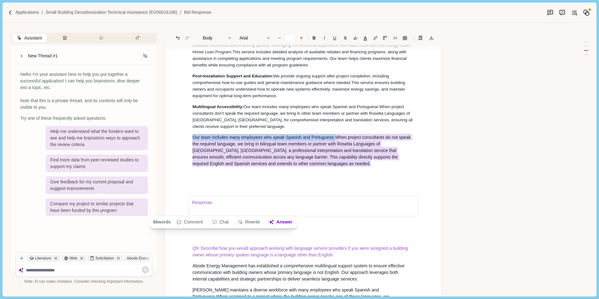
drag, startPoint x: 191, startPoint y: 181, endPoint x: 285, endPoint y: 211, distance: 98.3
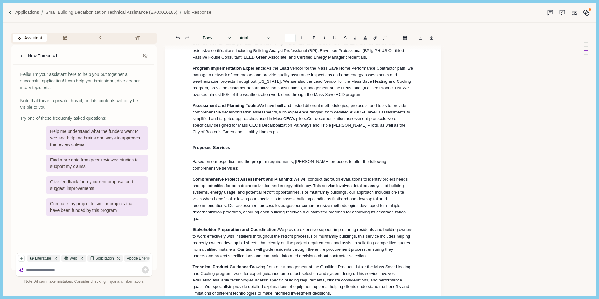
scroll to position [2420, 0]
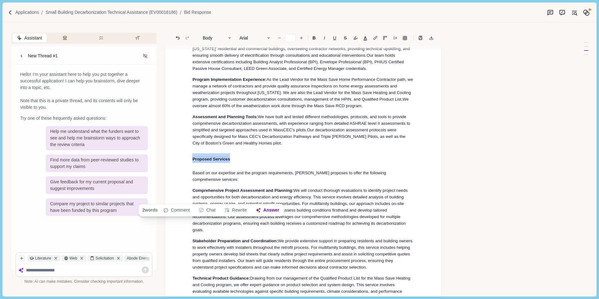
drag, startPoint x: 192, startPoint y: 197, endPoint x: 240, endPoint y: 199, distance: 48.0
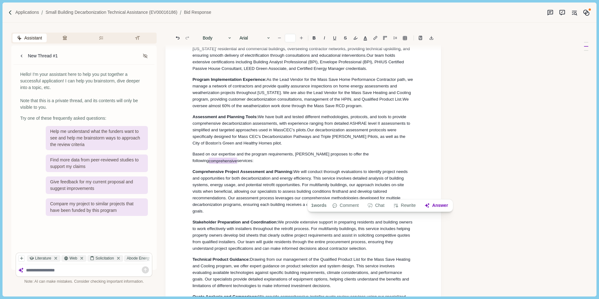
drag, startPoint x: 365, startPoint y: 193, endPoint x: 394, endPoint y: 193, distance: 28.8
click at [370, 164] on span ", Abode proposes to offer the following comprehensive services:" at bounding box center [281, 158] width 178 height 12
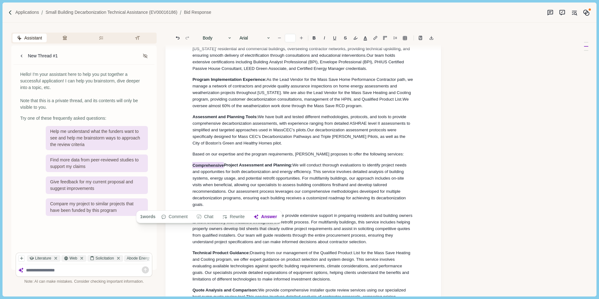
drag, startPoint x: 193, startPoint y: 205, endPoint x: 225, endPoint y: 206, distance: 32.3
click at [225, 168] on span "Comprehensive Project Assessment and Planning:" at bounding box center [242, 165] width 100 height 6
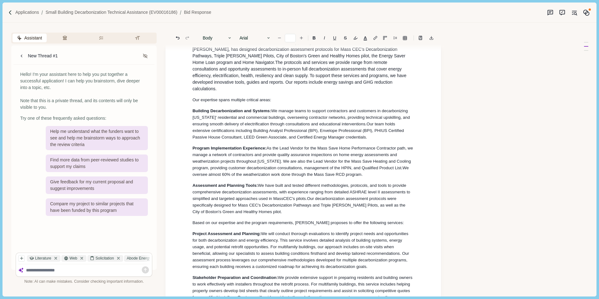
scroll to position [2357, 0]
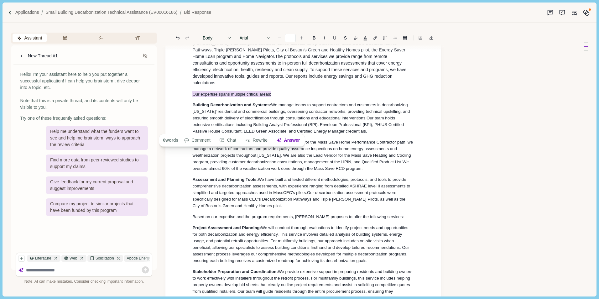
drag, startPoint x: 192, startPoint y: 129, endPoint x: 274, endPoint y: 126, distance: 81.9
click at [314, 37] on b "B" at bounding box center [314, 38] width 3 height 4
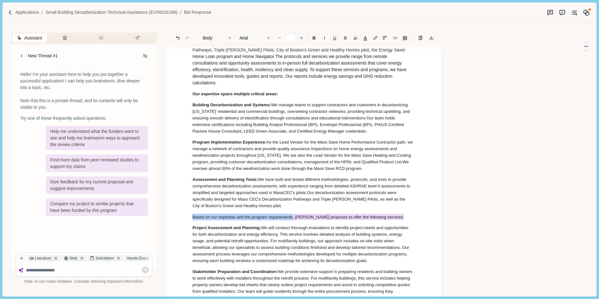
drag, startPoint x: 192, startPoint y: 256, endPoint x: 388, endPoint y: 252, distance: 196.6
click at [315, 39] on b "B" at bounding box center [314, 38] width 3 height 4
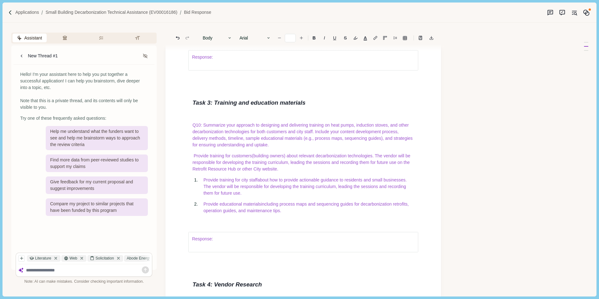
scroll to position [3172, 0]
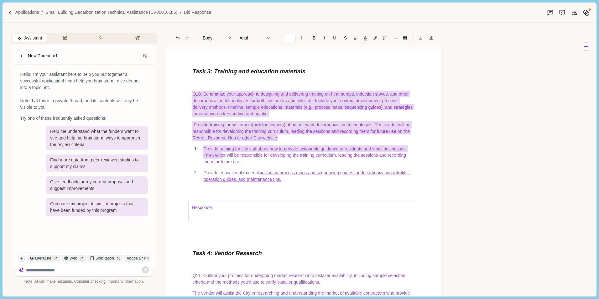
type input "**"
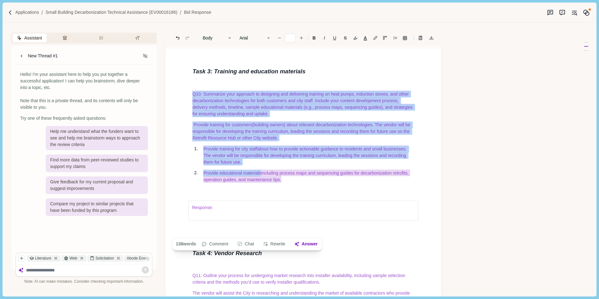
drag, startPoint x: 191, startPoint y: 145, endPoint x: 349, endPoint y: 238, distance: 182.8
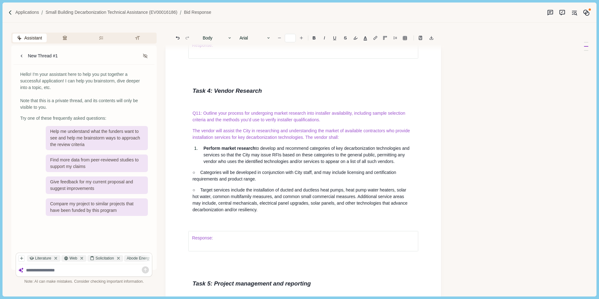
scroll to position [3360, 0]
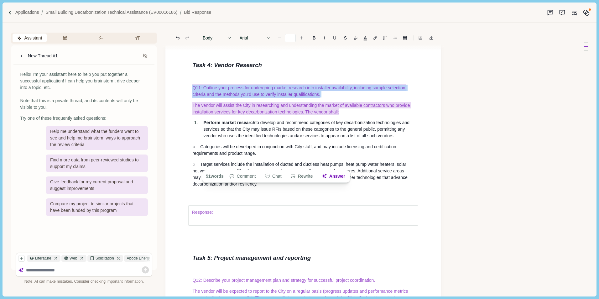
drag, startPoint x: 191, startPoint y: 138, endPoint x: 366, endPoint y: 162, distance: 176.9
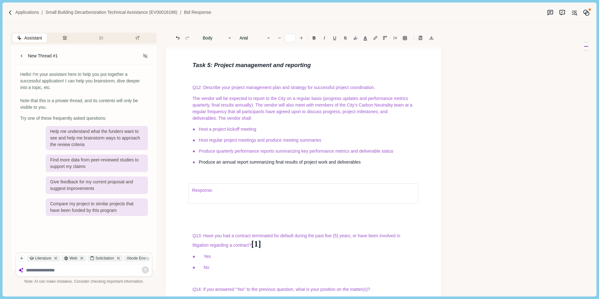
scroll to position [3580, 0]
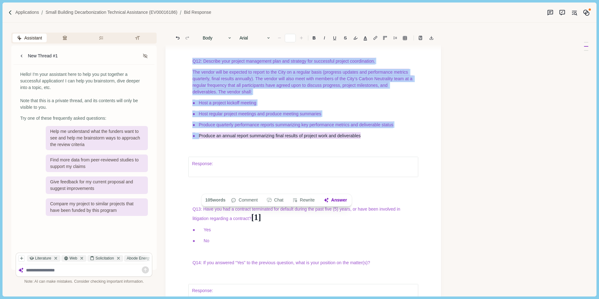
drag, startPoint x: 192, startPoint y: 113, endPoint x: 378, endPoint y: 187, distance: 200.9
click at [340, 202] on button "Answer" at bounding box center [335, 200] width 30 height 9
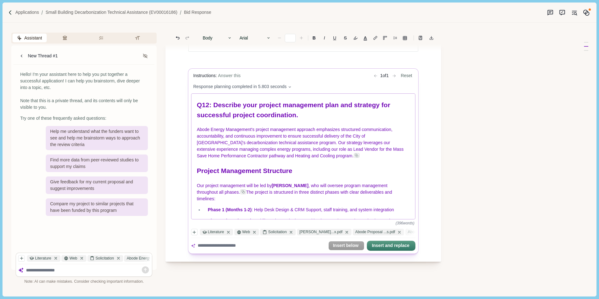
scroll to position [0, 0]
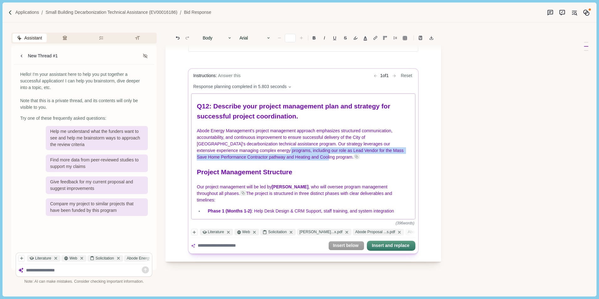
drag, startPoint x: 250, startPoint y: 152, endPoint x: 301, endPoint y: 159, distance: 51.2
click at [301, 159] on span "Abode Energy Management's project management approach emphasizes structured com…" at bounding box center [301, 144] width 208 height 31
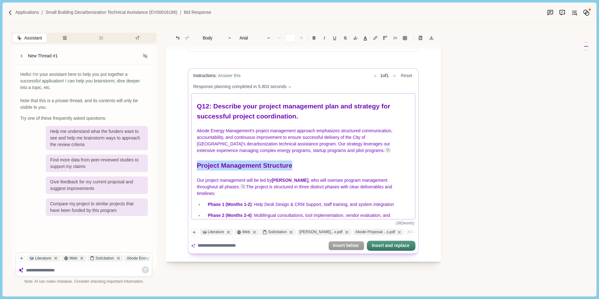
drag, startPoint x: 198, startPoint y: 167, endPoint x: 304, endPoint y: 167, distance: 105.6
click at [304, 167] on h1 "Project Management Structure" at bounding box center [303, 166] width 213 height 10
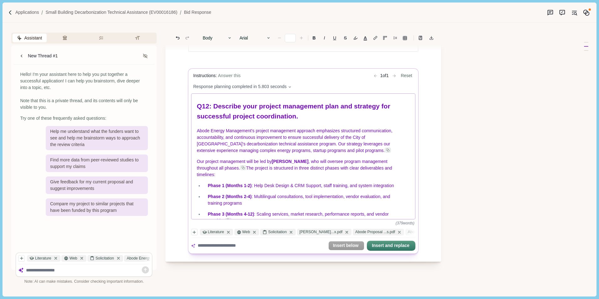
click at [349, 151] on p "Abode Energy Management's project management approach emphasizes structured com…" at bounding box center [303, 141] width 213 height 26
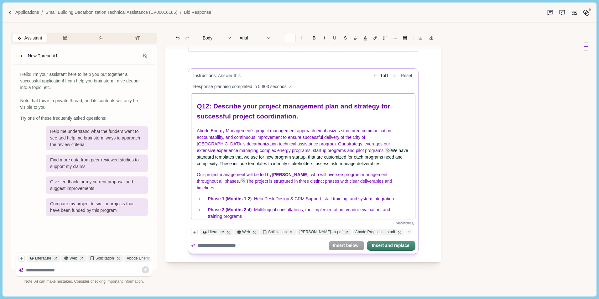
click at [289, 166] on span "We have standard templates that we use for new program startup, that are custom…" at bounding box center [303, 157] width 212 height 18
click at [338, 167] on p "Abode Energy Management's project management approach emphasizes structured com…" at bounding box center [303, 147] width 213 height 39
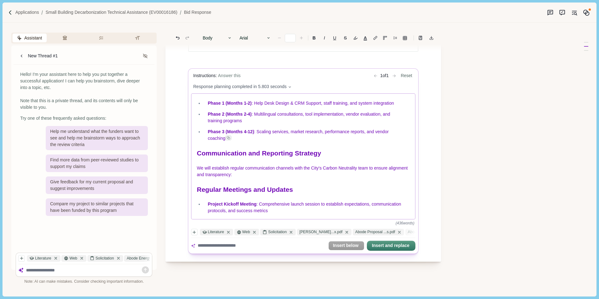
scroll to position [63, 0]
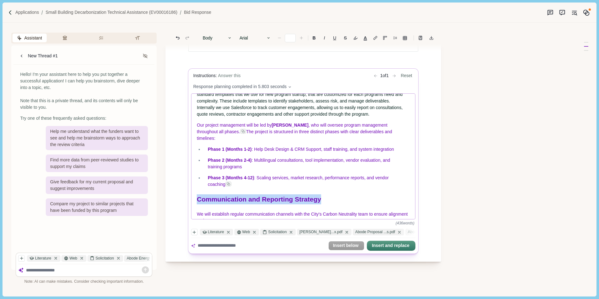
drag, startPoint x: 196, startPoint y: 197, endPoint x: 331, endPoint y: 196, distance: 135.4
click at [331, 196] on div "Q12: Describe your project management plan and strategy for successful project …" at bounding box center [304, 156] width 224 height 125
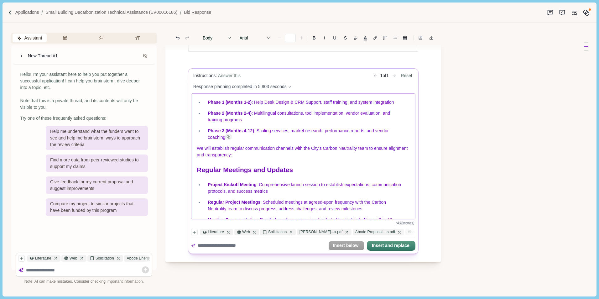
scroll to position [125, 0]
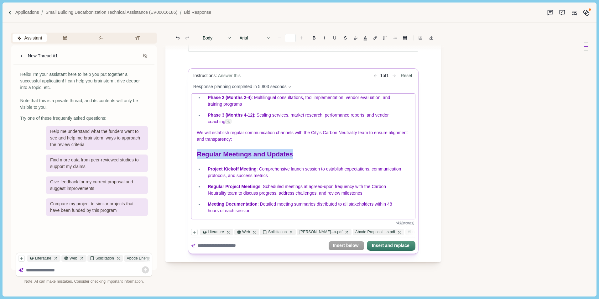
drag, startPoint x: 197, startPoint y: 154, endPoint x: 308, endPoint y: 155, distance: 110.3
click at [308, 155] on h1 "Regular Meetings and Updates" at bounding box center [303, 155] width 213 height 10
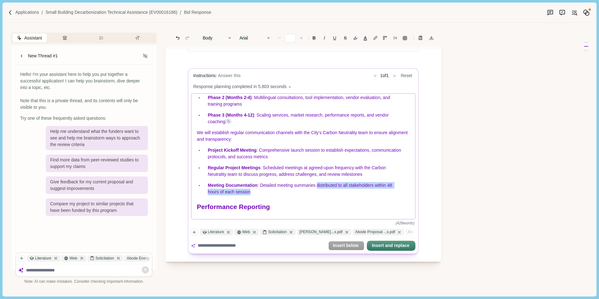
drag, startPoint x: 317, startPoint y: 186, endPoint x: 251, endPoint y: 193, distance: 66.6
click at [251, 193] on p "Meeting Documentation : Detailed meeting summaries distributed to all stakehold…" at bounding box center [307, 188] width 198 height 13
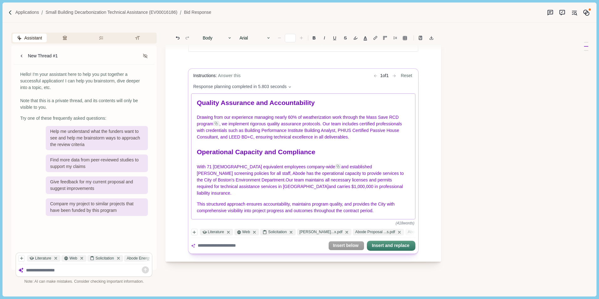
scroll to position [3736, 0]
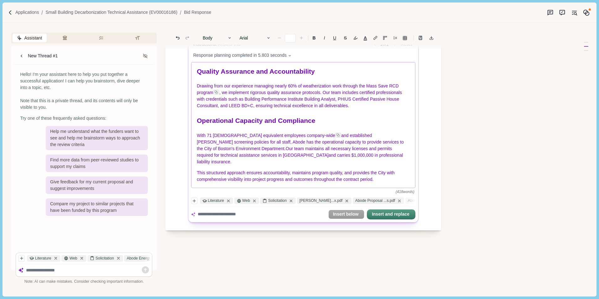
drag, startPoint x: 197, startPoint y: 123, endPoint x: 354, endPoint y: 160, distance: 161.4
click at [354, 160] on div "Q12: Describe your project management plan and strategy for successful project …" at bounding box center [304, 124] width 224 height 125
click at [195, 125] on div "Q12: Describe your project management plan and strategy for successful project …" at bounding box center [304, 124] width 224 height 125
drag, startPoint x: 197, startPoint y: 123, endPoint x: 356, endPoint y: 162, distance: 163.5
click at [356, 162] on div "Q12: Describe your project management plan and strategy for successful project …" at bounding box center [304, 124] width 224 height 125
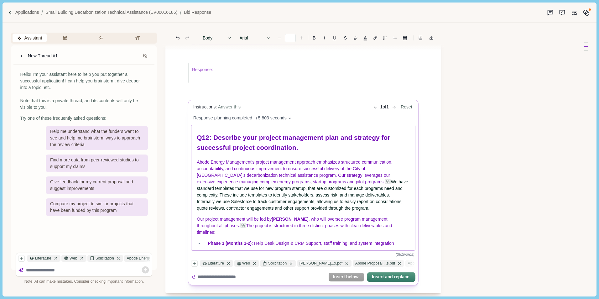
scroll to position [3705, 0]
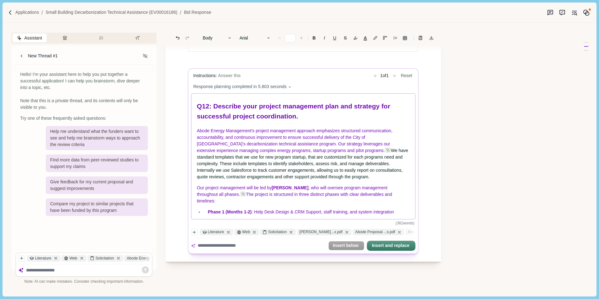
click at [320, 149] on p "Abode Energy Management's project management approach emphasizes structured com…" at bounding box center [303, 154] width 213 height 53
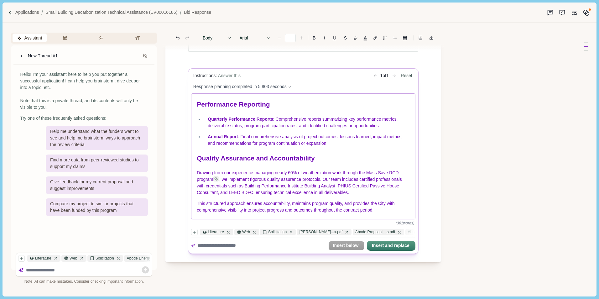
scroll to position [226, 0]
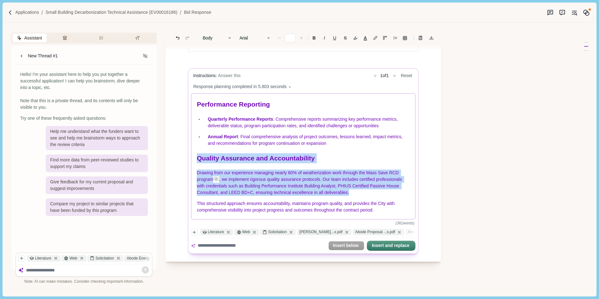
drag, startPoint x: 194, startPoint y: 155, endPoint x: 358, endPoint y: 190, distance: 167.3
click at [358, 190] on div "Q12: Describe your project management plan and strategy for successful project …" at bounding box center [304, 156] width 224 height 125
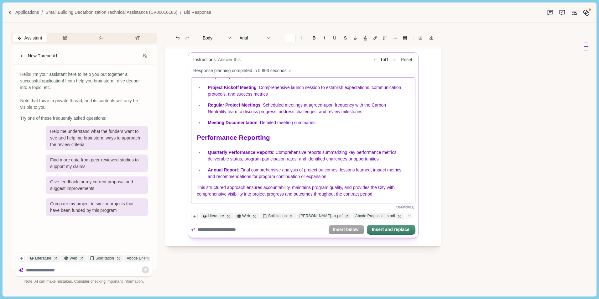
scroll to position [3736, 0]
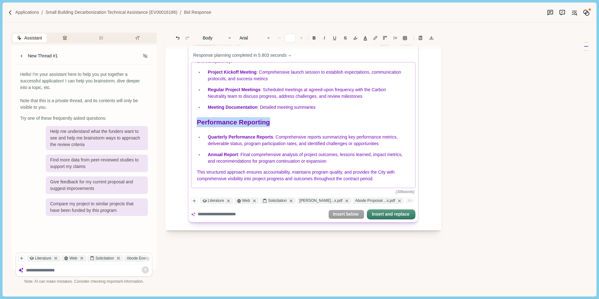
drag, startPoint x: 197, startPoint y: 119, endPoint x: 282, endPoint y: 120, distance: 84.3
click at [282, 120] on h1 "Performance Reporting" at bounding box center [303, 123] width 213 height 10
click at [269, 38] on body "Applications Small Building Decarbonization Technical Assistance (EV00016186) B…" at bounding box center [299, 149] width 599 height 299
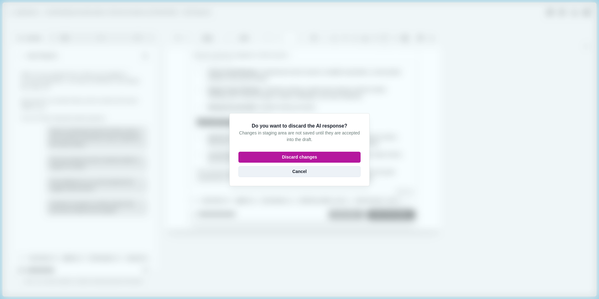
click at [308, 168] on button "Cancel" at bounding box center [300, 171] width 122 height 11
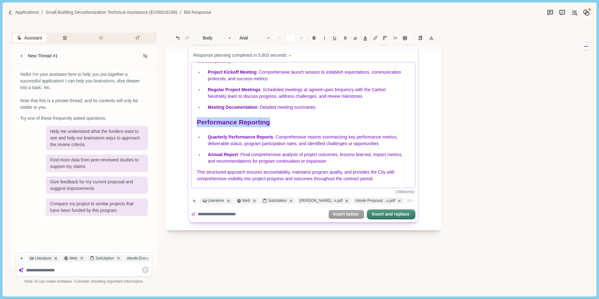
click at [336, 119] on h1 "Performance Reporting" at bounding box center [303, 123] width 213 height 10
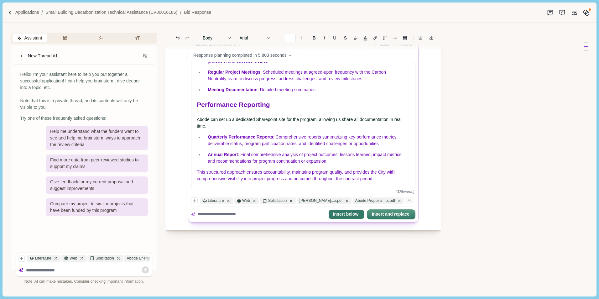
click at [340, 216] on button "Insert below" at bounding box center [346, 214] width 35 height 9
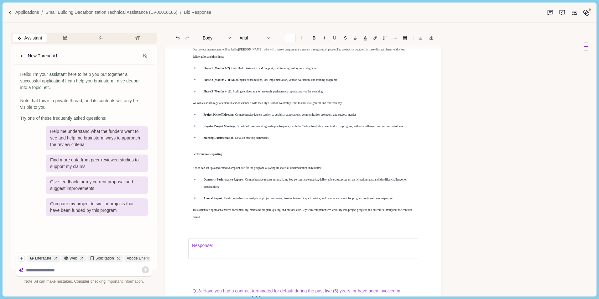
type input "*"
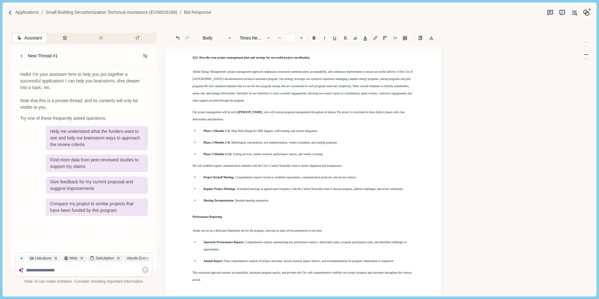
scroll to position [3611, 0]
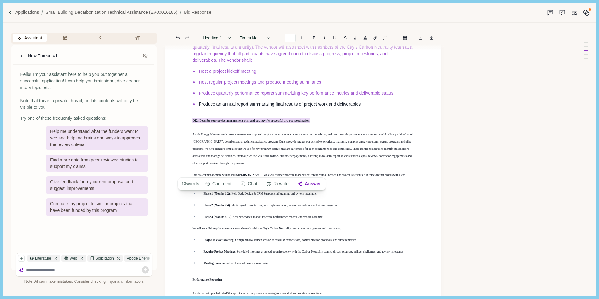
drag, startPoint x: 191, startPoint y: 172, endPoint x: 329, endPoint y: 172, distance: 138.5
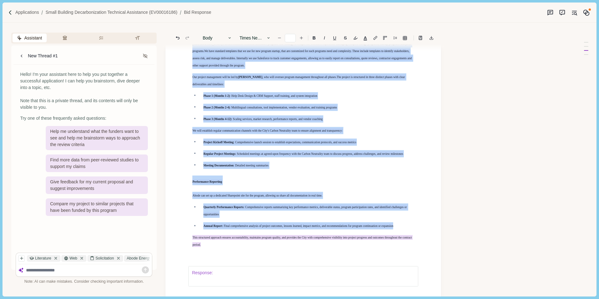
scroll to position [3722, 0]
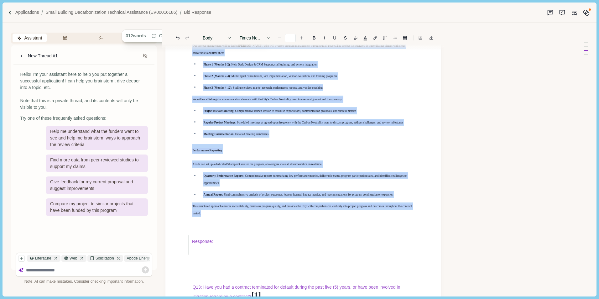
drag, startPoint x: 192, startPoint y: 169, endPoint x: 232, endPoint y: 275, distance: 113.6
click at [303, 38] on icon "Increase font size" at bounding box center [301, 38] width 3 height 3
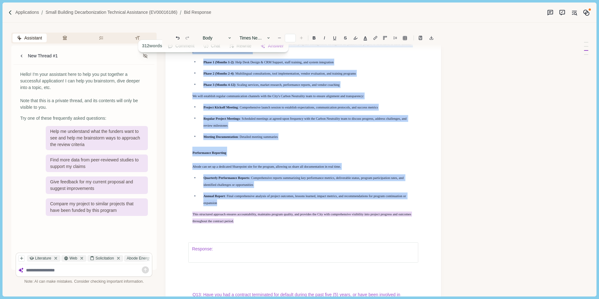
click at [302, 39] on icon "Increase font size" at bounding box center [301, 38] width 4 height 4
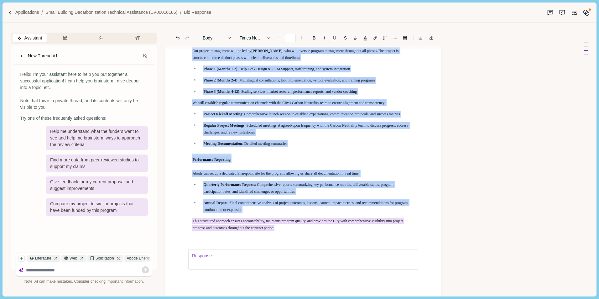
click at [302, 39] on icon "Increase font size" at bounding box center [301, 38] width 4 height 4
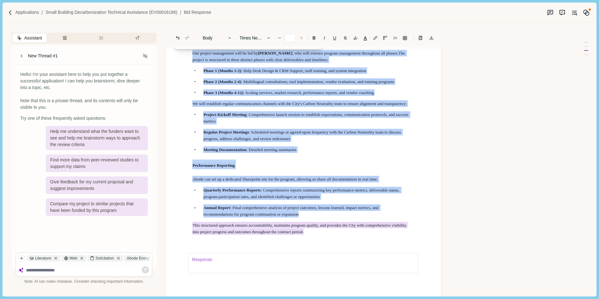
click at [302, 39] on icon "Increase font size" at bounding box center [301, 38] width 4 height 4
type input "**"
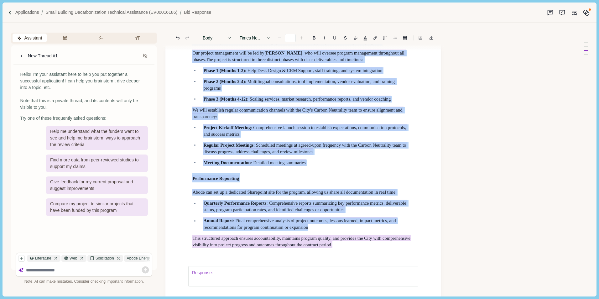
scroll to position [3738, 0]
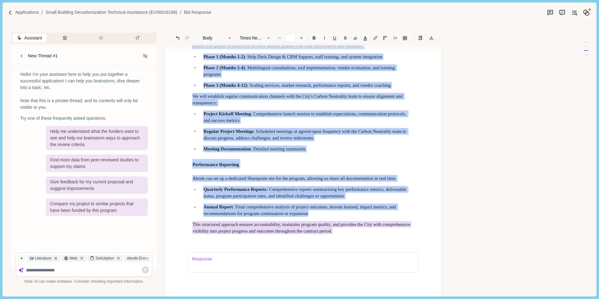
click at [387, 152] on ul "Project Kickoff Meeting : Comprehensive launch session to establish expectation…" at bounding box center [301, 131] width 226 height 42
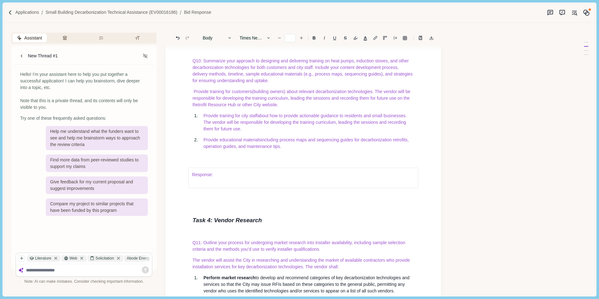
scroll to position [3205, 0]
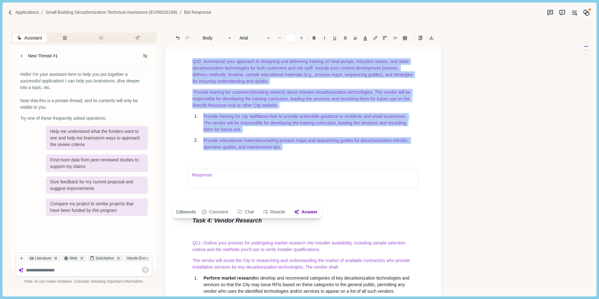
type input "**"
drag, startPoint x: 192, startPoint y: 114, endPoint x: 305, endPoint y: 205, distance: 144.6
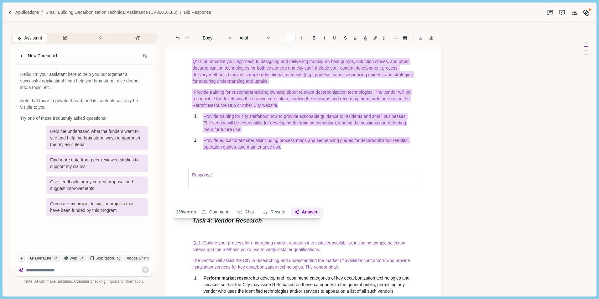
click at [307, 211] on button "Answer" at bounding box center [306, 212] width 30 height 9
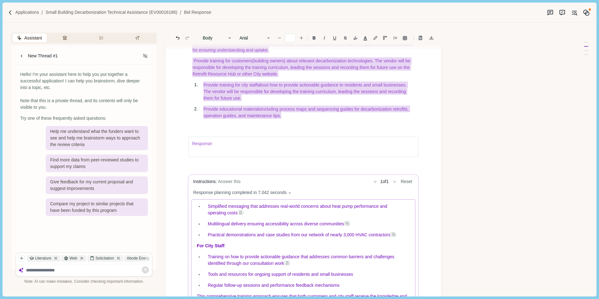
scroll to position [511, 0]
click at [435, 159] on body "Applications Small Building Decarbonization Technical Assistance (EV00016186) B…" at bounding box center [299, 149] width 599 height 299
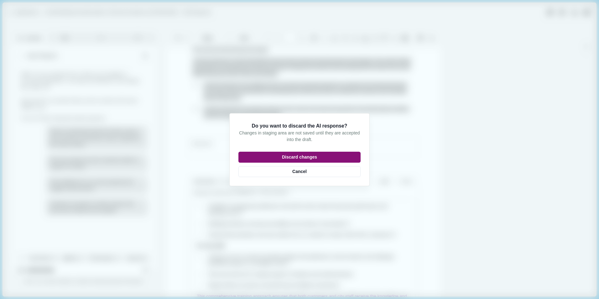
click at [325, 156] on button "Discard changes" at bounding box center [300, 157] width 122 height 11
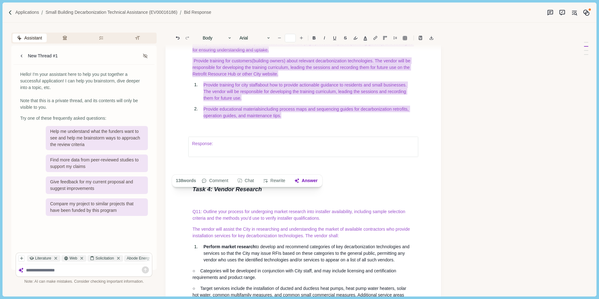
scroll to position [3205, 0]
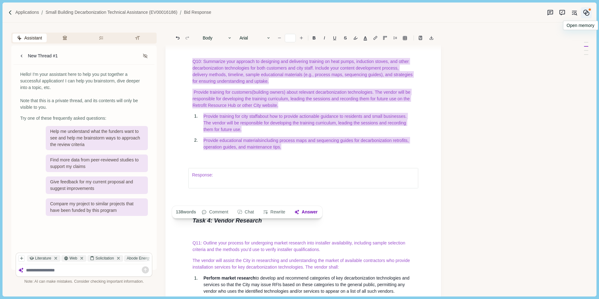
click at [587, 13] on icon "Memory" at bounding box center [586, 12] width 7 height 7
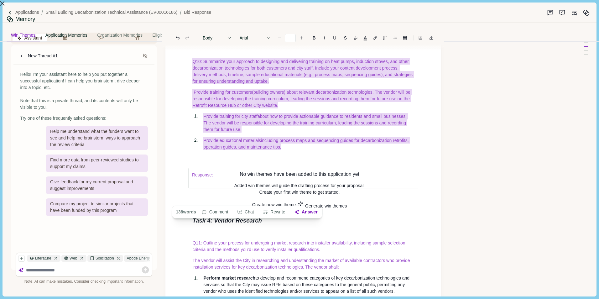
click at [92, 30] on div "Application Memories" at bounding box center [66, 36] width 51 height 12
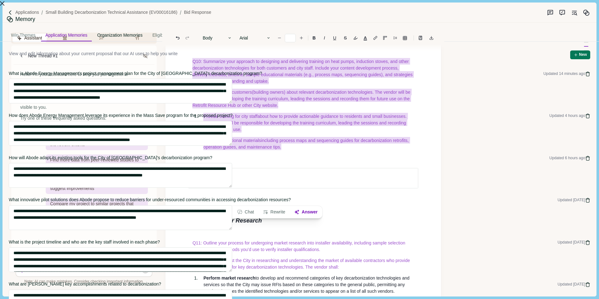
click at [147, 30] on div "Organization Memories" at bounding box center [120, 36] width 54 height 12
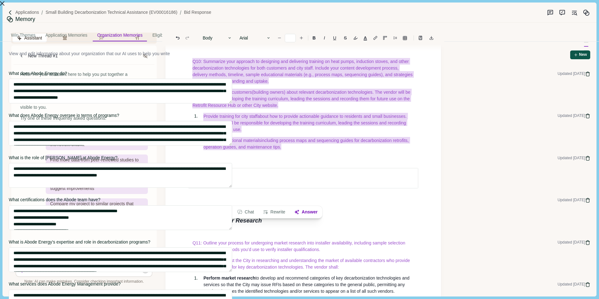
click at [574, 53] on span "button" at bounding box center [577, 55] width 6 height 4
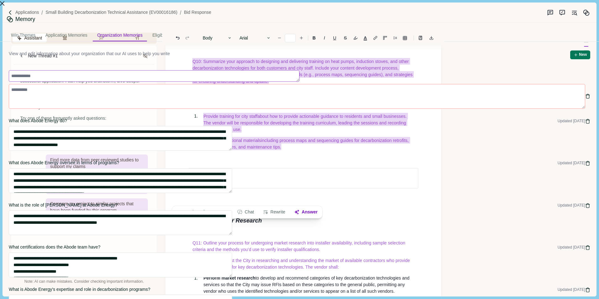
click at [300, 70] on textarea at bounding box center [154, 76] width 291 height 12
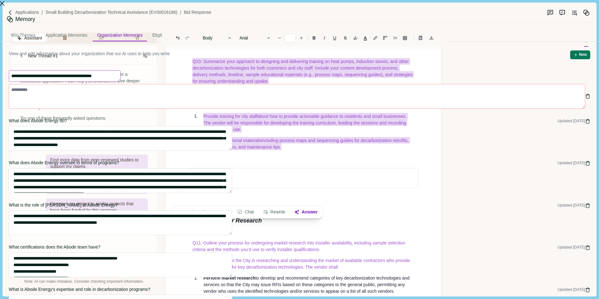
scroll to position [4, 0]
type textarea "**********"
click at [378, 84] on textarea at bounding box center [297, 96] width 577 height 25
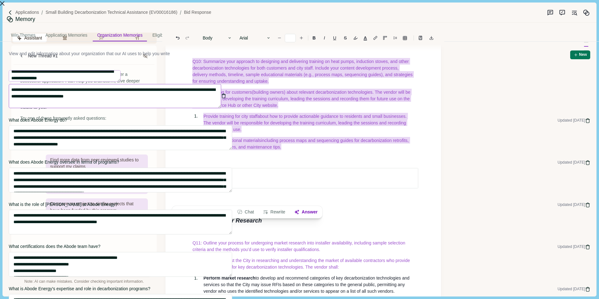
paste textarea "**********"
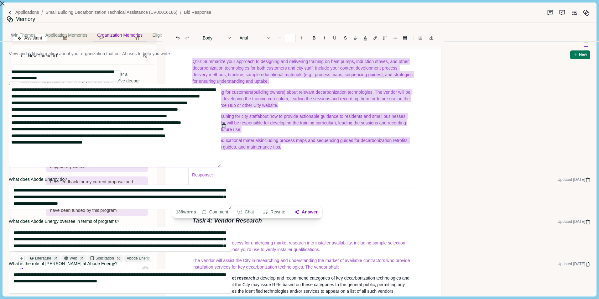
click at [221, 97] on textarea "**********" at bounding box center [115, 125] width 212 height 83
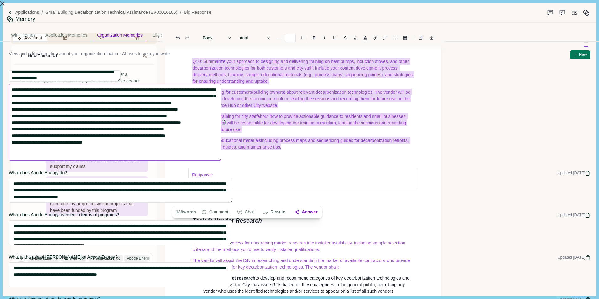
click at [221, 102] on textarea "**********" at bounding box center [115, 122] width 212 height 77
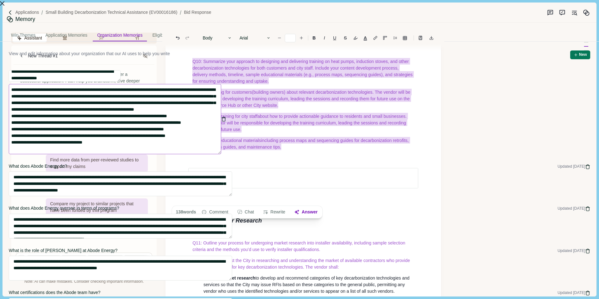
click at [221, 109] on textarea "**********" at bounding box center [115, 119] width 212 height 70
click at [221, 117] on textarea "**********" at bounding box center [115, 119] width 212 height 70
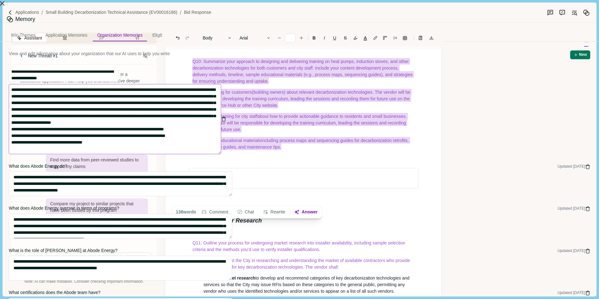
click at [221, 123] on textarea "**********" at bounding box center [115, 119] width 212 height 70
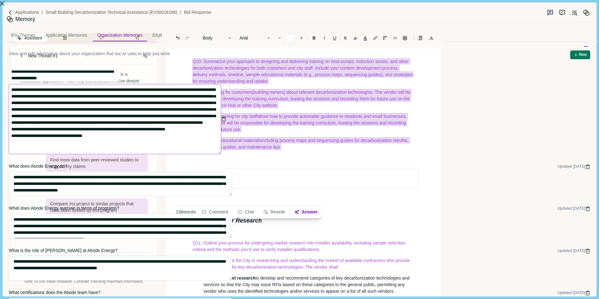
click at [221, 130] on textarea "**********" at bounding box center [115, 119] width 212 height 70
click at [221, 137] on textarea "**********" at bounding box center [115, 119] width 212 height 70
drag, startPoint x: 408, startPoint y: 136, endPoint x: 424, endPoint y: 135, distance: 16.0
click at [221, 135] on textarea "**********" at bounding box center [115, 119] width 212 height 70
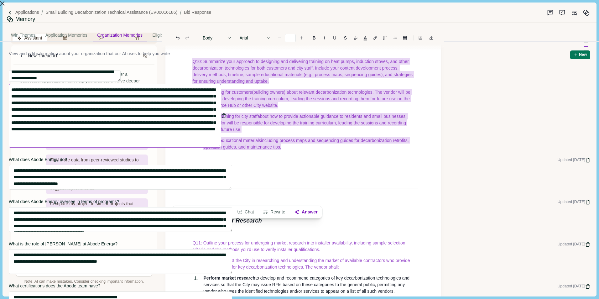
drag, startPoint x: 524, startPoint y: 124, endPoint x: 532, endPoint y: 123, distance: 8.6
click at [221, 123] on textarea "**********" at bounding box center [115, 116] width 212 height 64
click at [221, 129] on textarea "**********" at bounding box center [115, 116] width 212 height 64
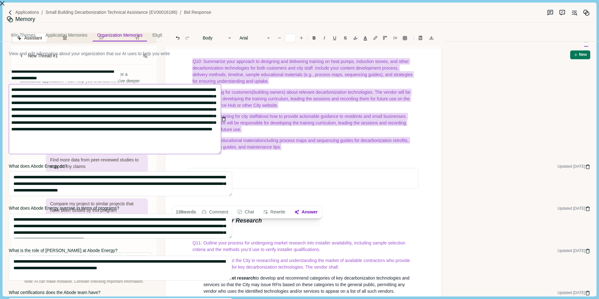
drag, startPoint x: 456, startPoint y: 103, endPoint x: 470, endPoint y: 103, distance: 14.4
click at [221, 103] on textarea "**********" at bounding box center [115, 119] width 212 height 70
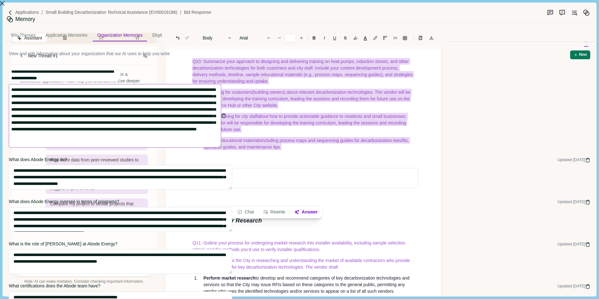
click at [221, 103] on textarea "**********" at bounding box center [115, 116] width 212 height 64
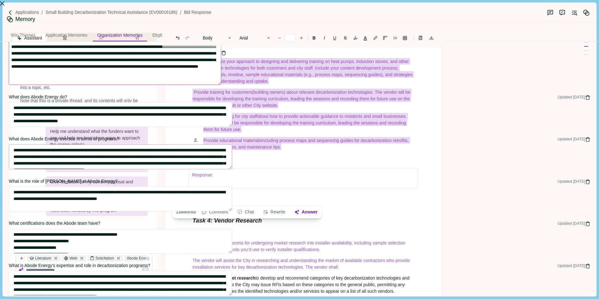
scroll to position [31, 0]
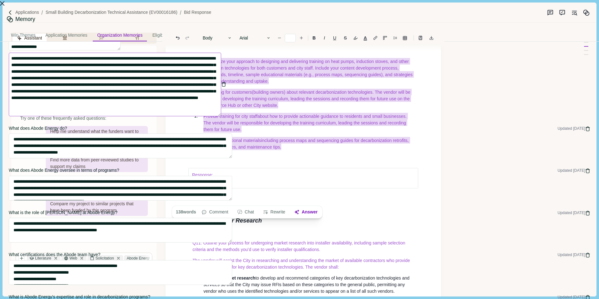
click at [221, 105] on textarea "**********" at bounding box center [115, 85] width 212 height 64
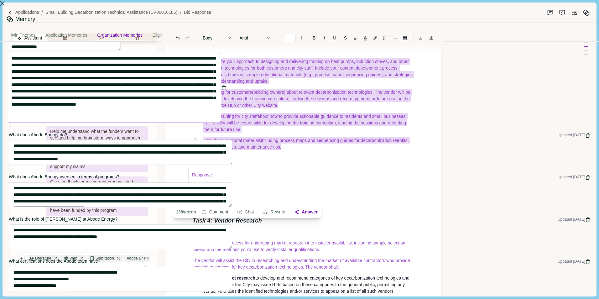
type textarea "**********"
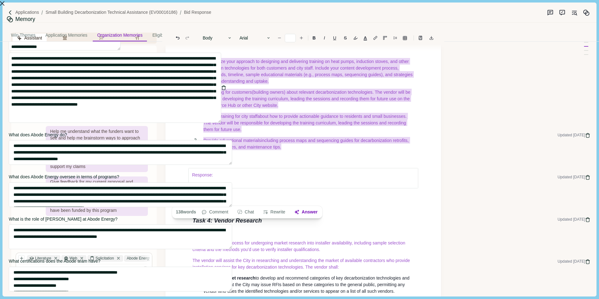
type textarea "**********"
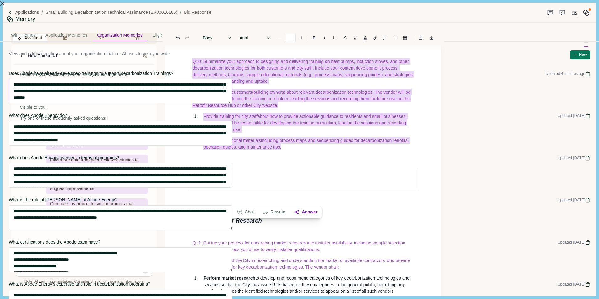
scroll to position [39, 0]
click at [232, 93] on textarea "**********" at bounding box center [120, 91] width 223 height 25
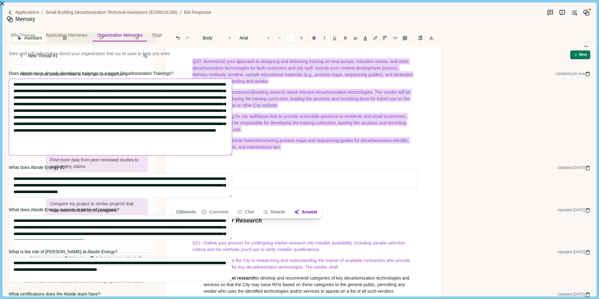
scroll to position [0, 0]
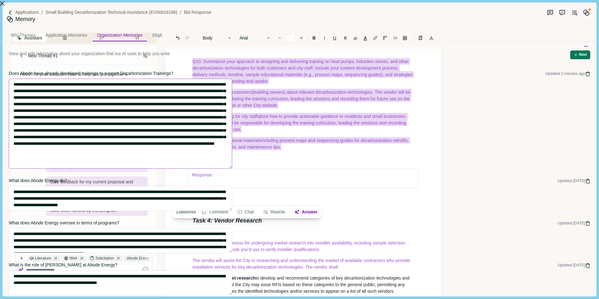
click at [232, 158] on textarea at bounding box center [120, 124] width 223 height 90
paste textarea "**********"
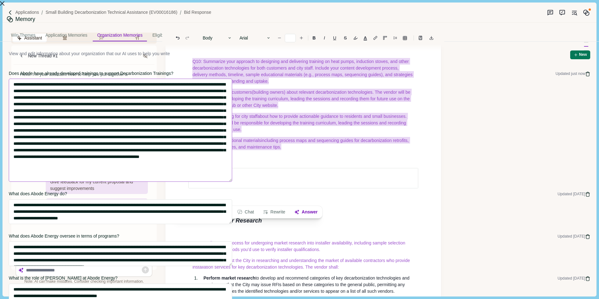
click at [232, 159] on textarea at bounding box center [120, 130] width 223 height 103
click at [232, 171] on textarea at bounding box center [120, 130] width 223 height 103
paste textarea "**********"
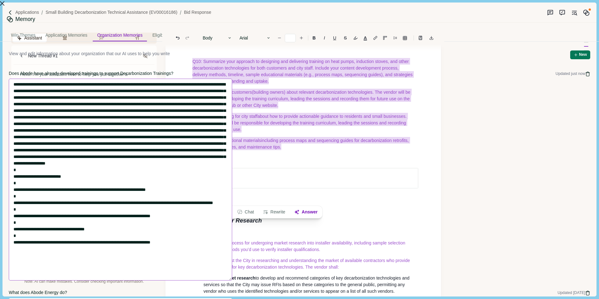
click at [232, 173] on textarea at bounding box center [120, 180] width 223 height 202
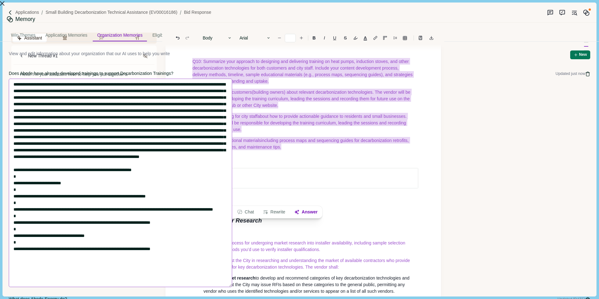
scroll to position [1, 0]
click at [541, 53] on div "View and edit information about your organization that our AI uses to help you …" at bounding box center [300, 59] width 582 height 18
click at [540, 50] on div "View and edit information about your organization that our AI uses to help you …" at bounding box center [300, 59] width 582 height 18
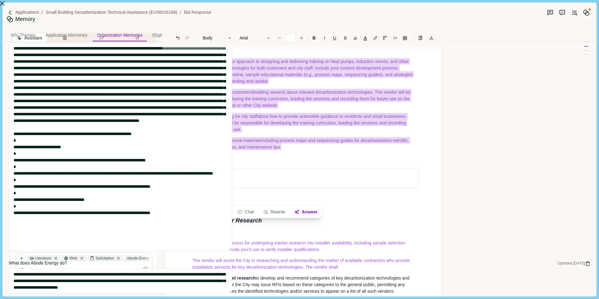
scroll to position [63, 0]
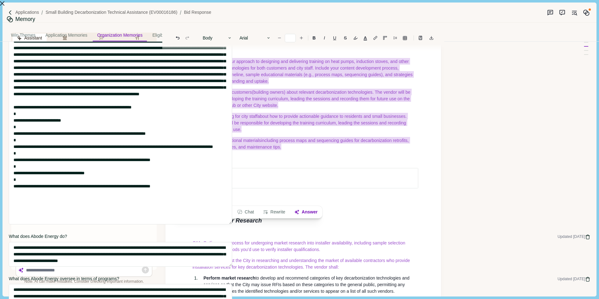
click at [486, 233] on span "What does Abode Energy do?" at bounding box center [283, 237] width 548 height 8
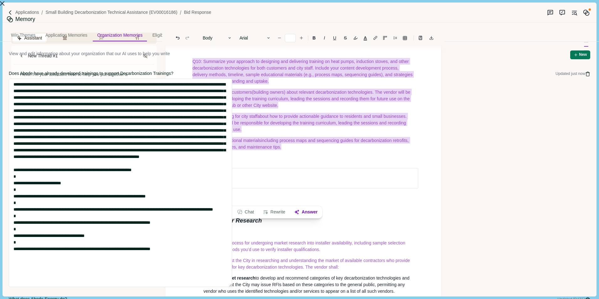
scroll to position [0, 0]
click at [540, 55] on div "View and edit information about your organization that our AI uses to help you …" at bounding box center [300, 59] width 582 height 18
click at [232, 272] on textarea at bounding box center [120, 183] width 223 height 208
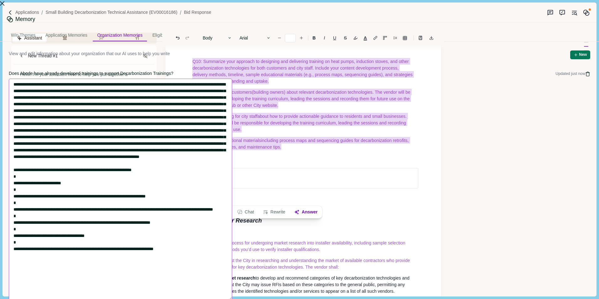
type textarea "**********"
click at [528, 51] on div "View and edit information about your organization that our AI uses to help you …" at bounding box center [300, 59] width 582 height 18
click at [301, 299] on div "**********" at bounding box center [299, 299] width 599 height 0
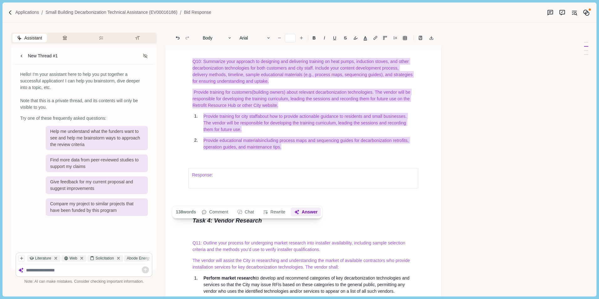
click at [307, 212] on button "Answer" at bounding box center [306, 212] width 30 height 9
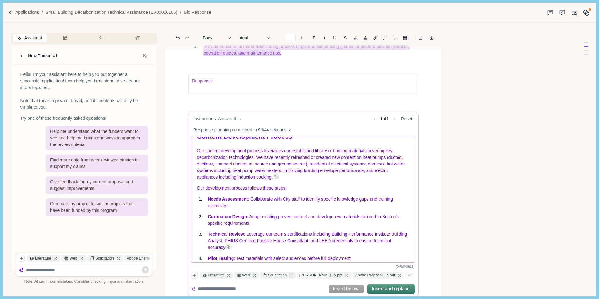
scroll to position [31, 0]
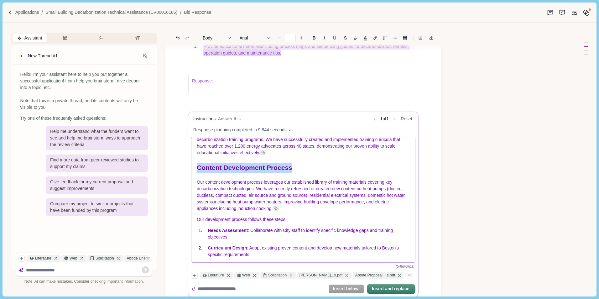
drag, startPoint x: 197, startPoint y: 168, endPoint x: 302, endPoint y: 171, distance: 105.4
click at [302, 171] on h1 "Content Development Process" at bounding box center [303, 168] width 213 height 10
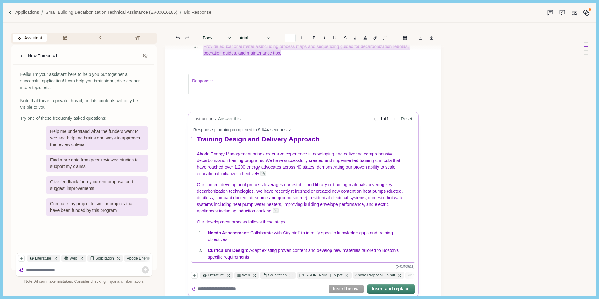
scroll to position [0, 0]
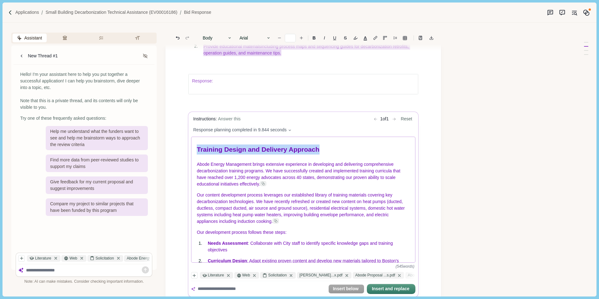
drag, startPoint x: 198, startPoint y: 149, endPoint x: 331, endPoint y: 151, distance: 132.9
click at [332, 151] on h1 "Training Design and Delivery Approach" at bounding box center [303, 150] width 213 height 10
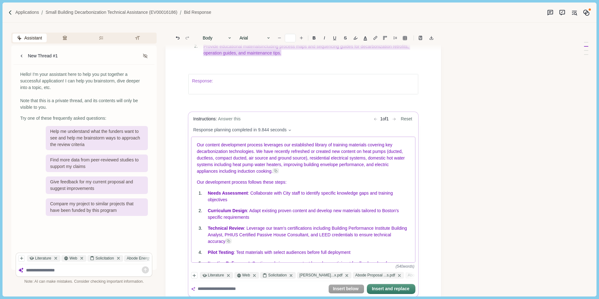
scroll to position [63, 0]
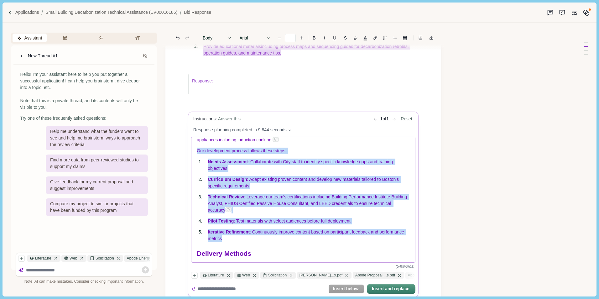
drag, startPoint x: 197, startPoint y: 154, endPoint x: 257, endPoint y: 244, distance: 108.2
click at [255, 244] on div "Abode Energy Management brings extensive experience in developing and deliverin…" at bounding box center [304, 199] width 224 height 125
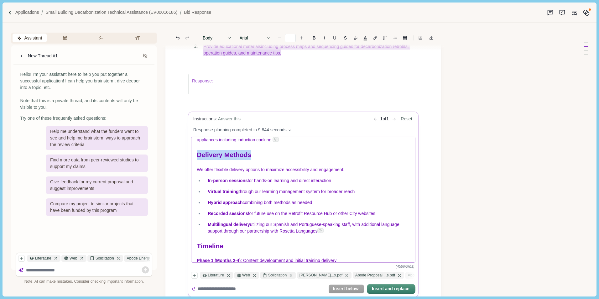
drag, startPoint x: 196, startPoint y: 158, endPoint x: 257, endPoint y: 159, distance: 61.4
click at [257, 159] on div "Abode Energy Management brings extensive experience in developing and deliverin…" at bounding box center [304, 199] width 224 height 125
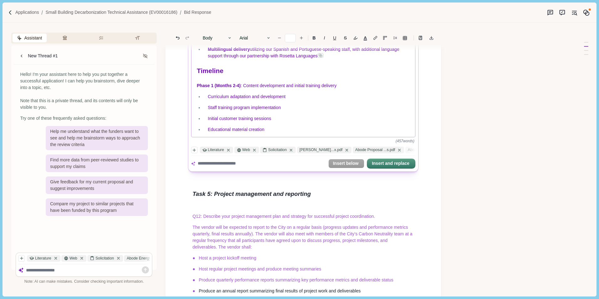
scroll to position [94, 0]
drag, startPoint x: 244, startPoint y: 91, endPoint x: 259, endPoint y: 91, distance: 14.7
click at [259, 88] on span ": Content development and initial training delivery" at bounding box center [289, 85] width 96 height 5
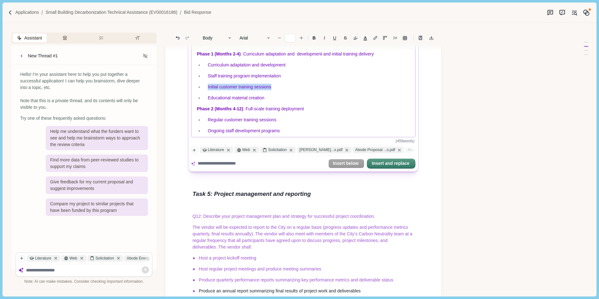
drag, startPoint x: 212, startPoint y: 93, endPoint x: 300, endPoint y: 93, distance: 87.4
click at [300, 90] on li "Initial customer training sessions" at bounding box center [307, 87] width 207 height 7
drag, startPoint x: 249, startPoint y: 105, endPoint x: 264, endPoint y: 105, distance: 15.0
click at [264, 100] on span "Educational material creation" at bounding box center [236, 97] width 57 height 5
click at [222, 90] on p at bounding box center [307, 87] width 198 height 7
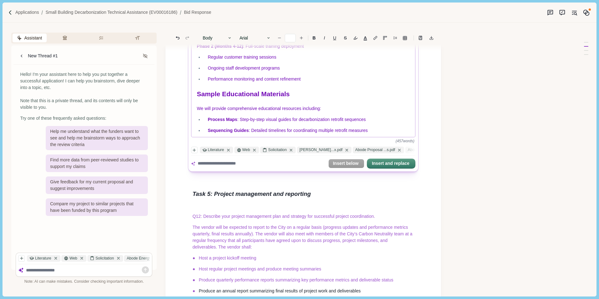
scroll to position [157, 0]
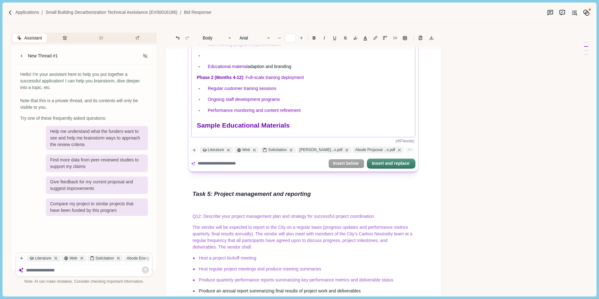
click at [218, 59] on p at bounding box center [307, 55] width 198 height 7
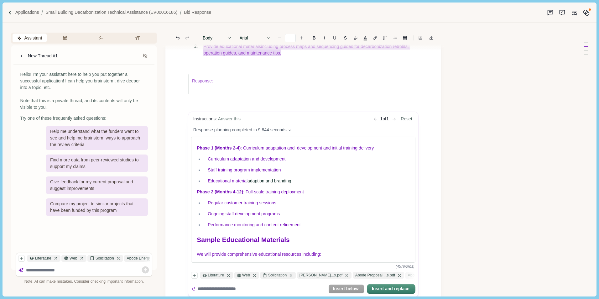
click at [287, 173] on p "Staff training program implementation" at bounding box center [307, 170] width 198 height 7
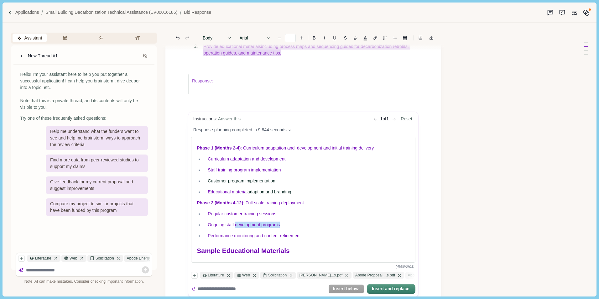
drag, startPoint x: 235, startPoint y: 233, endPoint x: 280, endPoint y: 234, distance: 44.2
click at [280, 227] on span "Ongoing staff development programs" at bounding box center [244, 224] width 72 height 5
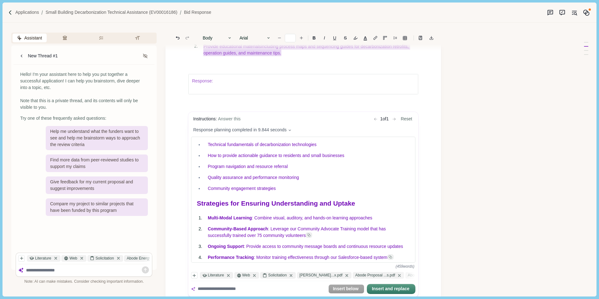
scroll to position [470, 0]
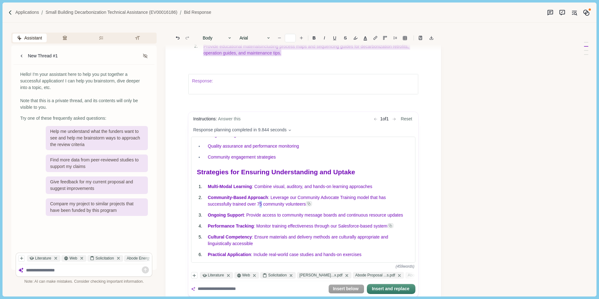
drag, startPoint x: 258, startPoint y: 220, endPoint x: 262, endPoint y: 220, distance: 3.8
click at [262, 207] on span ": Leverage our Community Advocate Training model that has successfully trained …" at bounding box center [297, 201] width 179 height 12
drag, startPoint x: 257, startPoint y: 221, endPoint x: 261, endPoint y: 220, distance: 4.1
click at [261, 207] on span ": Leverage our Community Advocate Training model that has successfully trained …" at bounding box center [297, 201] width 179 height 12
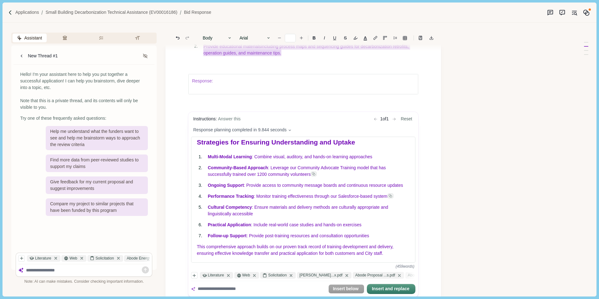
scroll to position [501, 0]
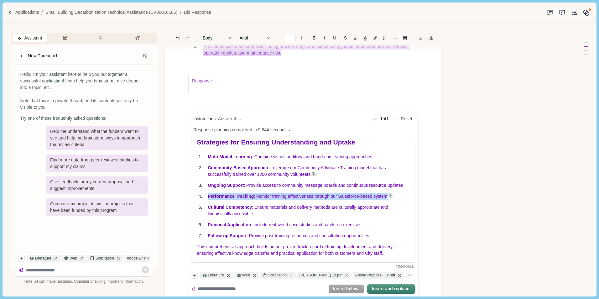
drag, startPoint x: 208, startPoint y: 210, endPoint x: 387, endPoint y: 212, distance: 179.3
click at [387, 200] on li "Performance Tracking : Monitor training effectiveness through our Salesforce-ba…" at bounding box center [309, 196] width 211 height 7
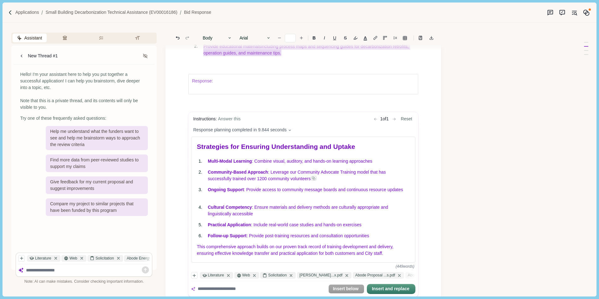
scroll to position [3330, 0]
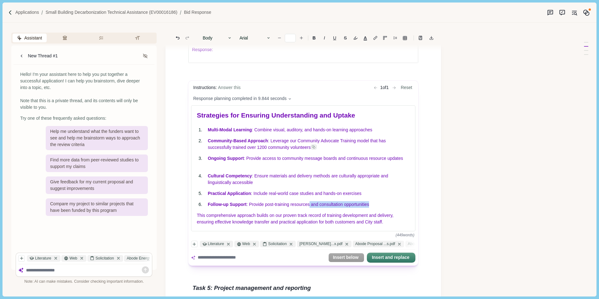
drag, startPoint x: 310, startPoint y: 205, endPoint x: 379, endPoint y: 204, distance: 68.6
click at [379, 204] on p "Follow-up Support : Provide post-training resources and consultation opportunit…" at bounding box center [309, 205] width 202 height 7
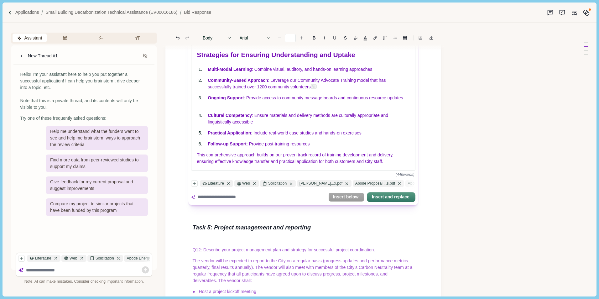
scroll to position [3393, 0]
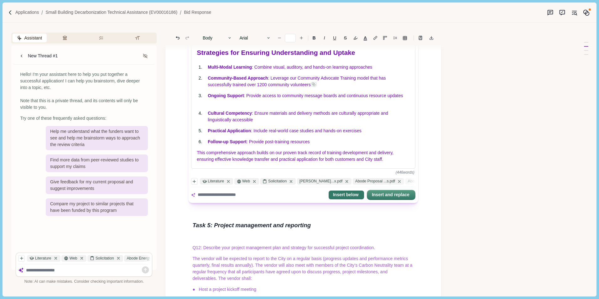
click at [354, 196] on button "Insert below" at bounding box center [346, 195] width 35 height 9
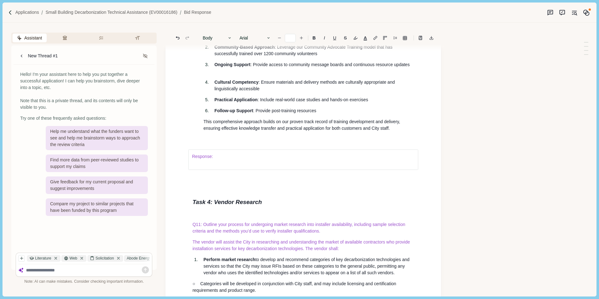
scroll to position [3775, 0]
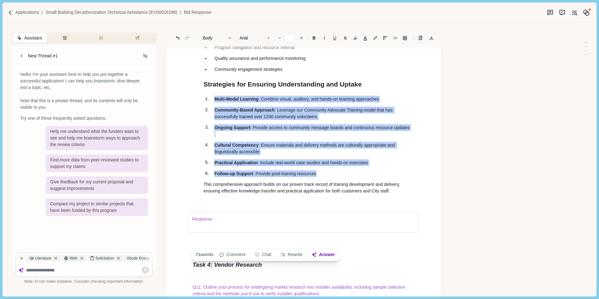
drag, startPoint x: 214, startPoint y: 165, endPoint x: 331, endPoint y: 241, distance: 139.4
click at [331, 177] on ol "Multi-Modal Learning : Combine visual, auditory, and hands-on learning approach…" at bounding box center [309, 136] width 220 height 81
click at [396, 39] on icon "Line height" at bounding box center [395, 38] width 4 height 4
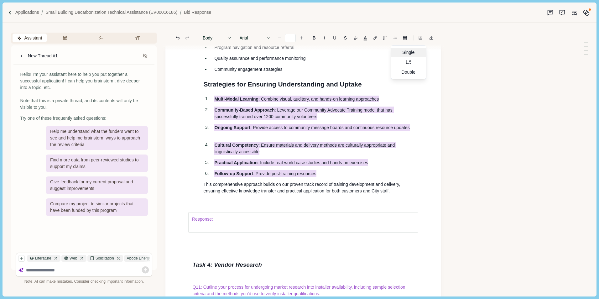
click at [404, 51] on div "Single" at bounding box center [408, 52] width 35 height 9
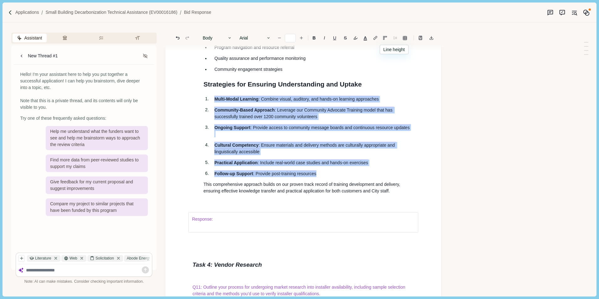
click at [395, 36] on icon "Line height" at bounding box center [395, 38] width 4 height 4
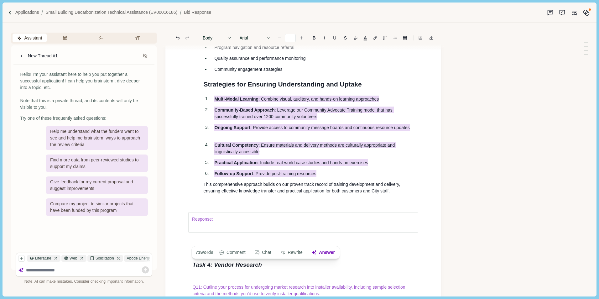
click at [230, 137] on p "Ongoing Support : Provide access to community message boards and continuous res…" at bounding box center [314, 130] width 200 height 13
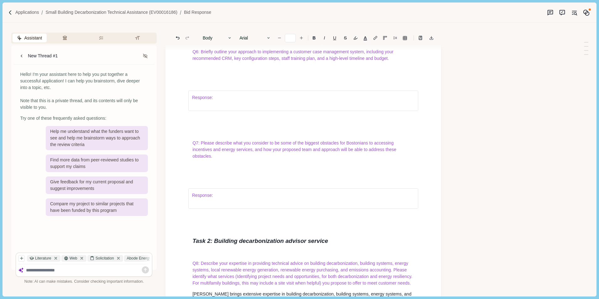
scroll to position [2082, 0]
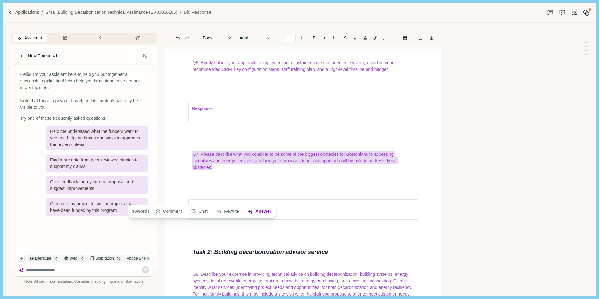
drag, startPoint x: 197, startPoint y: 186, endPoint x: 253, endPoint y: 197, distance: 56.9
click at [259, 211] on button "Answer" at bounding box center [260, 211] width 30 height 9
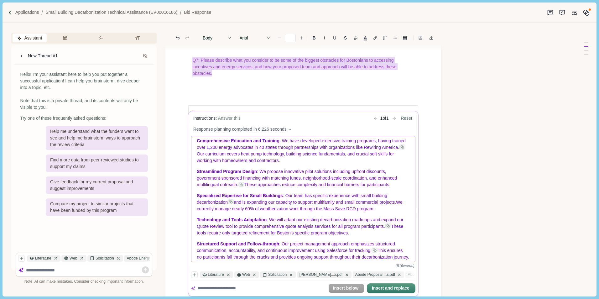
scroll to position [251, 0]
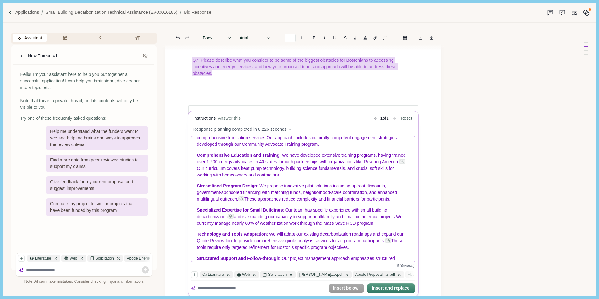
drag, startPoint x: 197, startPoint y: 229, endPoint x: 386, endPoint y: 228, distance: 189.6
click at [386, 228] on div "Biggest Obstacles for Bostonians Accessing Incentives and Energy Services Based…" at bounding box center [304, 198] width 224 height 125
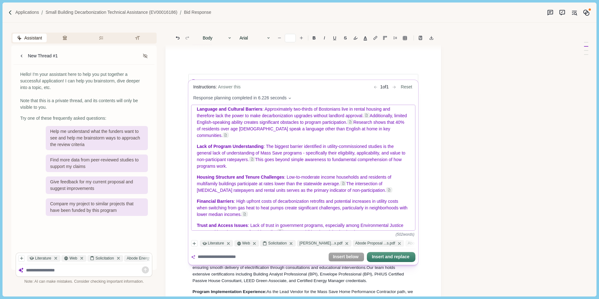
scroll to position [94, 0]
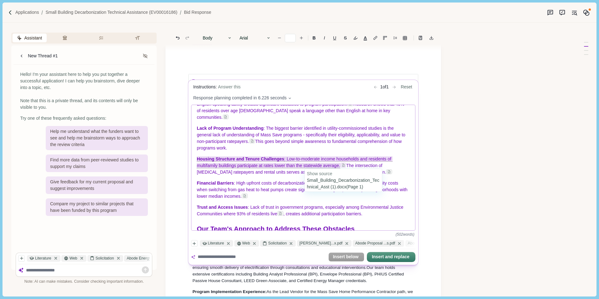
click at [344, 164] on img at bounding box center [344, 165] width 4 height 4
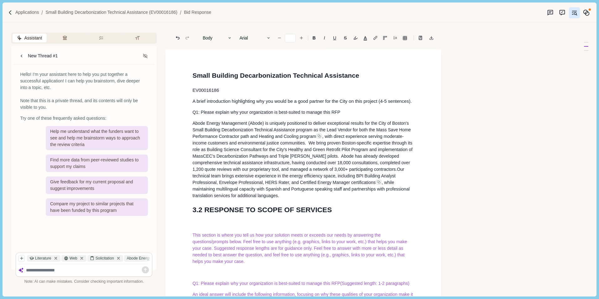
scroll to position [2691, 0]
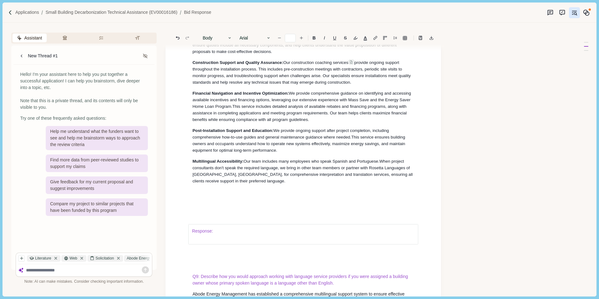
type input "**"
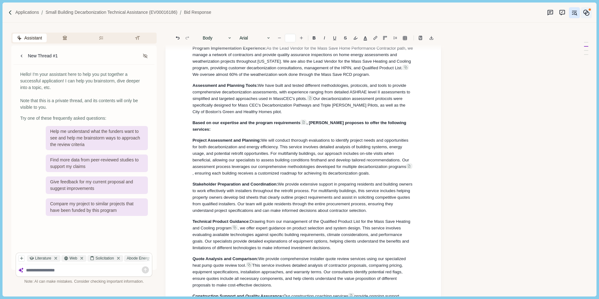
click at [586, 13] on icon "Memory" at bounding box center [586, 12] width 7 height 7
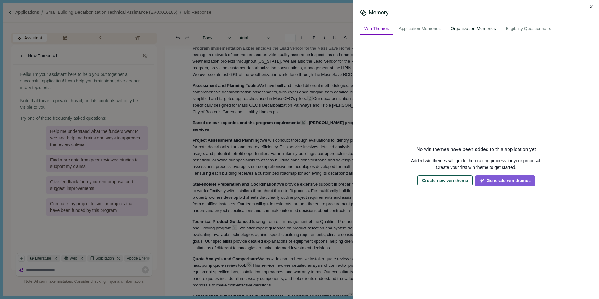
click at [475, 29] on div "Organization Memories" at bounding box center [473, 29] width 54 height 12
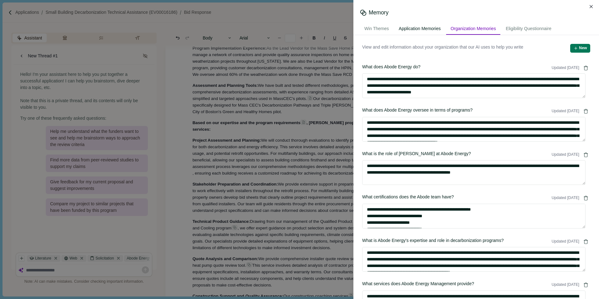
click at [417, 27] on div "Application Memories" at bounding box center [420, 29] width 51 height 12
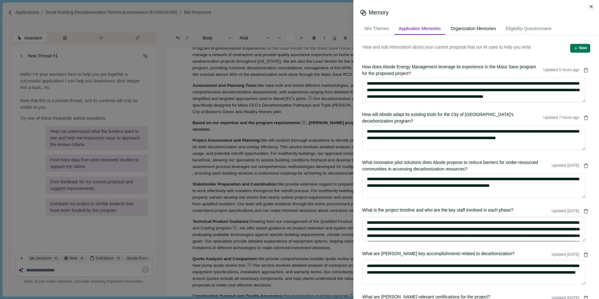
click at [452, 29] on div "Organization Memories" at bounding box center [473, 29] width 54 height 12
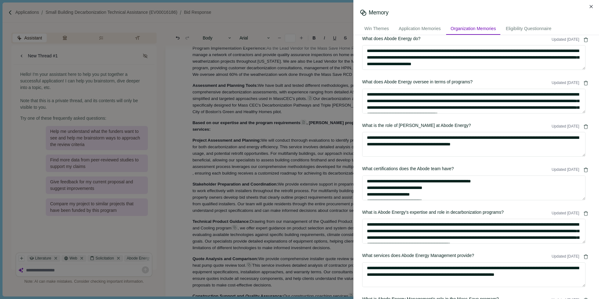
scroll to position [0, 0]
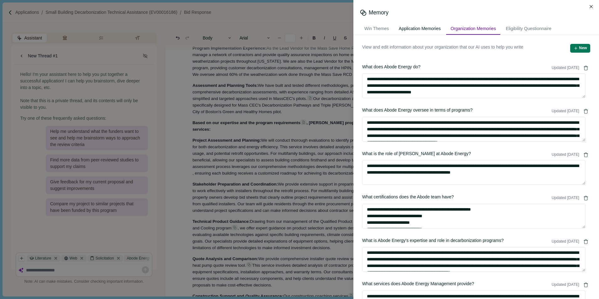
click at [425, 26] on div "Application Memories" at bounding box center [420, 29] width 51 height 12
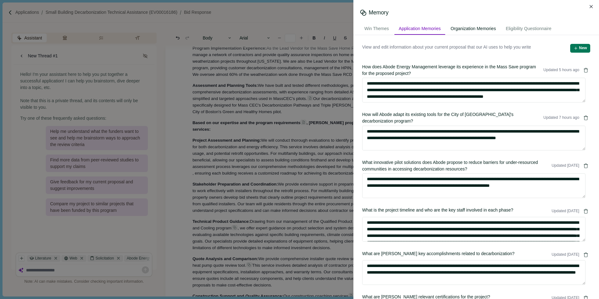
click at [481, 28] on div "Organization Memories" at bounding box center [473, 29] width 54 height 12
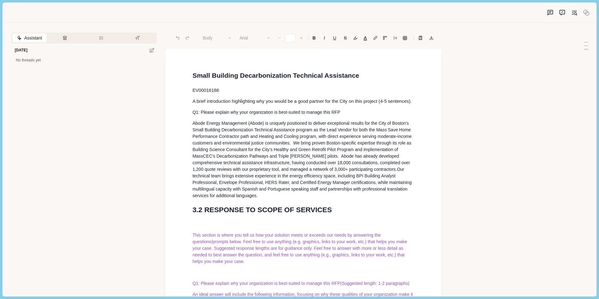
type input "**"
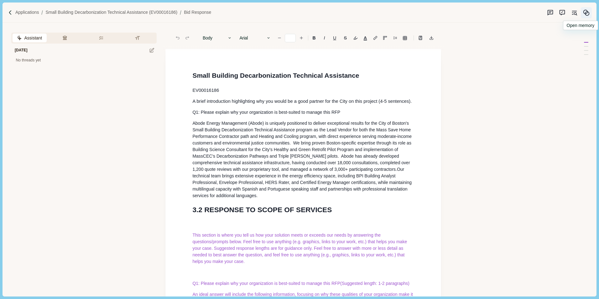
click at [588, 12] on icon "Memory" at bounding box center [586, 12] width 7 height 7
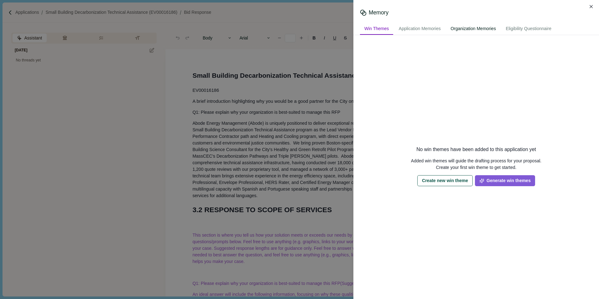
click at [465, 28] on div "Organization Memories" at bounding box center [473, 29] width 54 height 12
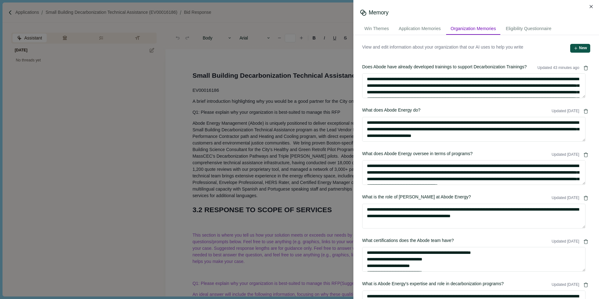
click at [574, 46] on icon "button" at bounding box center [576, 48] width 4 height 4
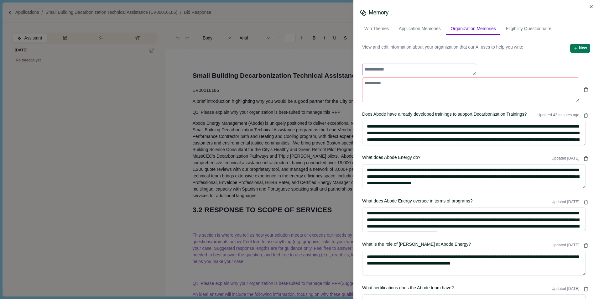
click at [366, 66] on textarea at bounding box center [419, 70] width 114 height 12
click at [407, 70] on textarea "**********" at bounding box center [418, 70] width 112 height 12
drag, startPoint x: 365, startPoint y: 66, endPoint x: 429, endPoint y: 69, distance: 65.0
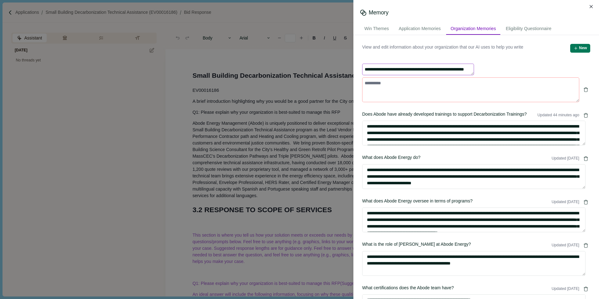
click at [429, 69] on textarea "**********" at bounding box center [418, 70] width 112 height 12
drag, startPoint x: 459, startPoint y: 70, endPoint x: 464, endPoint y: 69, distance: 5.4
click at [460, 69] on textarea "**********" at bounding box center [418, 70] width 112 height 12
type textarea "**********"
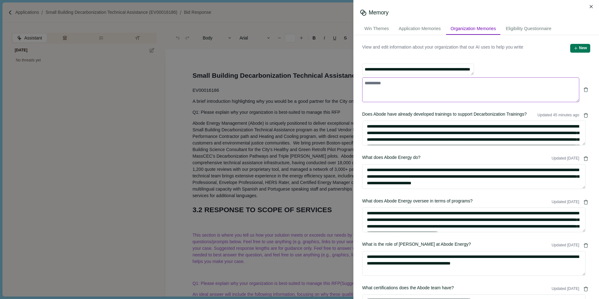
click at [372, 84] on textarea at bounding box center [470, 89] width 217 height 25
paste textarea "**********"
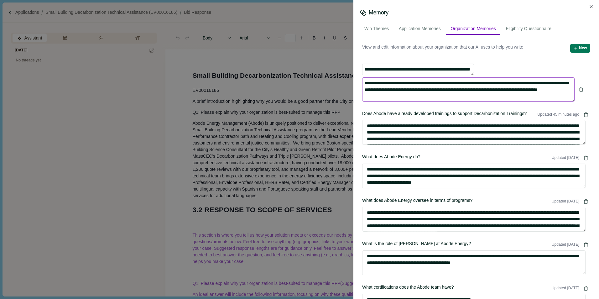
drag, startPoint x: 431, startPoint y: 85, endPoint x: 441, endPoint y: 83, distance: 10.7
click at [441, 83] on textarea "**********" at bounding box center [468, 89] width 212 height 24
type textarea "**********"
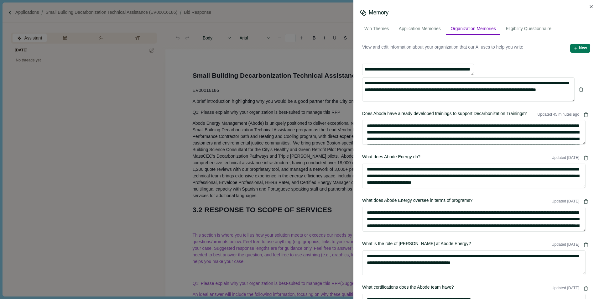
type textarea "**********"
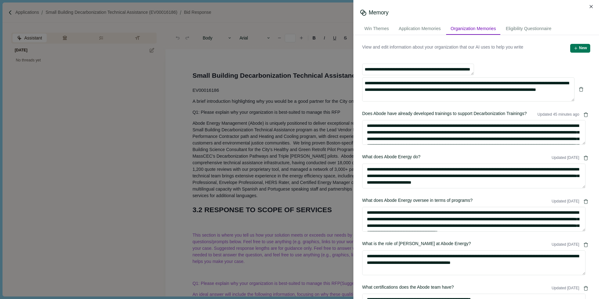
type textarea "**********"
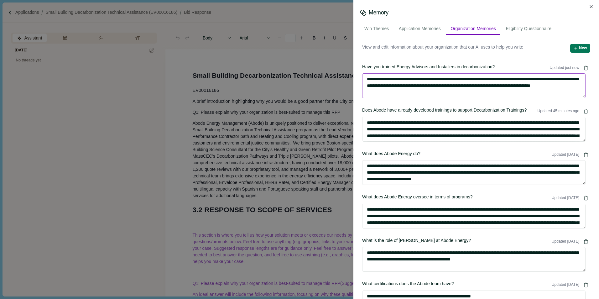
click at [431, 92] on textarea "**********" at bounding box center [473, 85] width 223 height 25
paste textarea "**********"
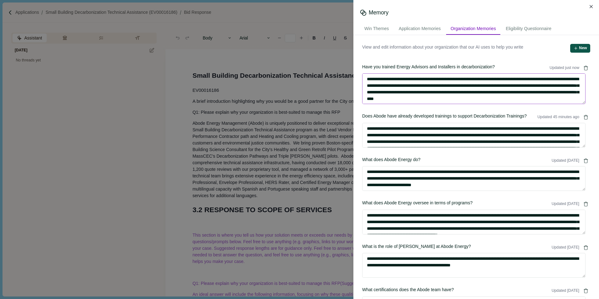
type textarea "**********"
click at [575, 46] on button "New" at bounding box center [580, 48] width 20 height 9
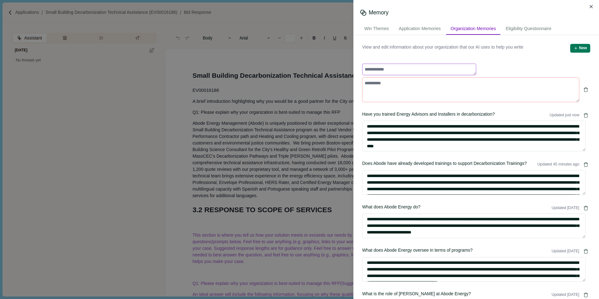
click at [409, 70] on textarea at bounding box center [419, 70] width 114 height 12
type textarea "**********"
click at [375, 84] on textarea at bounding box center [470, 89] width 217 height 25
paste textarea "**********"
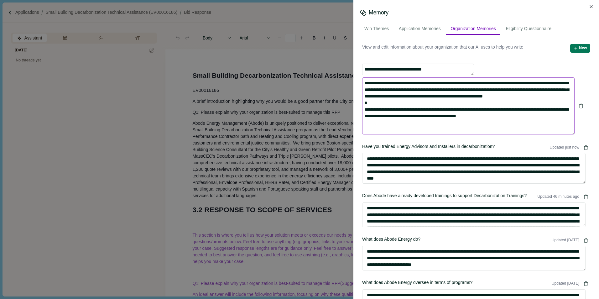
drag, startPoint x: 365, startPoint y: 116, endPoint x: 372, endPoint y: 117, distance: 7.8
click at [371, 117] on textarea "**********" at bounding box center [468, 105] width 212 height 57
click at [548, 123] on textarea "**********" at bounding box center [468, 105] width 212 height 57
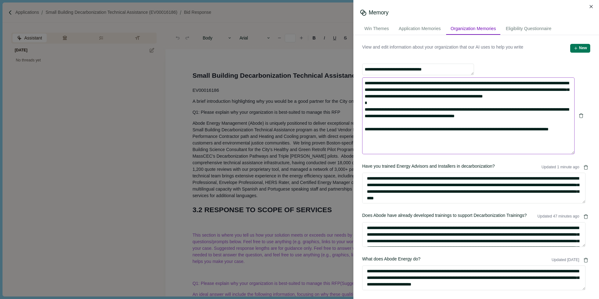
type textarea "**********"
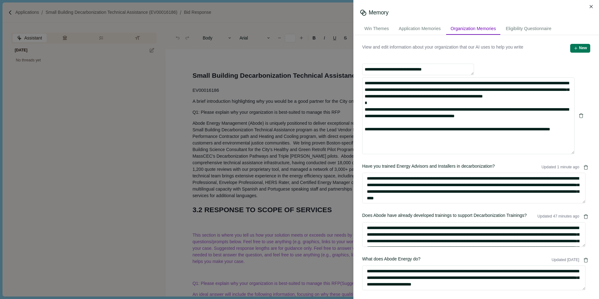
type textarea "**********"
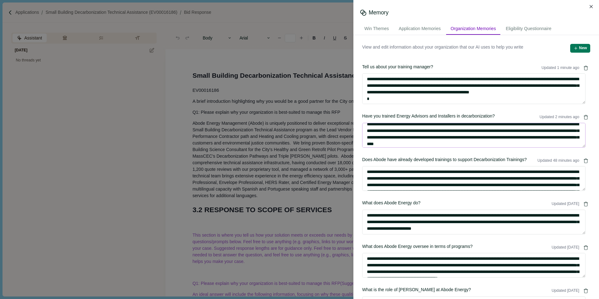
scroll to position [7, 0]
click at [455, 142] on textarea "**********" at bounding box center [473, 135] width 223 height 25
paste textarea "**********"
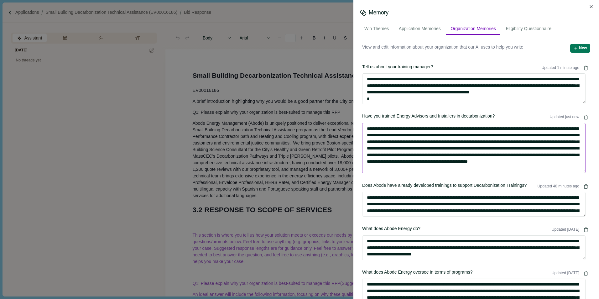
scroll to position [1, 0]
type textarea "**********"
click at [519, 108] on div "**********" at bounding box center [476, 292] width 228 height 457
click at [425, 29] on div "Application Memories" at bounding box center [420, 29] width 51 height 12
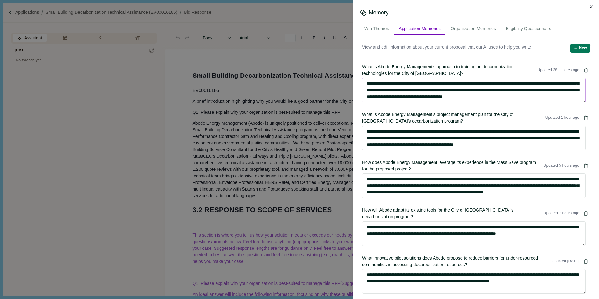
scroll to position [13, 0]
click at [574, 46] on icon "button" at bounding box center [576, 48] width 4 height 4
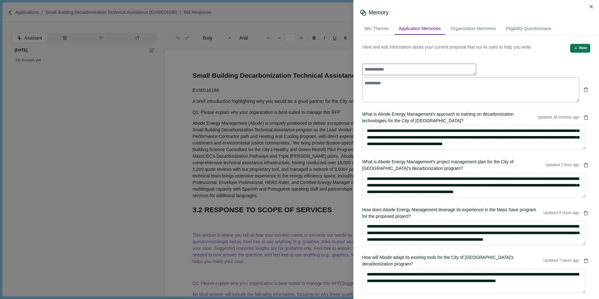
click at [395, 68] on textarea at bounding box center [419, 70] width 114 height 12
type textarea "**********"
click at [372, 83] on textarea at bounding box center [470, 89] width 217 height 25
paste textarea "**********"
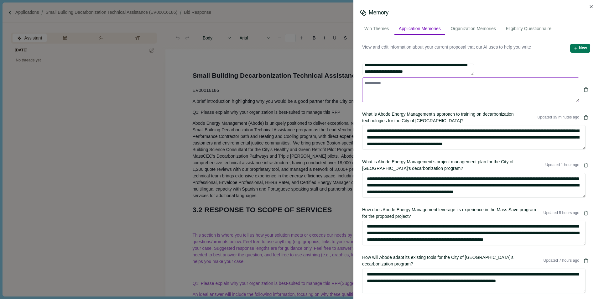
type textarea "**********"
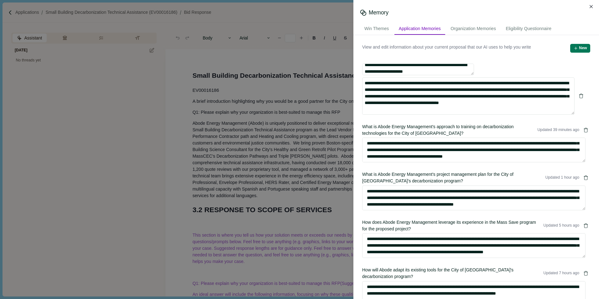
type textarea "**********"
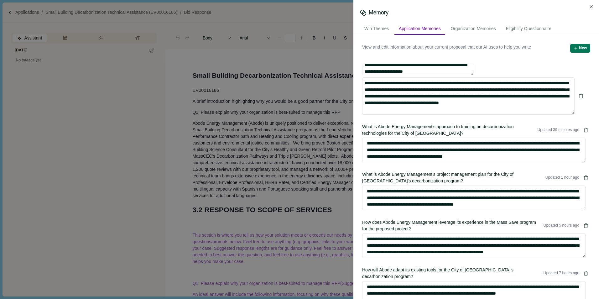
type textarea "**********"
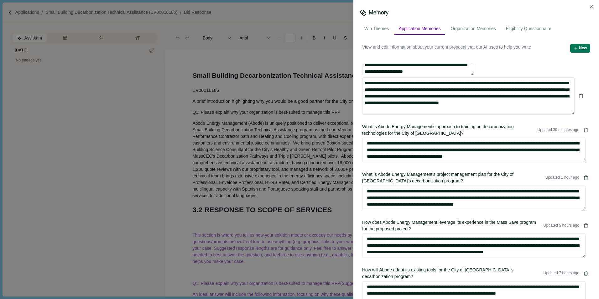
type textarea "**********"
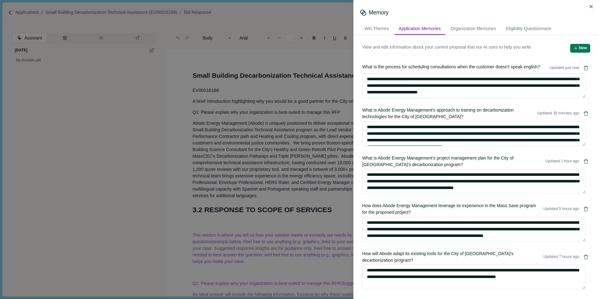
click at [581, 43] on div "**********" at bounding box center [476, 166] width 237 height 255
click at [579, 48] on button "New" at bounding box center [580, 48] width 20 height 9
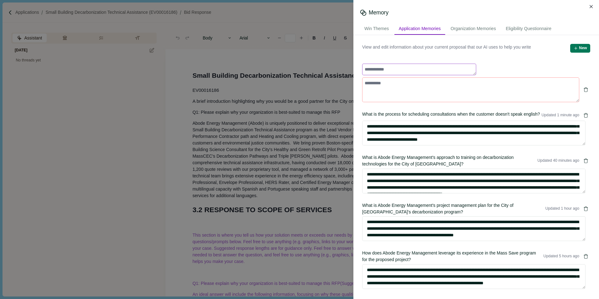
click at [377, 71] on textarea at bounding box center [419, 70] width 114 height 12
type textarea "**********"
click at [377, 84] on textarea at bounding box center [470, 89] width 217 height 25
paste textarea "**********"
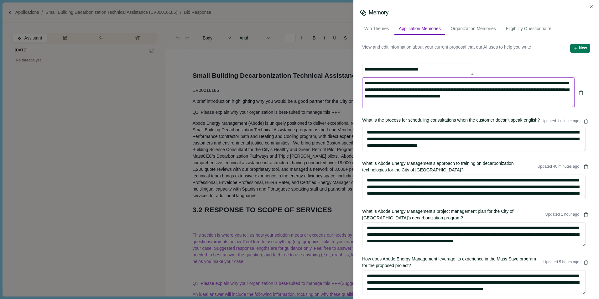
drag, startPoint x: 392, startPoint y: 97, endPoint x: 406, endPoint y: 97, distance: 13.8
click at [406, 97] on textarea "**********" at bounding box center [468, 92] width 212 height 31
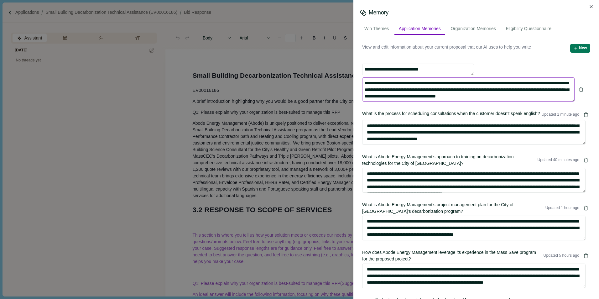
drag, startPoint x: 512, startPoint y: 91, endPoint x: 552, endPoint y: 91, distance: 39.8
click at [552, 91] on textarea "**********" at bounding box center [468, 89] width 212 height 24
type textarea "**********"
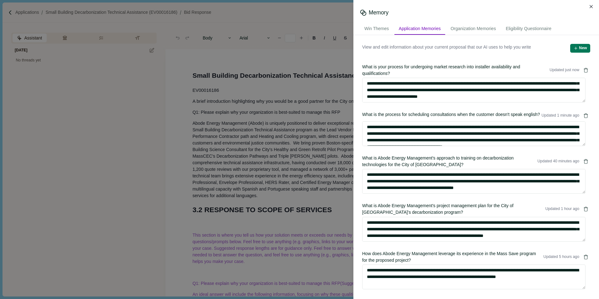
click at [528, 55] on div "View and edit information about your current proposal that our AI uses to help …" at bounding box center [476, 53] width 228 height 18
type textarea "**********"
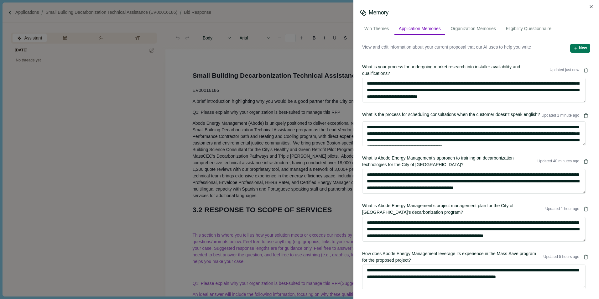
type textarea "**********"
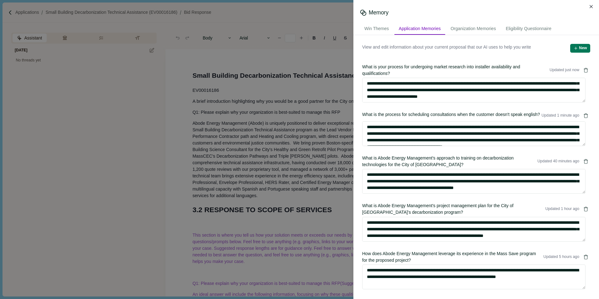
type textarea "**********"
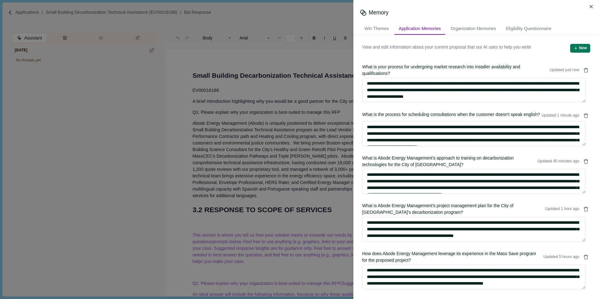
scroll to position [0, 0]
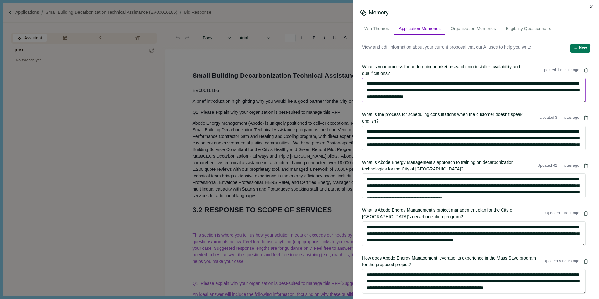
drag, startPoint x: 451, startPoint y: 98, endPoint x: 527, endPoint y: 99, distance: 76.2
click at [451, 98] on textarea "**********" at bounding box center [473, 90] width 223 height 25
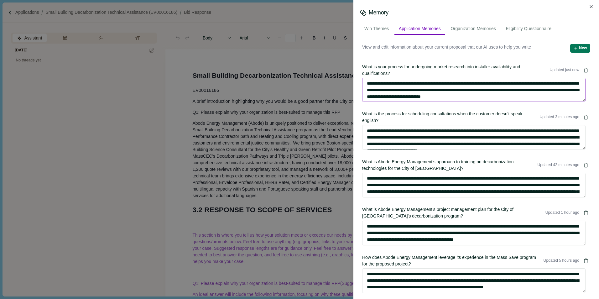
type textarea "**********"
click at [560, 9] on div "Memory" at bounding box center [476, 13] width 233 height 8
click at [593, 6] on icon "Close" at bounding box center [591, 6] width 3 height 3
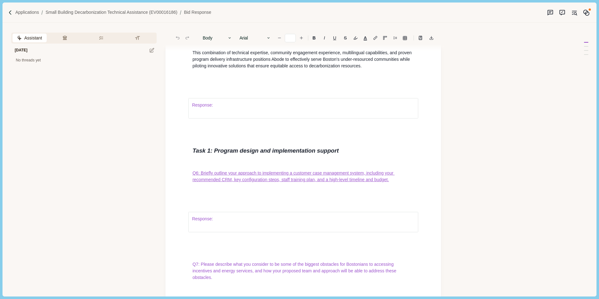
scroll to position [2006, 0]
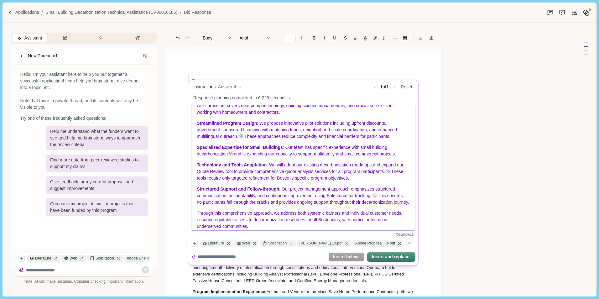
scroll to position [302, 0]
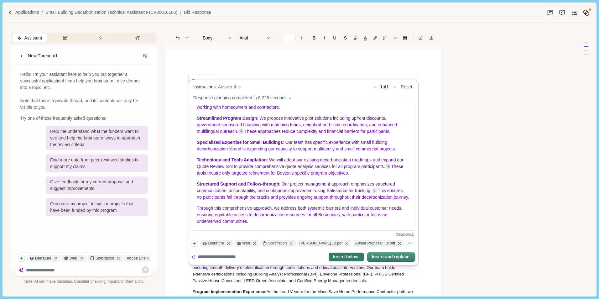
click at [341, 255] on button "Insert below" at bounding box center [346, 257] width 35 height 9
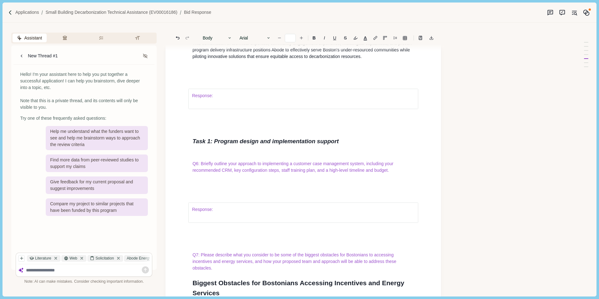
scroll to position [2044, 0]
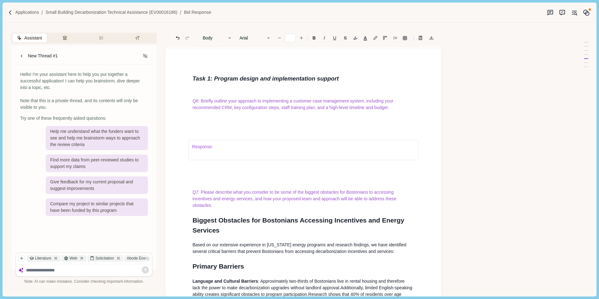
click at [209, 174] on div "Response:" at bounding box center [303, 149] width 231 height 47
click at [202, 122] on p at bounding box center [303, 118] width 222 height 7
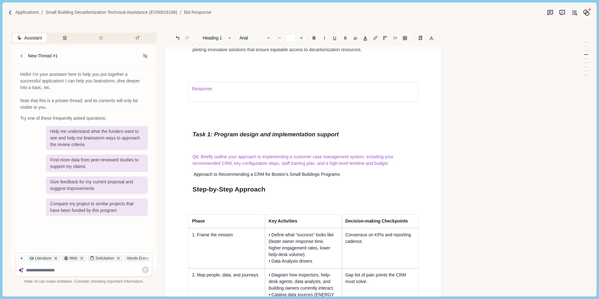
scroll to position [2065, 0]
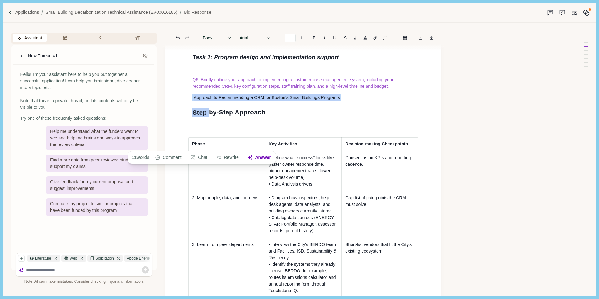
drag, startPoint x: 194, startPoint y: 129, endPoint x: 209, endPoint y: 143, distance: 20.9
click at [178, 39] on icon "Undo" at bounding box center [178, 38] width 6 height 6
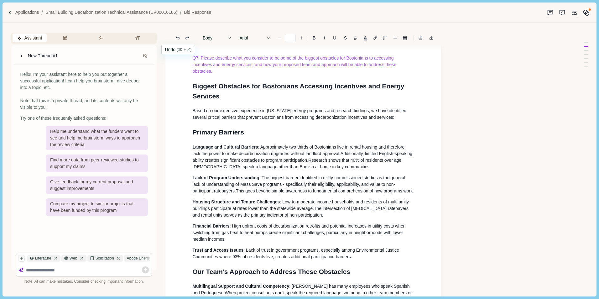
scroll to position [2100, 0]
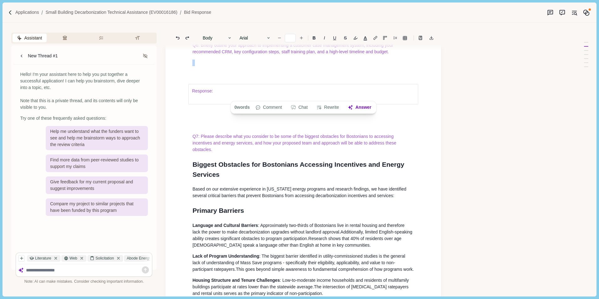
click at [198, 66] on p at bounding box center [303, 63] width 222 height 7
click at [203, 66] on p at bounding box center [303, 63] width 222 height 7
click at [186, 35] on icon "Redo" at bounding box center [188, 38] width 6 height 6
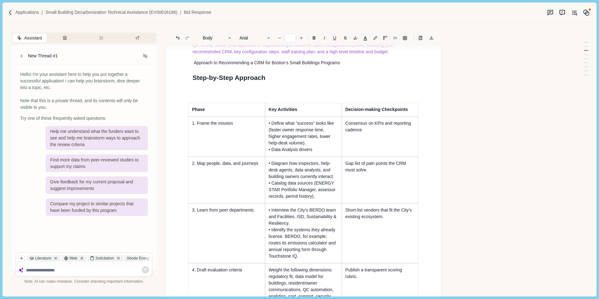
click at [195, 66] on p "Approach to Recommending a CRM for Boston’s Small Buildings Programs" at bounding box center [303, 63] width 222 height 7
click at [270, 83] on h1 "Step-by-Step Approach" at bounding box center [303, 78] width 222 height 10
click at [342, 66] on p "Approach to Recommending a CRM for Boston’s Small Buildings Programs" at bounding box center [303, 63] width 222 height 7
click at [195, 66] on p "Approach to Recommending a CRM for Boston’s Small Buildings Programs" at bounding box center [303, 63] width 222 height 7
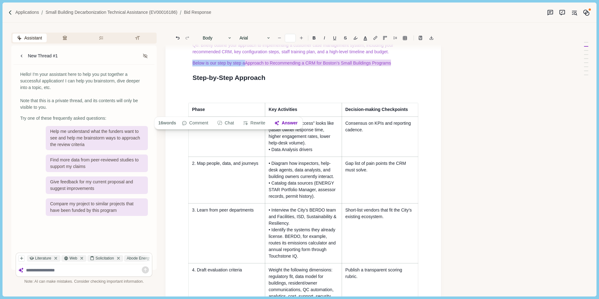
drag, startPoint x: 191, startPoint y: 94, endPoint x: 396, endPoint y: 95, distance: 205.3
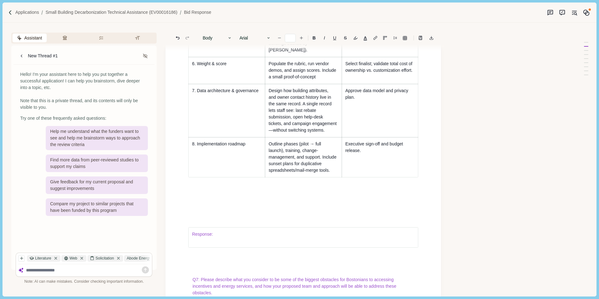
scroll to position [2539, 0]
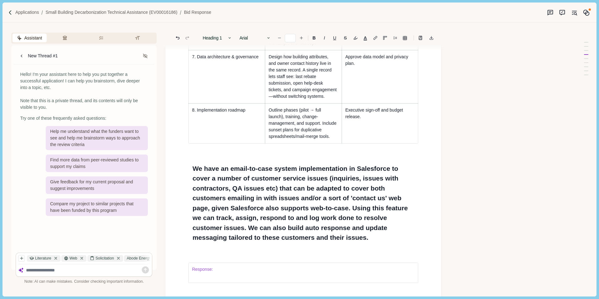
click at [199, 275] on div "Response:" at bounding box center [303, 272] width 231 height 47
click at [401, 243] on h1 "We have an email-to-case system implementation in Salesforce to cover a number …" at bounding box center [303, 203] width 222 height 79
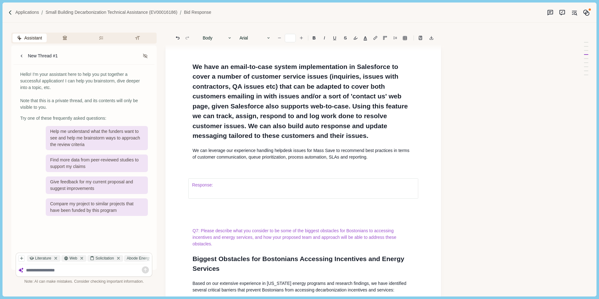
scroll to position [2664, 0]
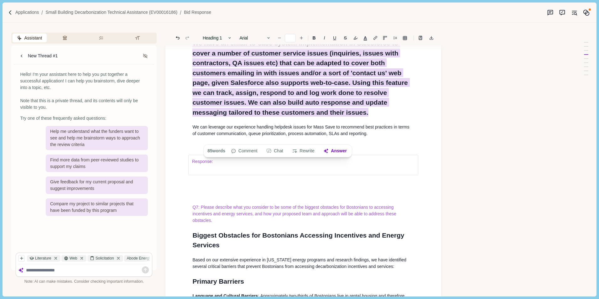
drag, startPoint x: 191, startPoint y: 66, endPoint x: 370, endPoint y: 135, distance: 191.9
click at [370, 135] on div "Small Building Decarbonization Technical Assistance EV00016186 A brief introduc…" at bounding box center [303, 283] width 231 height 5754
click at [280, 38] on icon "Decrease font size" at bounding box center [279, 38] width 4 height 4
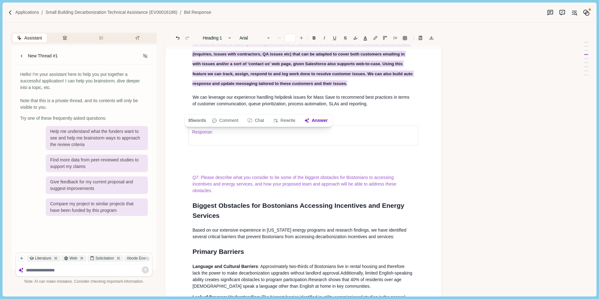
click at [280, 37] on icon "Decrease font size" at bounding box center [279, 38] width 4 height 4
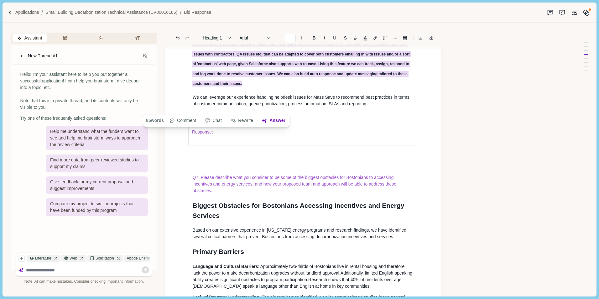
click at [306, 113] on div "Small Building Decarbonization Technical Assistance EV00016186 A brief introduc…" at bounding box center [303, 268] width 231 height 5725
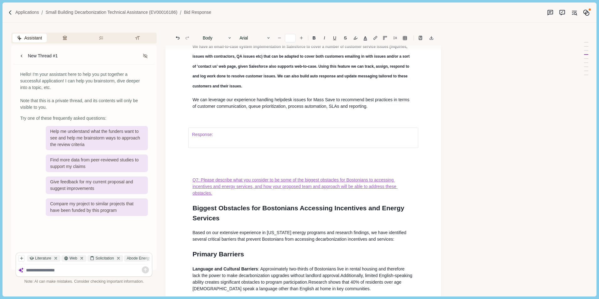
scroll to position [2695, 0]
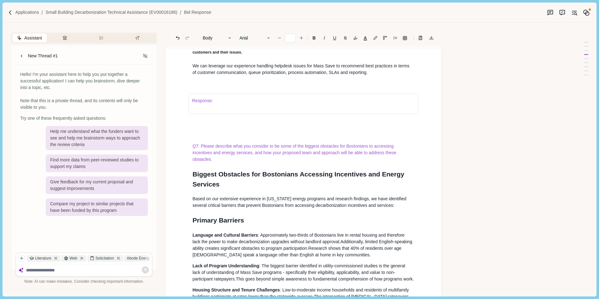
click at [217, 104] on div "Small Building Decarbonization Technical Assistance EV00016186 A brief introduc…" at bounding box center [303, 237] width 231 height 5725
click at [388, 76] on p "We can leverage our experience handling helpdesk issues for Mass Save to recomm…" at bounding box center [303, 69] width 222 height 13
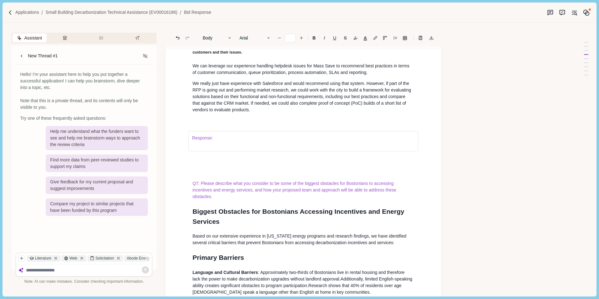
click at [256, 113] on p "We really just have experience with Salesforce and would recommend using that s…" at bounding box center [303, 96] width 222 height 33
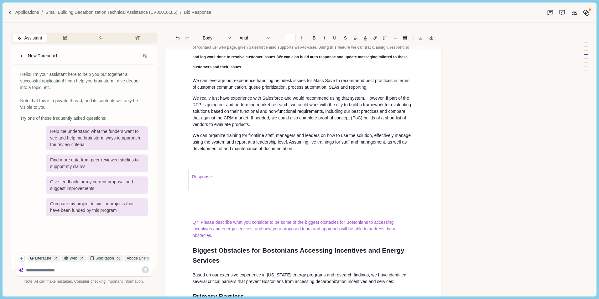
scroll to position [2727, 0]
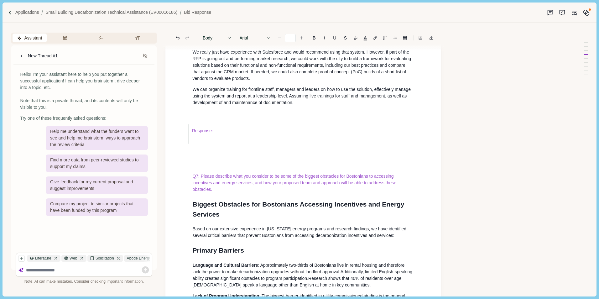
click at [206, 138] on div "Response:" at bounding box center [303, 133] width 231 height 47
click at [202, 135] on div "Response:" at bounding box center [303, 133] width 231 height 47
click at [331, 106] on p "We can organize training for frontline staff, managers and leaders on how to us…" at bounding box center [303, 96] width 222 height 20
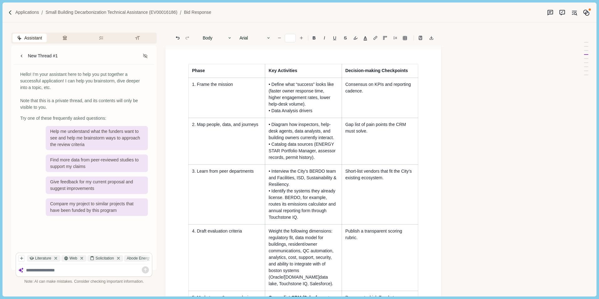
scroll to position [2100, 0]
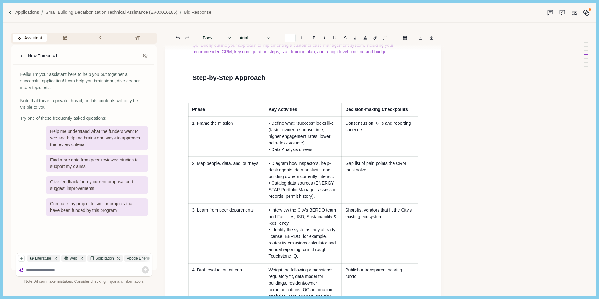
click at [271, 83] on h1 "Step-by-Step Approach" at bounding box center [303, 78] width 222 height 10
drag, startPoint x: 193, startPoint y: 109, endPoint x: 268, endPoint y: 109, distance: 74.6
click at [268, 83] on h1 "Step-by-Step Approach" at bounding box center [303, 78] width 222 height 10
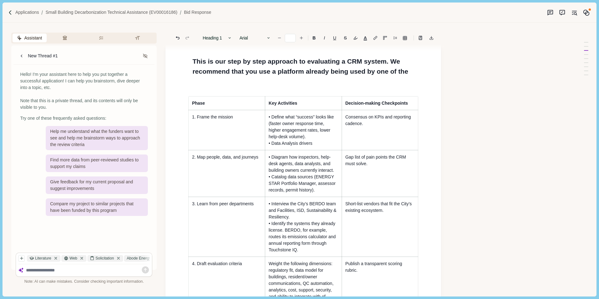
scroll to position [2131, 0]
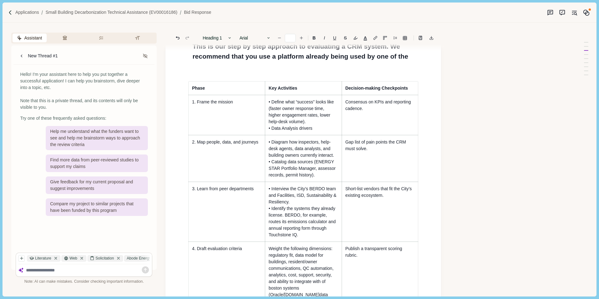
click at [287, 238] on p "• Interview the City’s BERDO team and Facilities, ISD, Sustainability & Resilie…" at bounding box center [304, 212] width 70 height 53
drag, startPoint x: 259, startPoint y: 89, endPoint x: 273, endPoint y: 90, distance: 14.1
click at [273, 61] on h1 "This is our step by step approach to evaluating a CRM system. We recommend that…" at bounding box center [303, 51] width 222 height 20
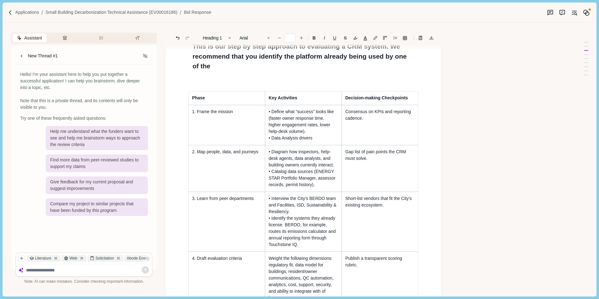
click at [324, 71] on h1 "This is our step by step approach to evaluating a CRM system. We recommend that…" at bounding box center [303, 56] width 222 height 30
drag, startPoint x: 404, startPoint y: 88, endPoint x: 410, endPoint y: 87, distance: 6.6
click at [410, 71] on h1 "This is our step by step approach to evaluating a CRM system. We recommend that…" at bounding box center [303, 56] width 222 height 30
drag, startPoint x: 258, startPoint y: 98, endPoint x: 272, endPoint y: 98, distance: 14.4
click at [272, 71] on h1 "This is our step by step approach to evaluating a CRM system. We recommend that…" at bounding box center [303, 56] width 222 height 30
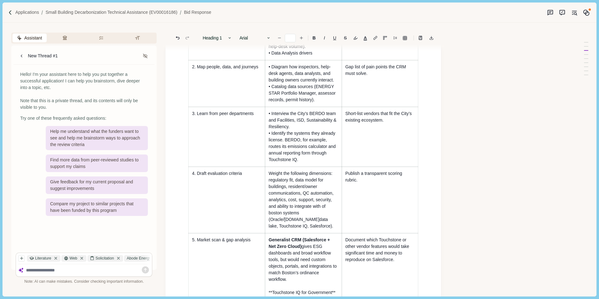
scroll to position [2257, 0]
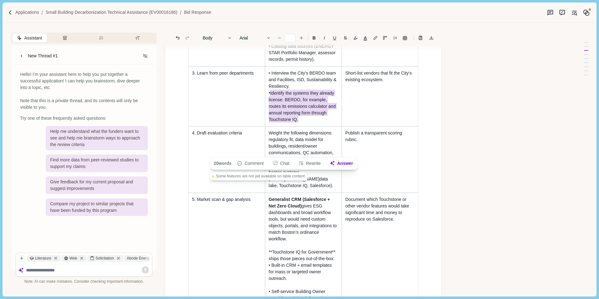
drag, startPoint x: 271, startPoint y: 125, endPoint x: 303, endPoint y: 150, distance: 40.7
click at [303, 123] on p "• Interview the City’s BERDO team and Facilities, ISD, Sustainability & Resilie…" at bounding box center [304, 96] width 70 height 53
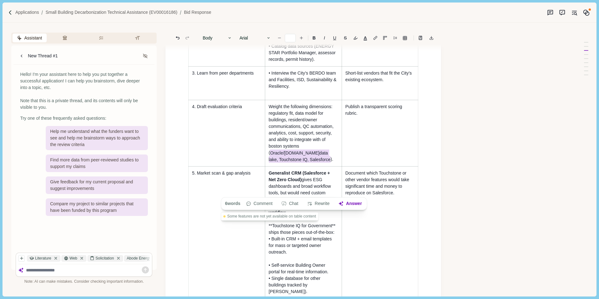
drag, startPoint x: 272, startPoint y: 184, endPoint x: 318, endPoint y: 192, distance: 46.7
click at [318, 163] on p "Weight the following dimensions: regulatory fit, data model for buildings, resi…" at bounding box center [304, 132] width 70 height 59
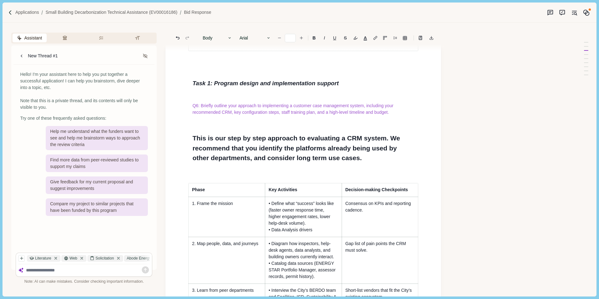
scroll to position [2037, 0]
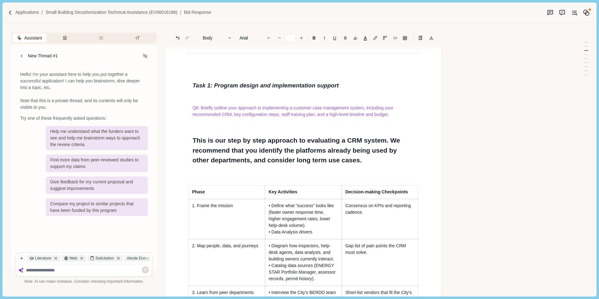
drag, startPoint x: 250, startPoint y: 194, endPoint x: 268, endPoint y: 195, distance: 17.3
click at [251, 165] on h1 "This is our step by step approach to evaluating a CRM system. We recommend that…" at bounding box center [303, 150] width 222 height 30
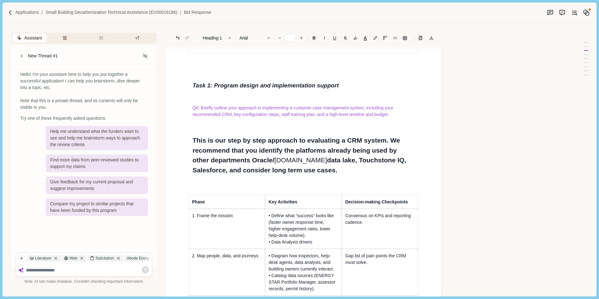
click at [253, 175] on h1 "This is our step by step approach to evaluating a CRM system. We recommend that…" at bounding box center [303, 154] width 222 height 39
click at [224, 175] on h1 "This is our step by step approach to evaluating a CRM system. We recommend that…" at bounding box center [303, 154] width 222 height 39
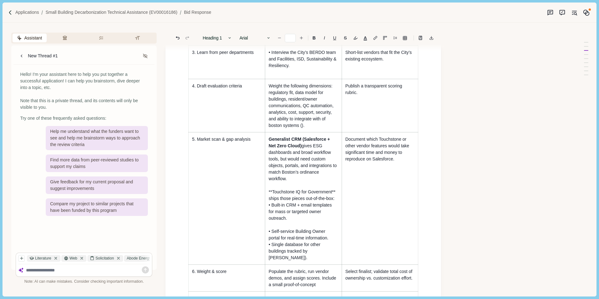
scroll to position [2288, 0]
click at [301, 128] on p "Weight the following dimensions: regulatory fit, data model for buildings, resi…" at bounding box center [304, 105] width 70 height 46
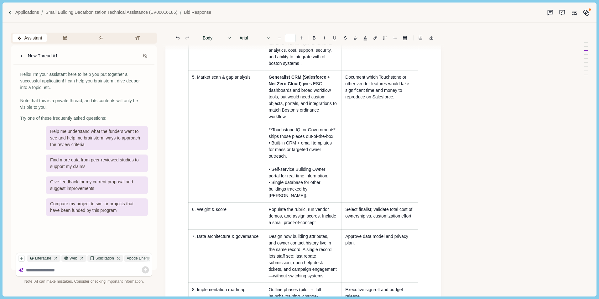
scroll to position [2351, 0]
click at [379, 190] on td "Document which Touchstone or other vendor features would take significant time …" at bounding box center [380, 135] width 77 height 132
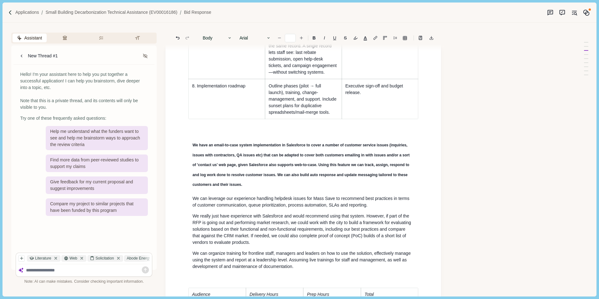
scroll to position [2570, 0]
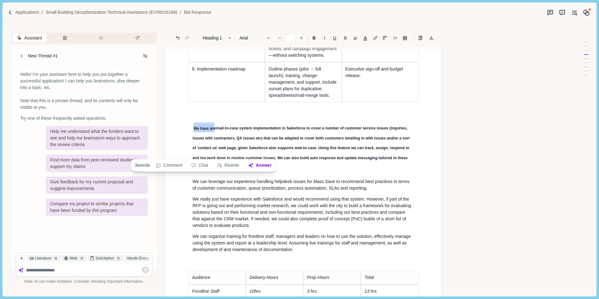
drag, startPoint x: 194, startPoint y: 153, endPoint x: 214, endPoint y: 152, distance: 20.1
click at [214, 152] on span "We have an email-to-case system implementation in Salesforce to cover a number …" at bounding box center [301, 147] width 218 height 45
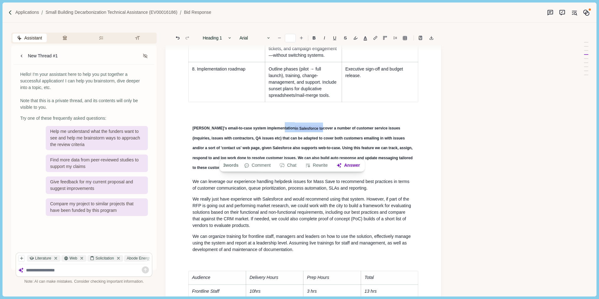
drag, startPoint x: 276, startPoint y: 155, endPoint x: 304, endPoint y: 156, distance: 27.6
click at [304, 156] on h1 "[PERSON_NAME]'s email-to-case system implementation in Salesforce to cover a nu…" at bounding box center [303, 147] width 222 height 50
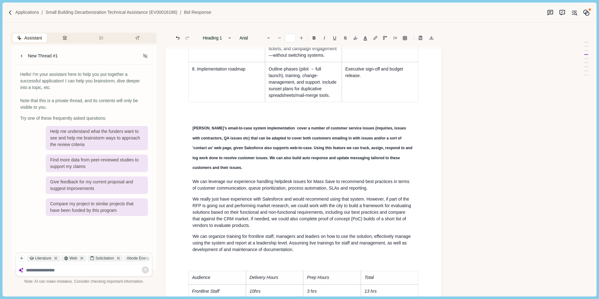
click at [287, 153] on span "[PERSON_NAME]'s email-to-case system implementation cover a number of customer …" at bounding box center [302, 148] width 221 height 44
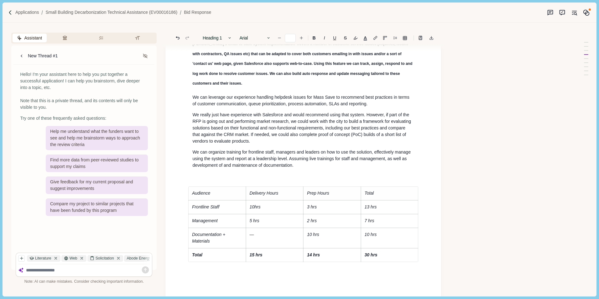
scroll to position [2664, 0]
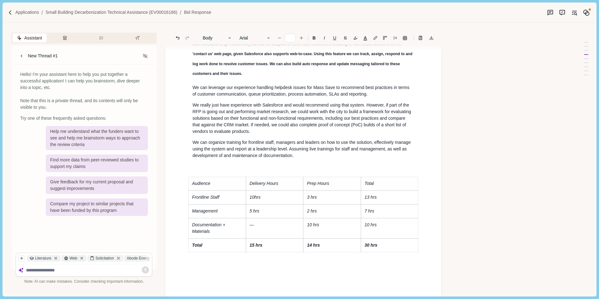
type input "**"
drag, startPoint x: 193, startPoint y: 130, endPoint x: 198, endPoint y: 130, distance: 4.7
click at [198, 130] on p "We really just have experience with Salesforce and would recommend using that s…" at bounding box center [303, 118] width 222 height 33
drag, startPoint x: 193, startPoint y: 168, endPoint x: 198, endPoint y: 168, distance: 5.3
click at [198, 159] on p "We can organize training for frontline staff, managers and leaders on how to us…" at bounding box center [303, 149] width 222 height 20
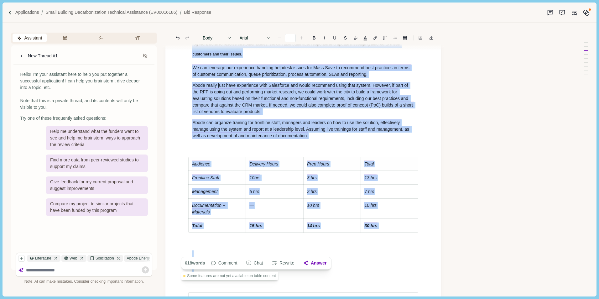
scroll to position [2705, 0]
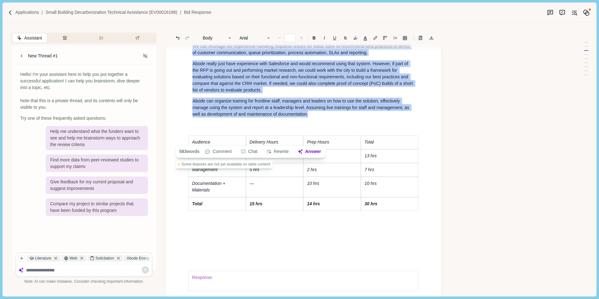
drag, startPoint x: 192, startPoint y: 172, endPoint x: 407, endPoint y: 239, distance: 225.9
click at [281, 149] on button "Rewrite" at bounding box center [277, 151] width 29 height 9
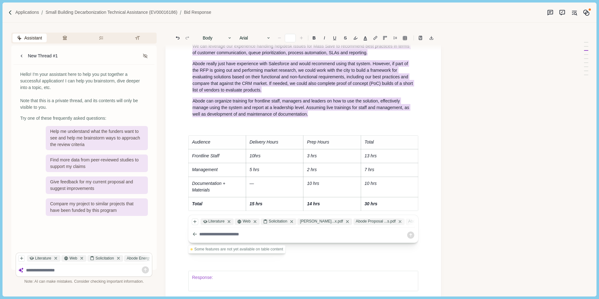
click at [206, 234] on textarea at bounding box center [302, 234] width 207 height 7
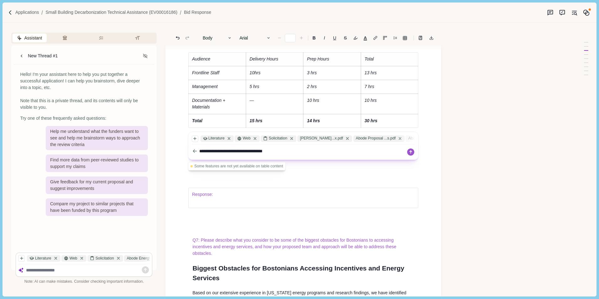
scroll to position [2799, 0]
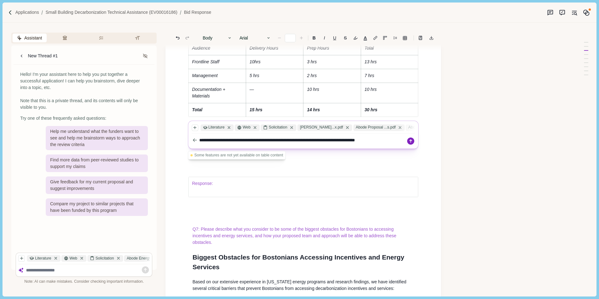
type textarea "**********"
click at [412, 140] on icon at bounding box center [411, 141] width 9 height 9
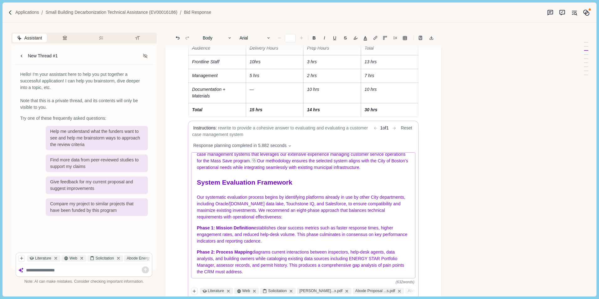
scroll to position [31, 0]
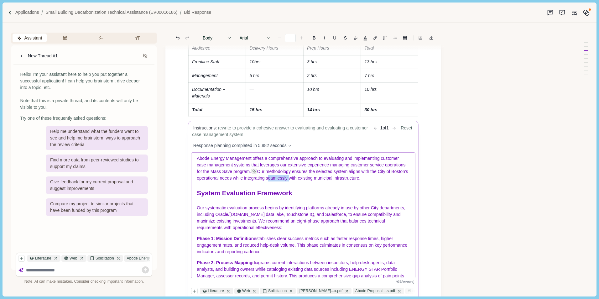
drag, startPoint x: 298, startPoint y: 179, endPoint x: 319, endPoint y: 180, distance: 21.3
click at [319, 180] on span "Our methodology ensures the selected system aligns with the City of Boston's op…" at bounding box center [303, 175] width 212 height 12
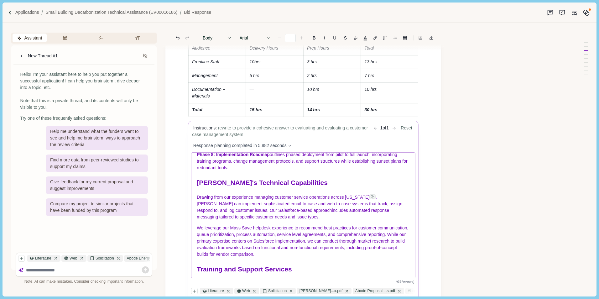
scroll to position [376, 0]
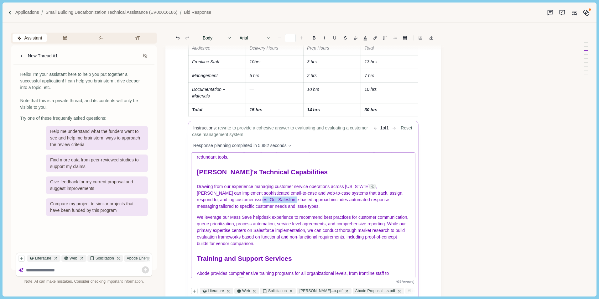
drag, startPoint x: 248, startPoint y: 223, endPoint x: 282, endPoint y: 220, distance: 34.3
click at [282, 209] on span ", [PERSON_NAME] can implement sophisticated email-to-case and web-to-case syste…" at bounding box center [301, 196] width 208 height 25
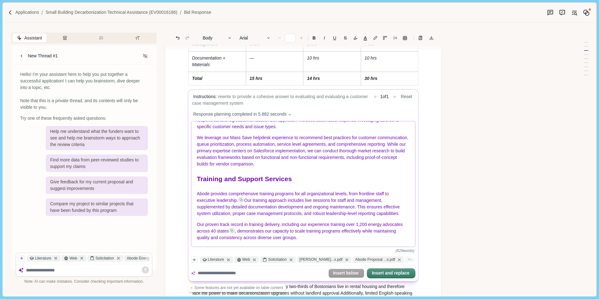
scroll to position [2862, 0]
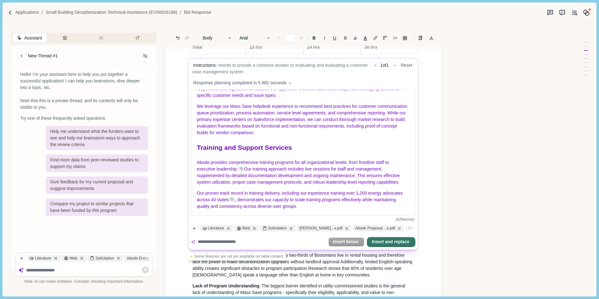
click at [377, 242] on button "Insert and replace" at bounding box center [391, 242] width 47 height 9
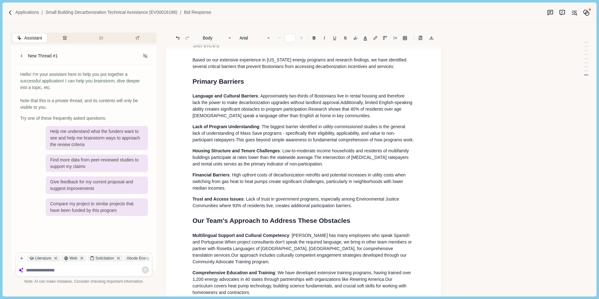
scroll to position [2679, 0]
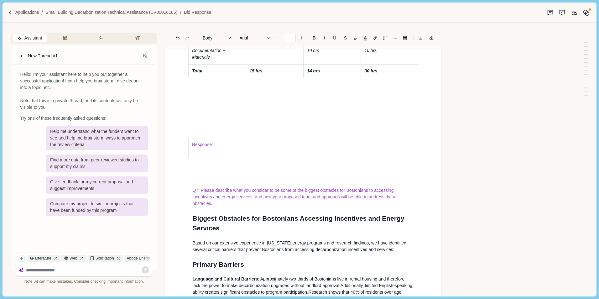
type input "*"
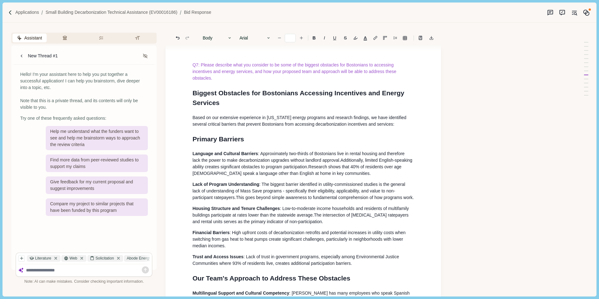
scroll to position [2773, 0]
